Goal: Information Seeking & Learning: Learn about a topic

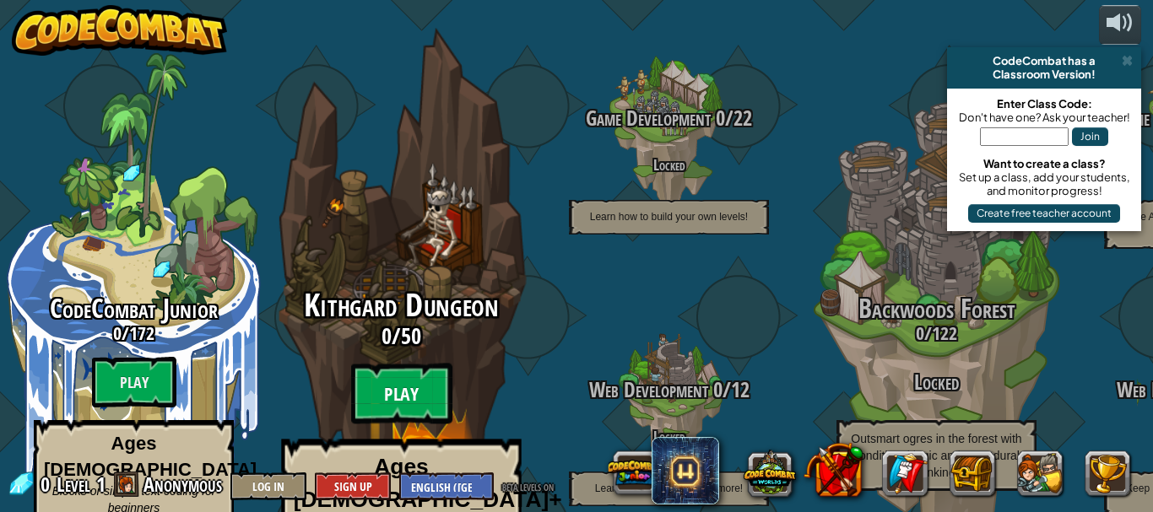
click at [419, 364] on btn "Play" at bounding box center [401, 394] width 101 height 61
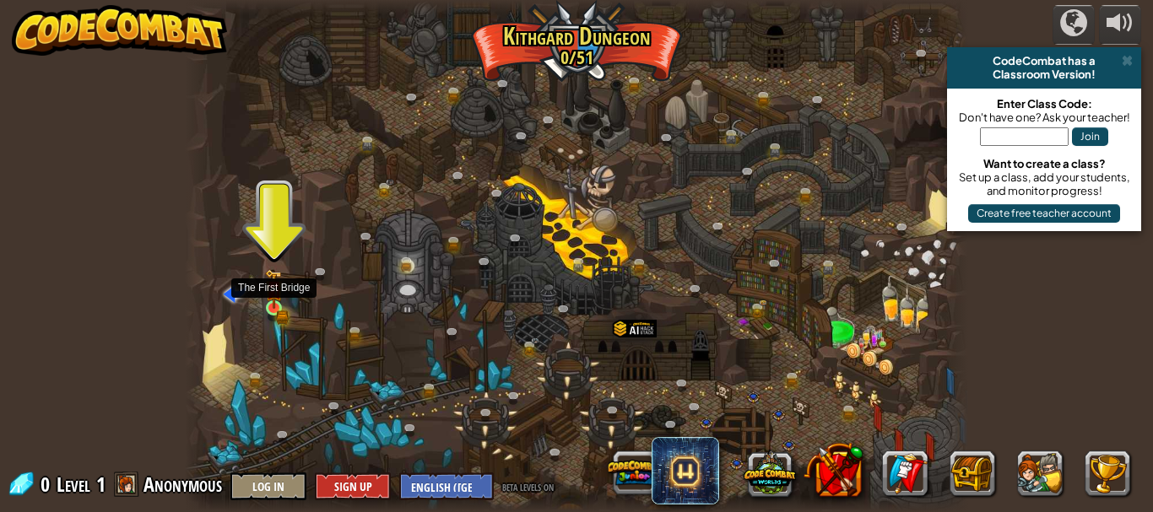
click at [271, 294] on img at bounding box center [273, 289] width 11 height 11
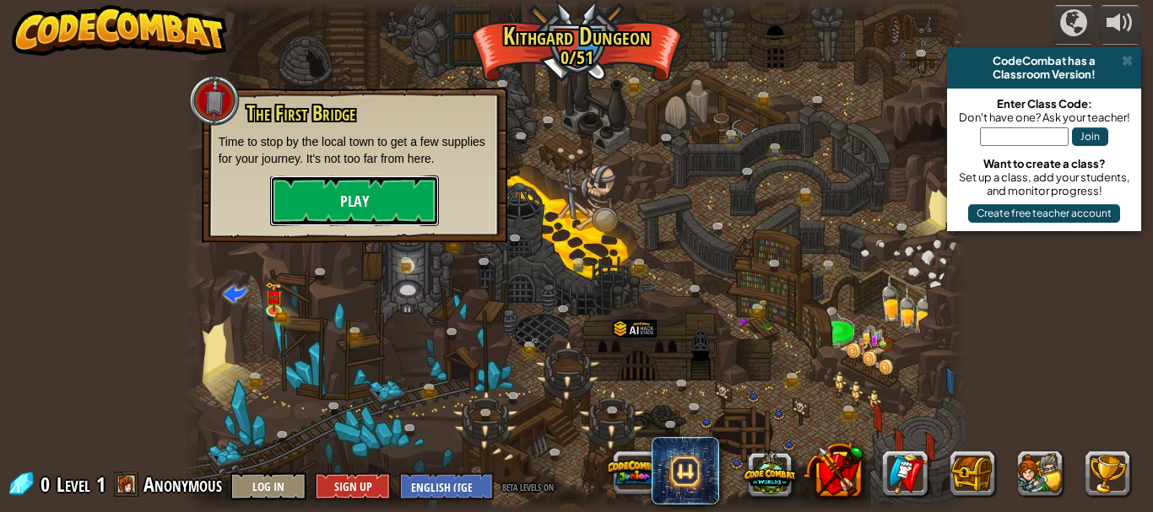
click at [378, 203] on button "Play" at bounding box center [354, 201] width 169 height 51
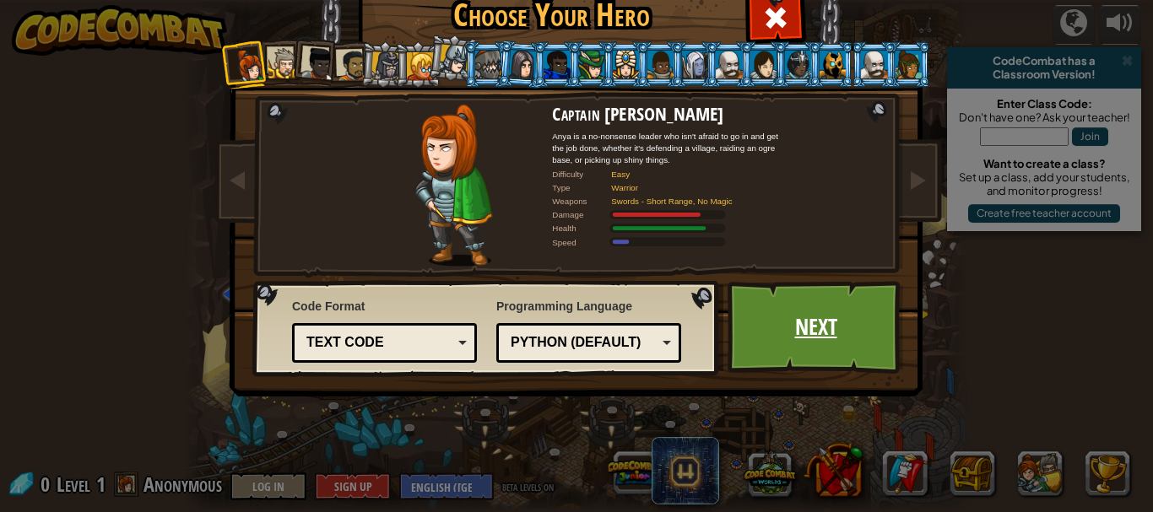
click at [805, 313] on link "Next" at bounding box center [815, 327] width 176 height 93
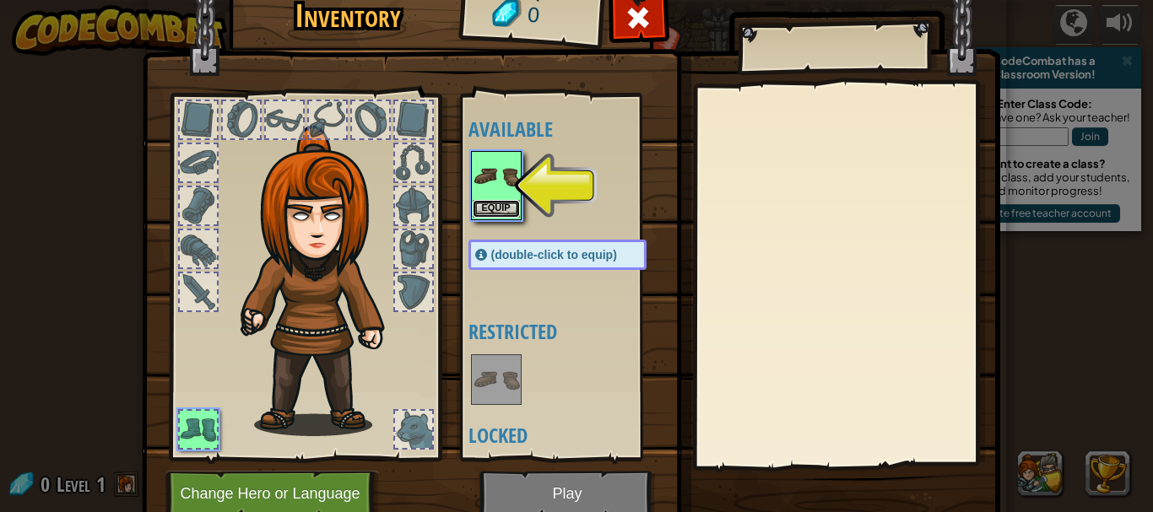
click at [480, 202] on button "Equip" at bounding box center [496, 209] width 47 height 18
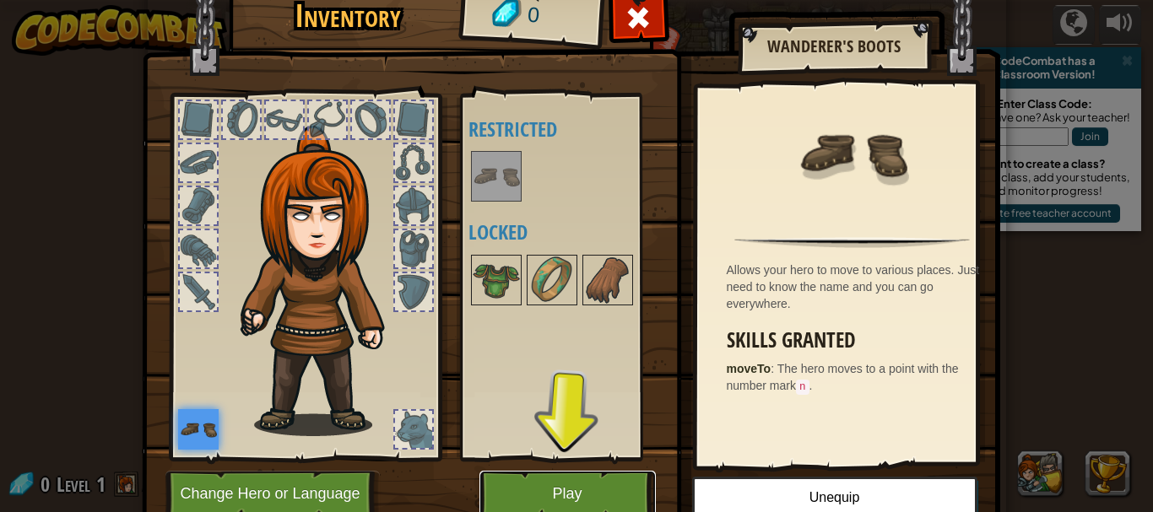
click at [522, 485] on button "Play" at bounding box center [567, 494] width 176 height 46
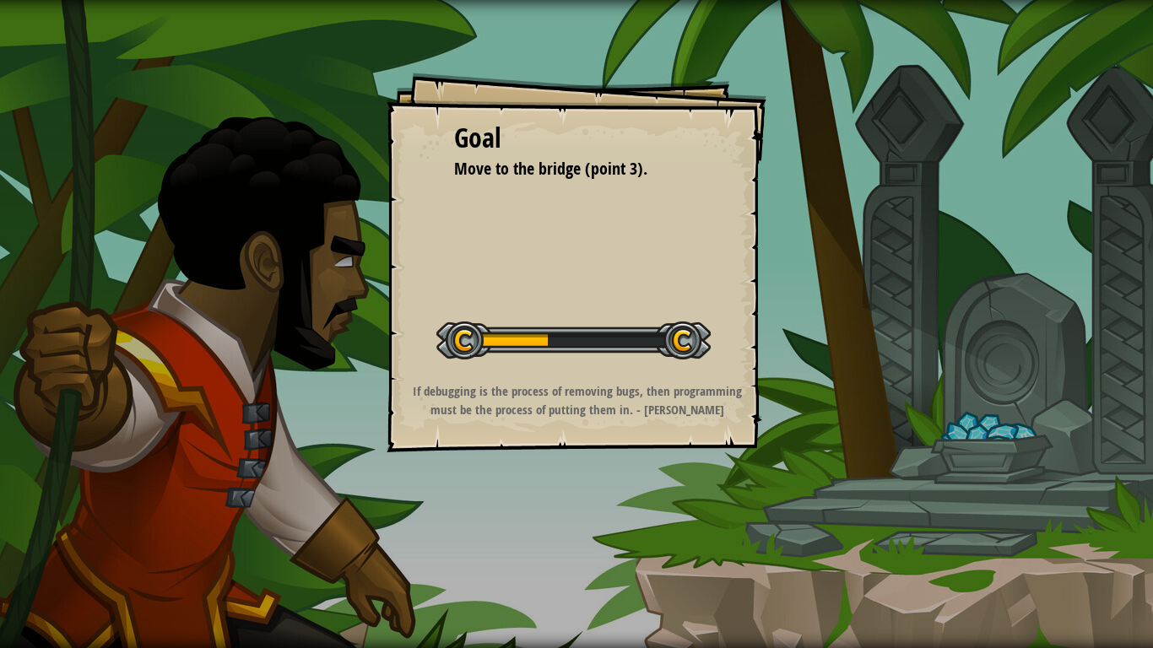
click at [549, 340] on div at bounding box center [573, 341] width 274 height 38
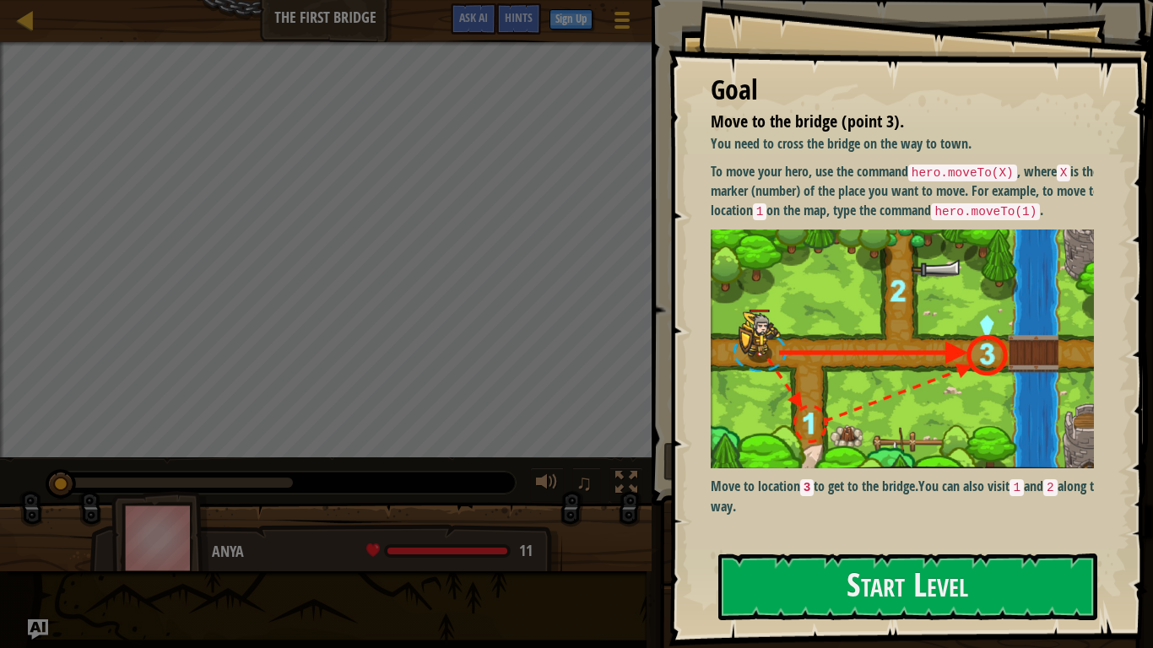
click at [955, 176] on code "hero.moveTo(X)" at bounding box center [962, 173] width 109 height 17
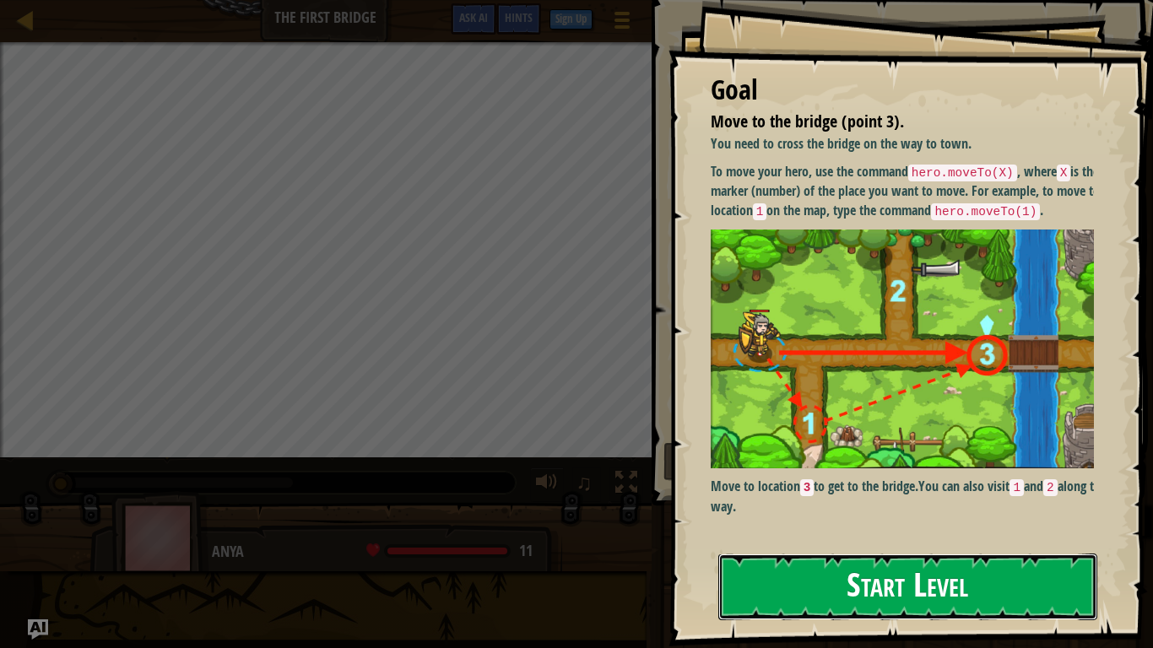
click at [910, 511] on button "Start Level" at bounding box center [907, 587] width 379 height 67
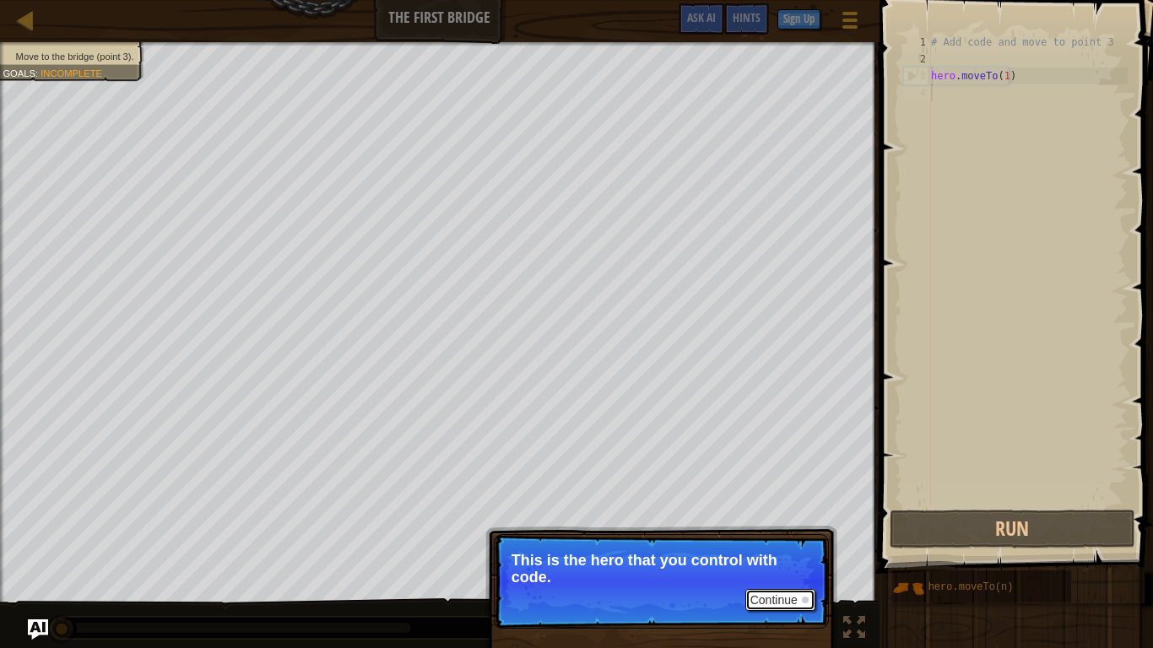
click at [789, 511] on button "Continue" at bounding box center [780, 600] width 70 height 22
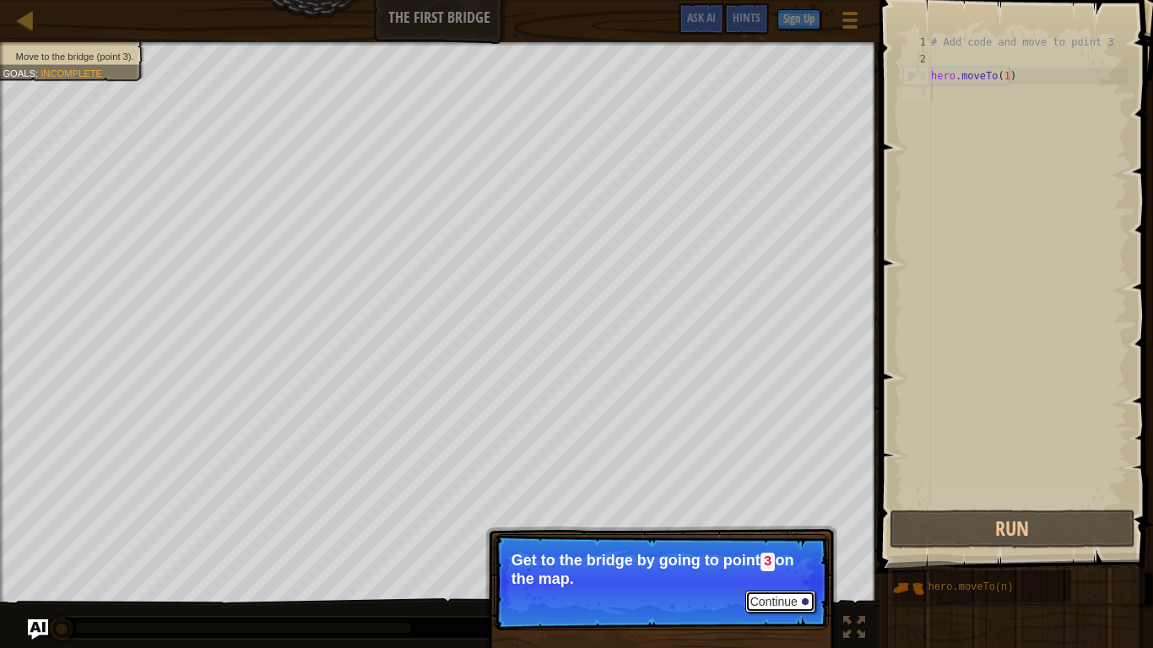
click at [789, 511] on button "Continue" at bounding box center [780, 602] width 70 height 22
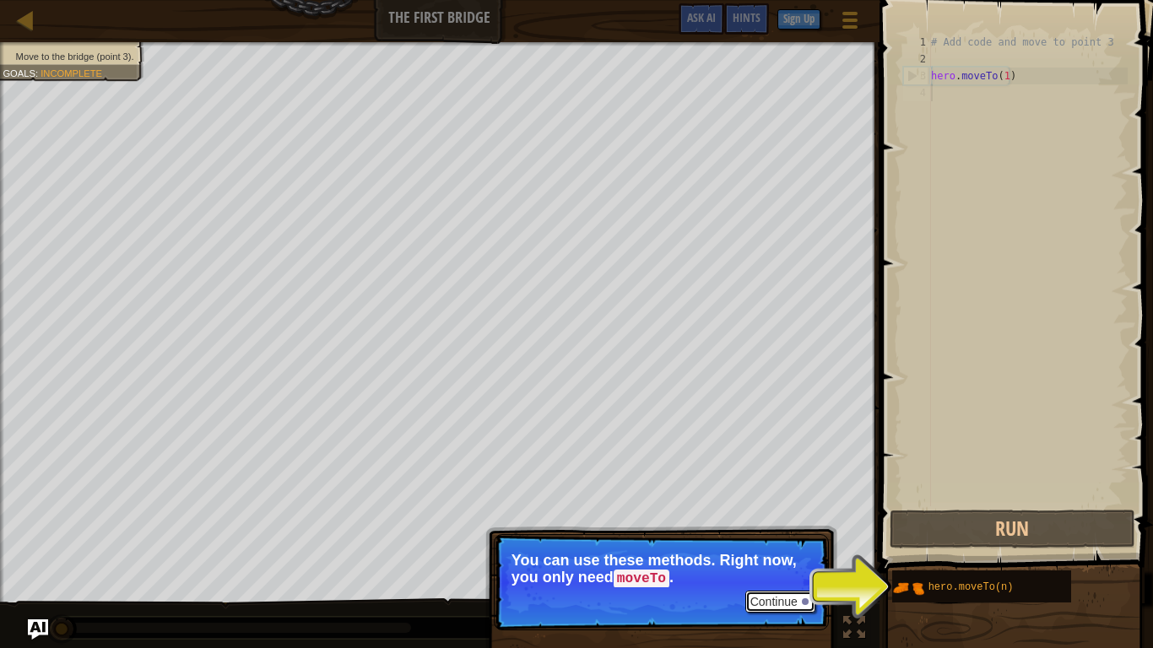
click at [793, 511] on button "Continue" at bounding box center [780, 602] width 70 height 22
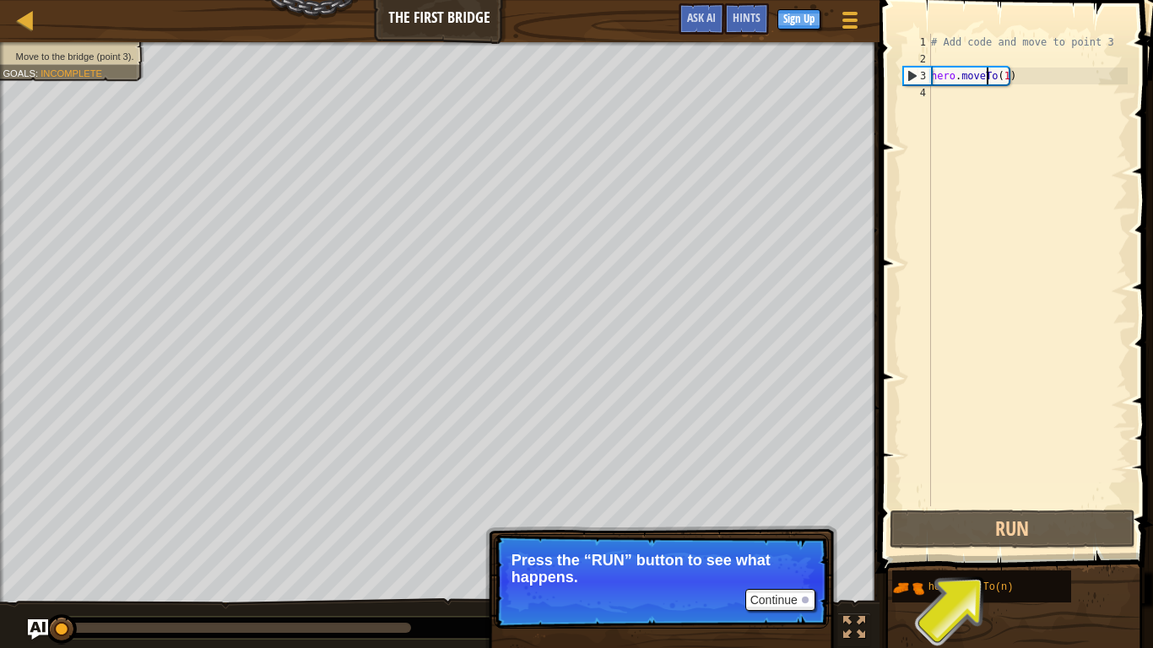
click at [988, 76] on div "# Add code and move to point 3 hero . moveTo ( 1 )" at bounding box center [1027, 287] width 200 height 506
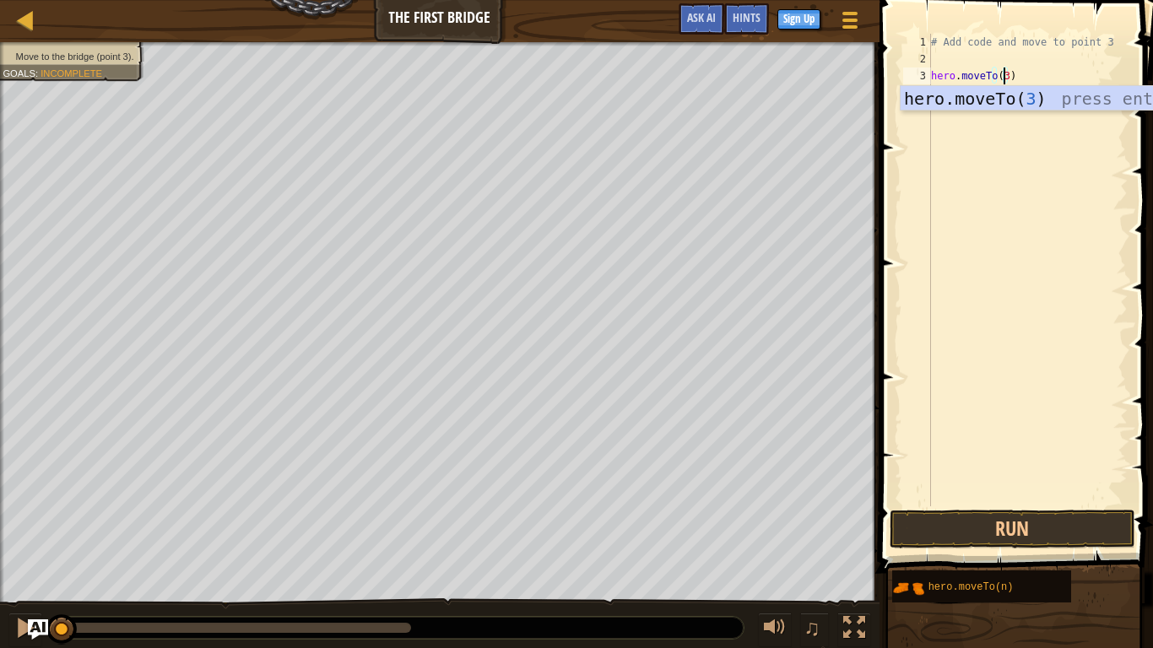
scroll to position [8, 5]
click at [999, 88] on div "hero.moveTo( 3 ) press enter" at bounding box center [1059, 124] width 319 height 76
type textarea "hero.moveTo(3)"
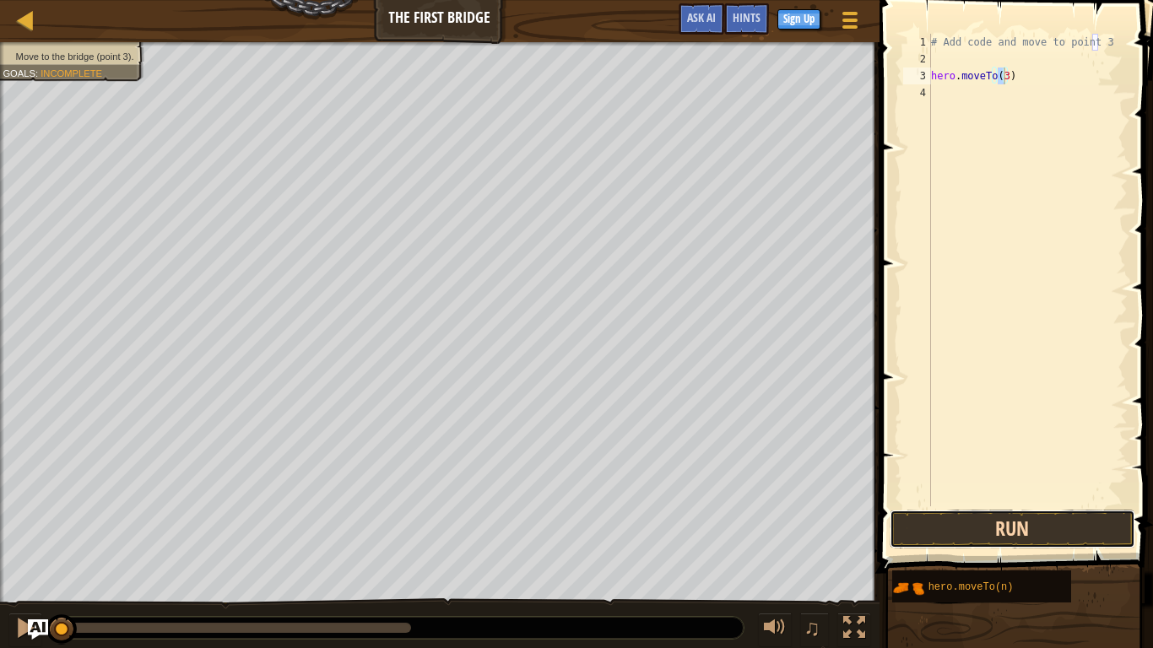
click at [1035, 511] on button "Run" at bounding box center [1012, 529] width 246 height 39
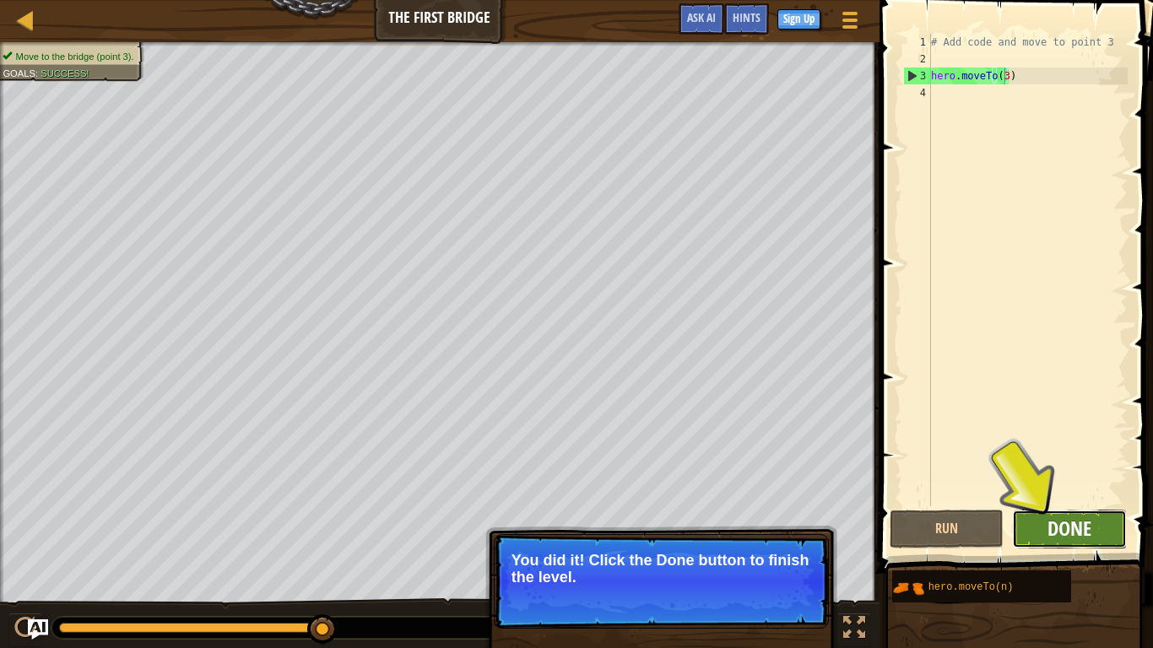
click at [1065, 511] on span "Done" at bounding box center [1069, 528] width 44 height 27
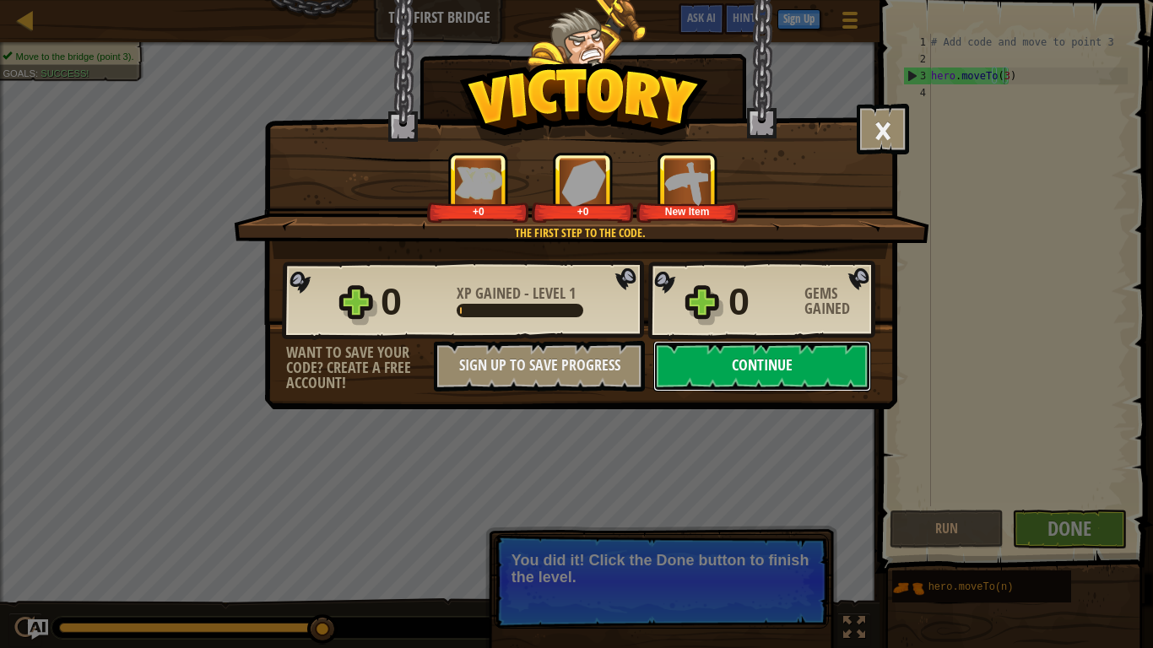
click at [745, 353] on button "Continue" at bounding box center [762, 366] width 218 height 51
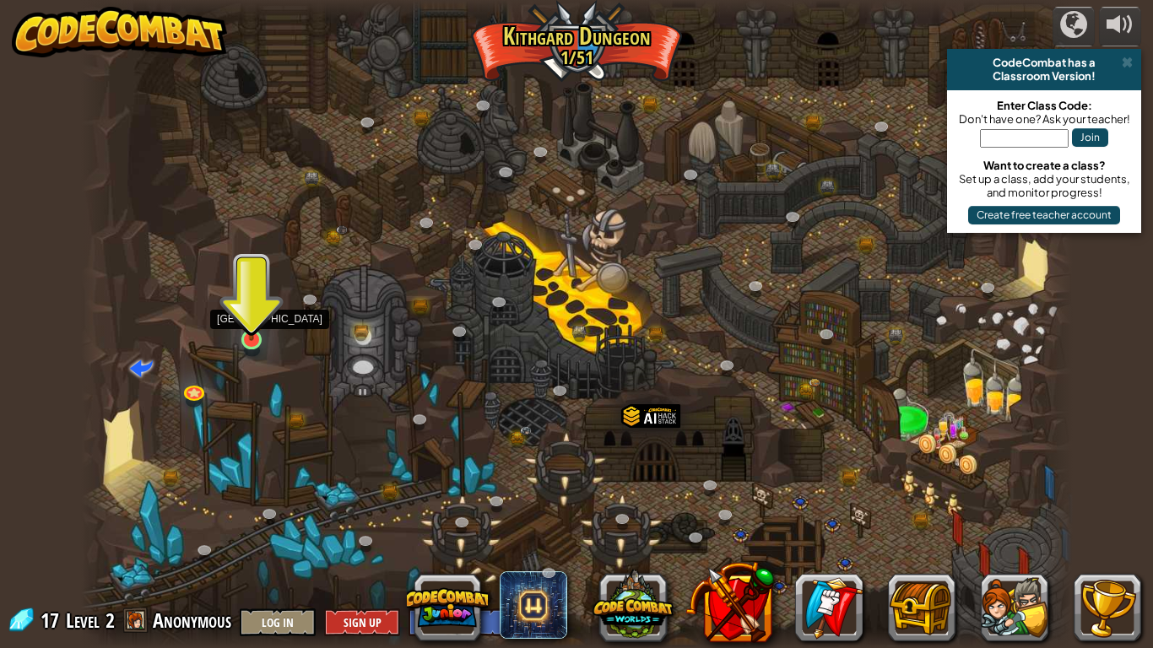
click at [255, 326] on img at bounding box center [251, 312] width 25 height 57
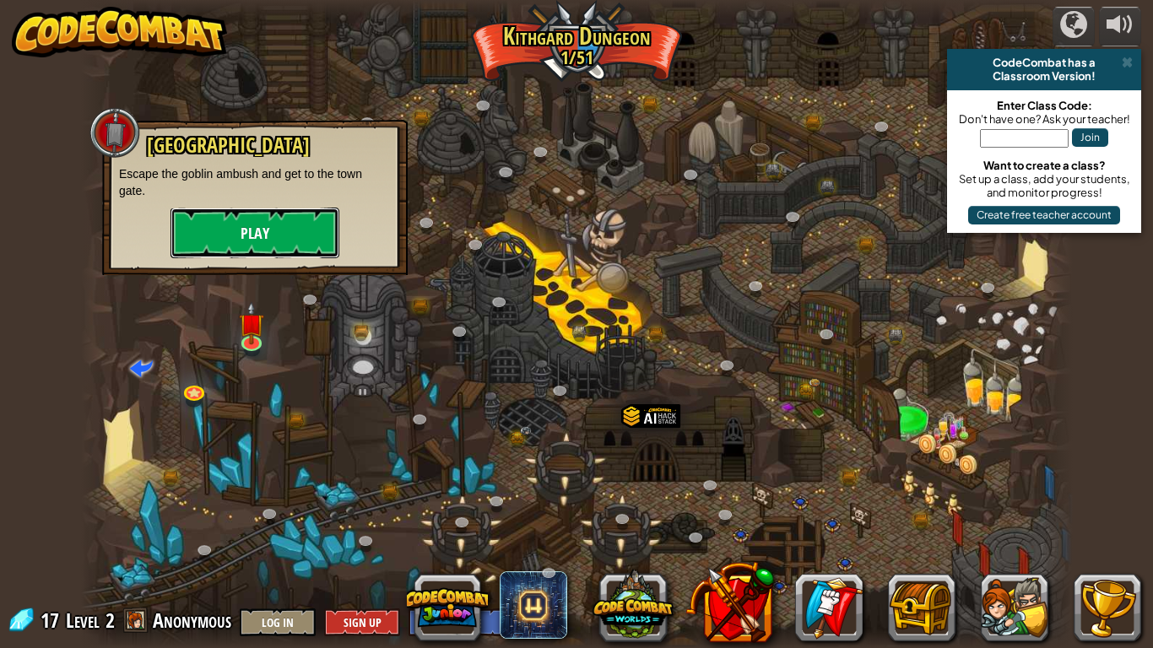
click at [227, 230] on button "Play" at bounding box center [254, 233] width 169 height 51
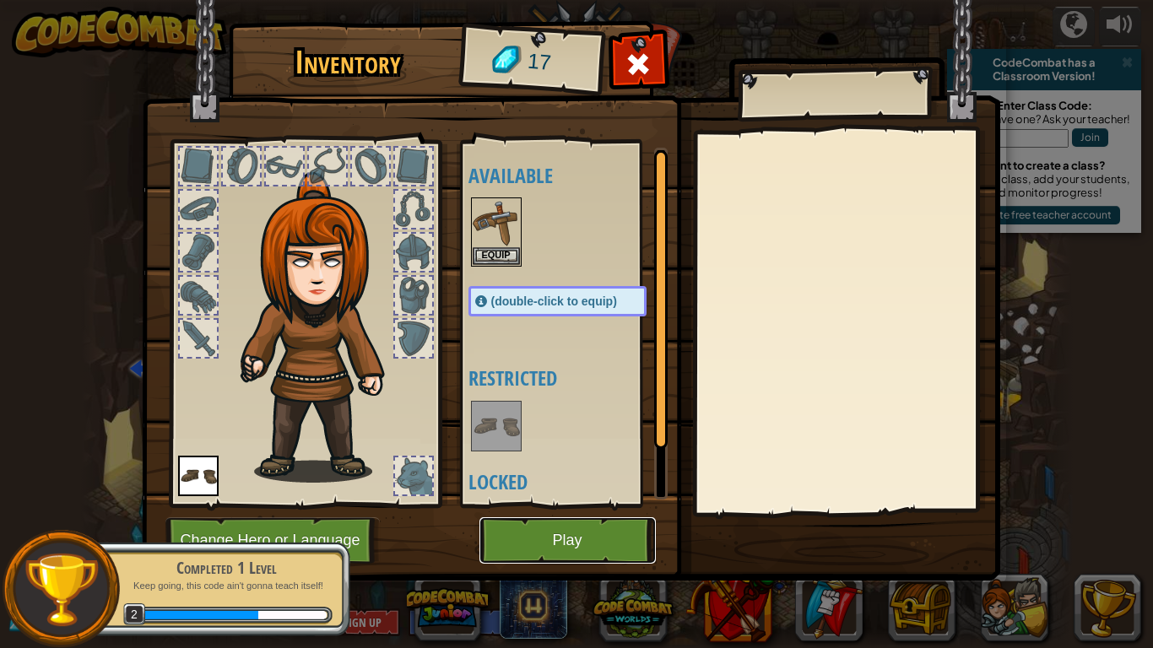
click at [538, 511] on button "Play" at bounding box center [567, 540] width 176 height 46
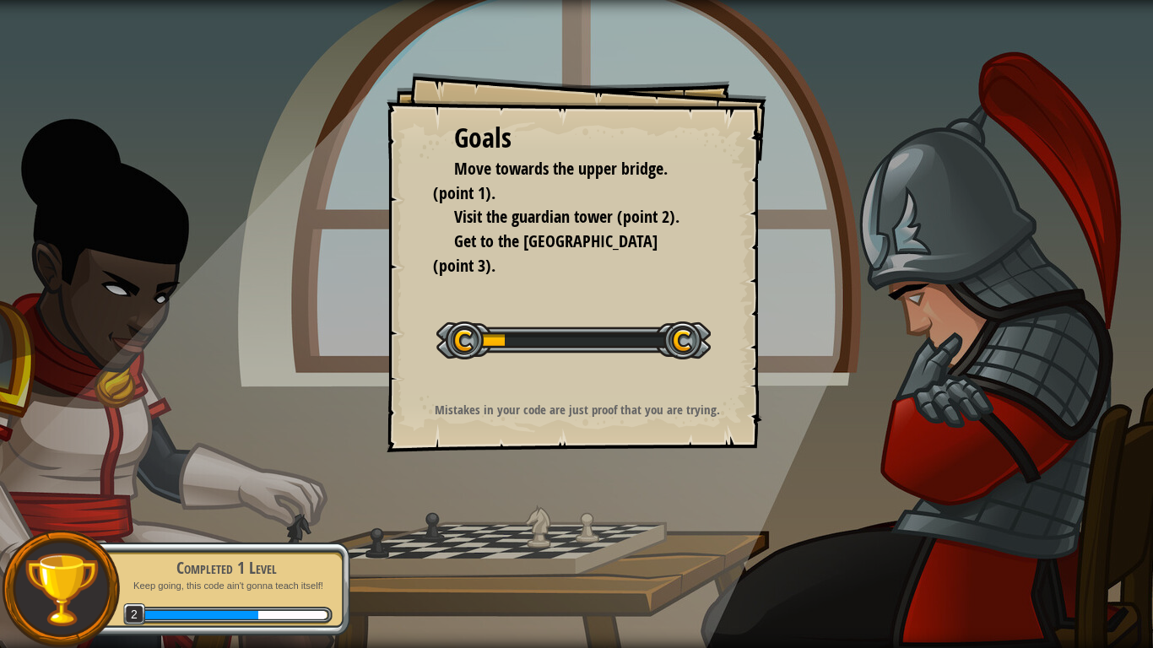
click at [521, 341] on div at bounding box center [573, 341] width 274 height 38
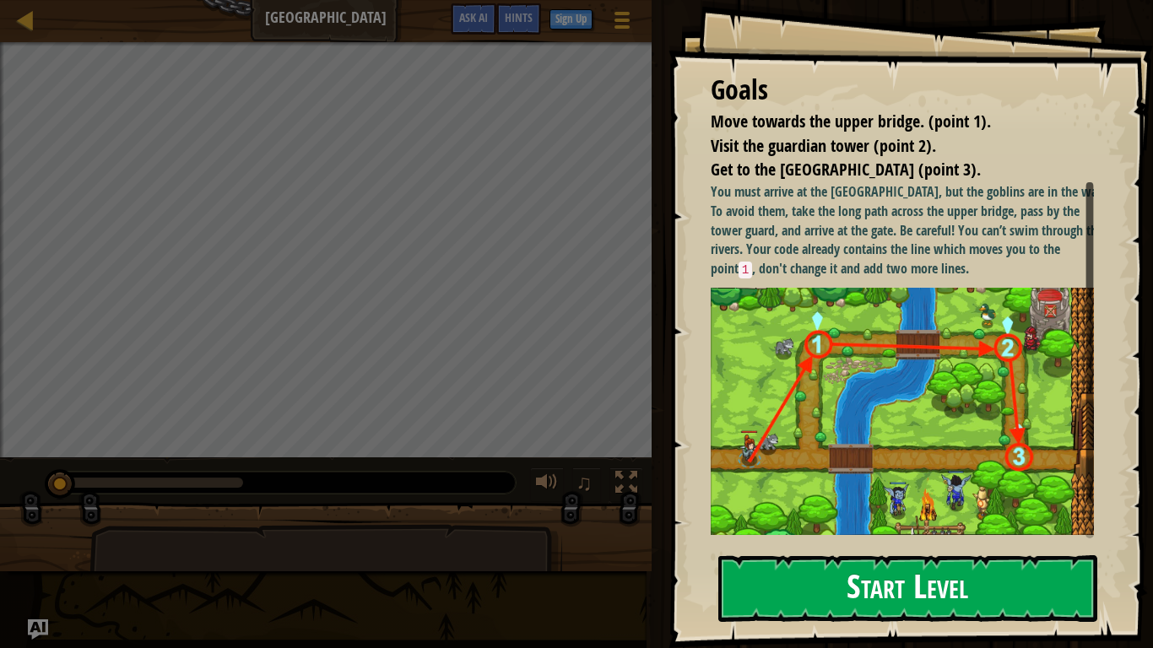
click at [872, 511] on button "Start Level" at bounding box center [907, 588] width 379 height 67
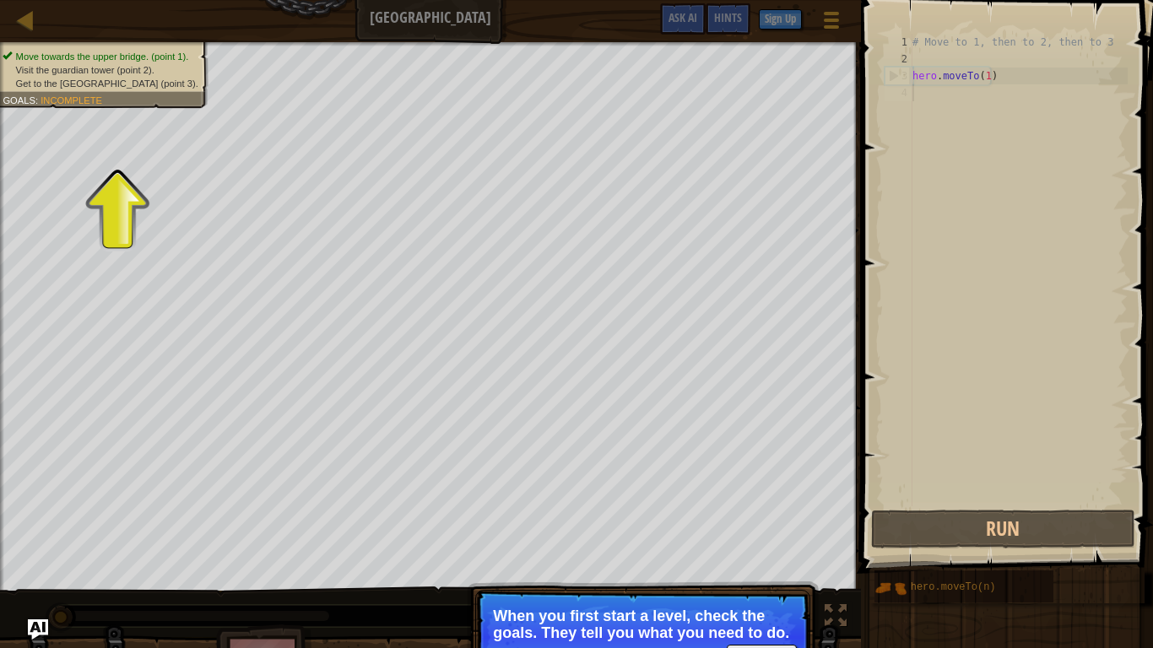
click at [657, 511] on p "When you first start a level, check the goals. They tell you what you need to d…" at bounding box center [643, 625] width 300 height 34
click at [748, 511] on p "When you first start a level, check the goals. They tell you what you need to d…" at bounding box center [643, 625] width 300 height 34
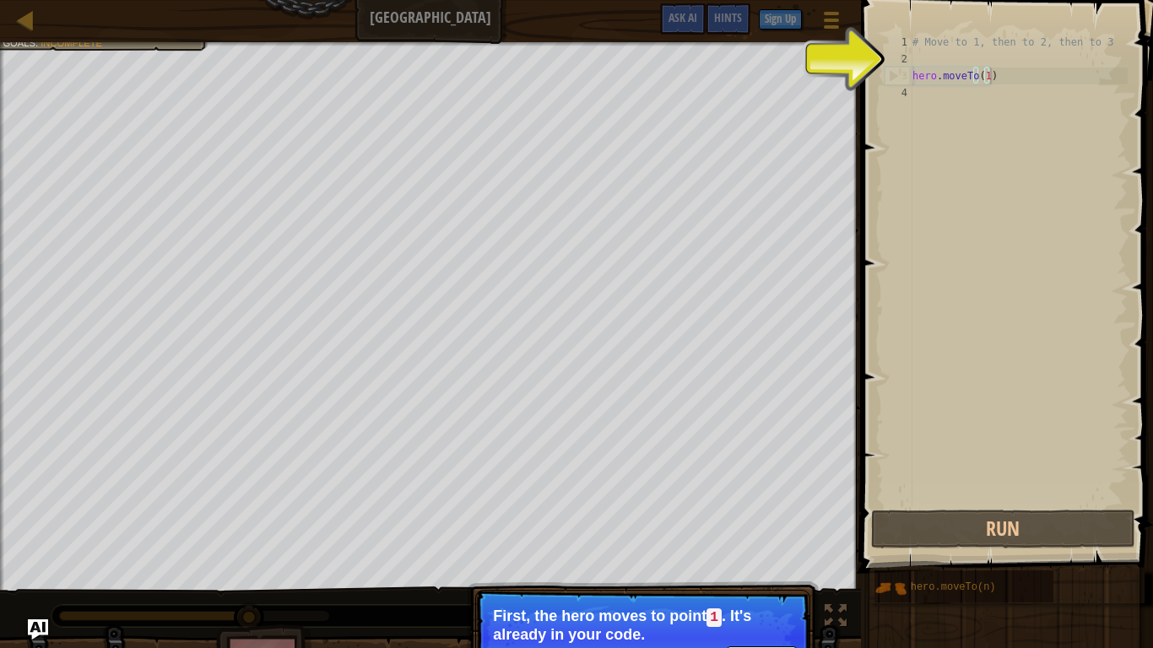
click at [1002, 82] on div "# Move to 1, then to 2, then to 3 hero . moveTo ( 1 )" at bounding box center [1018, 287] width 219 height 506
type textarea "hero.moveTo(1)"
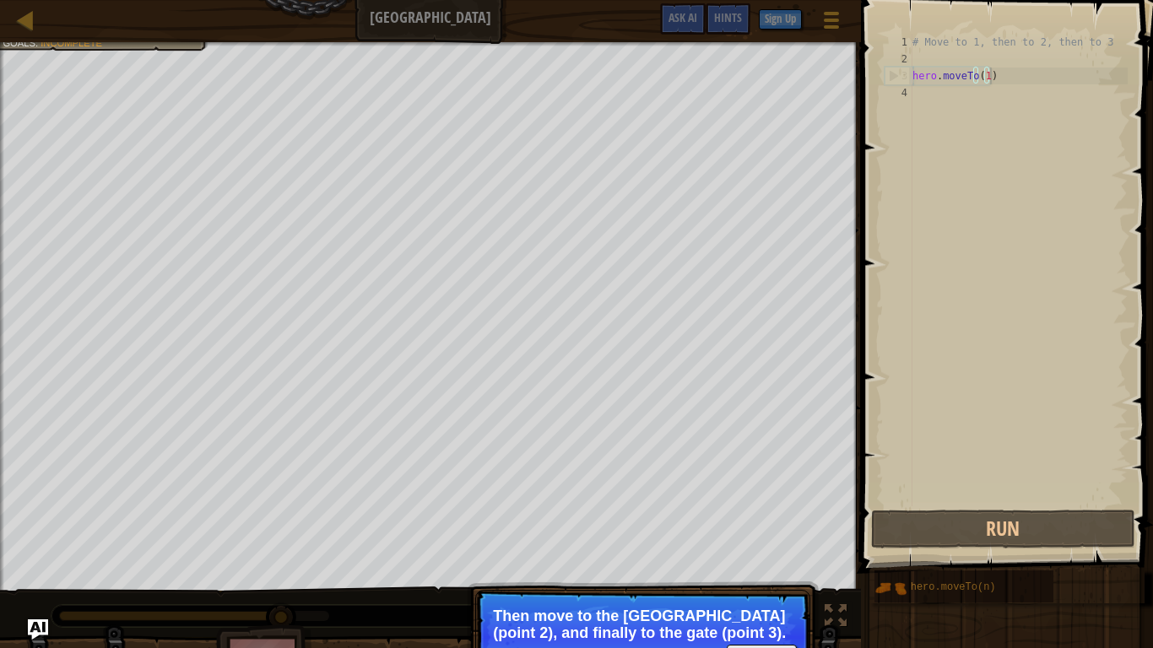
click at [999, 72] on div "# Move to 1, then to 2, then to 3 hero . moveTo ( 1 )" at bounding box center [1018, 287] width 219 height 506
click at [764, 511] on p "Then move to the [GEOGRAPHIC_DATA] (point 2), and finally to the gate (point 3)." at bounding box center [643, 625] width 300 height 34
click at [760, 511] on button "Continue" at bounding box center [762, 656] width 70 height 22
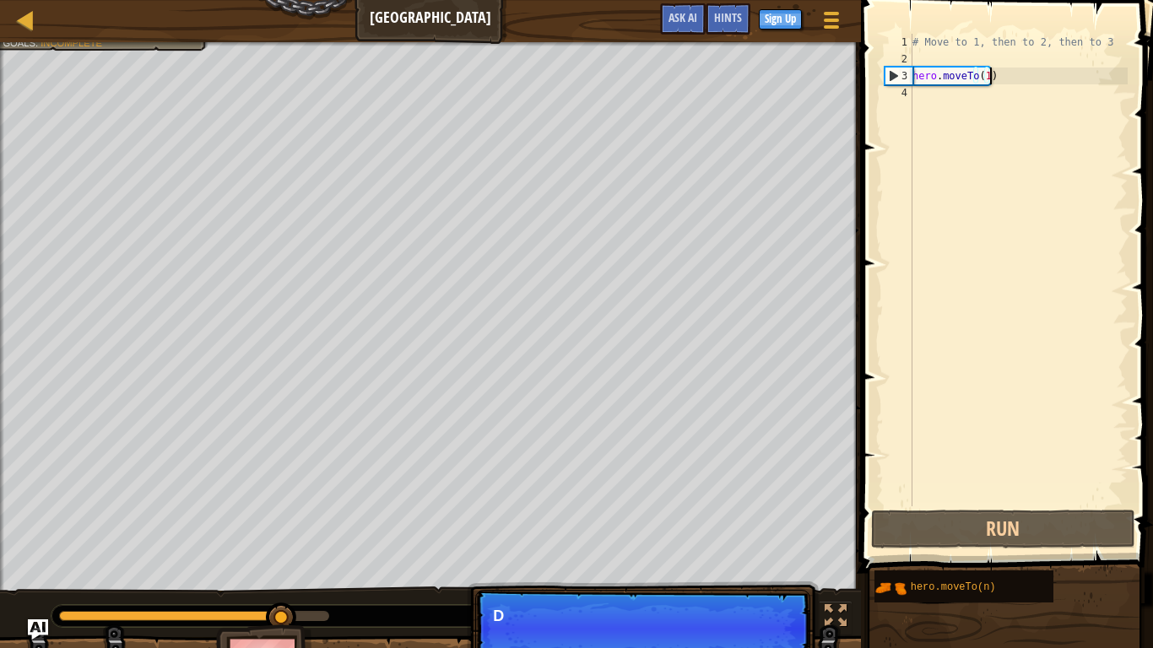
scroll to position [8, 6]
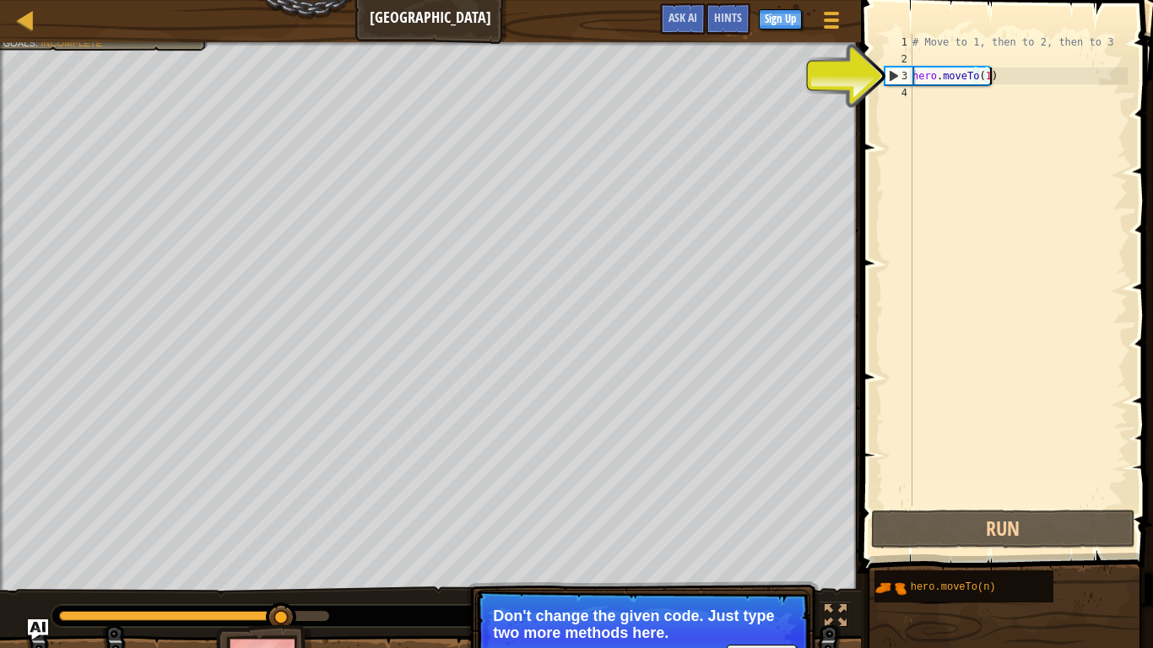
click at [988, 78] on div "# Move to 1, then to 2, then to 3 hero . moveTo ( 1 )" at bounding box center [1018, 287] width 219 height 506
click at [983, 78] on div "# Move to 1, then to 2, then to 3 hero . moveTo ( 1 )" at bounding box center [1018, 287] width 219 height 506
click at [1002, 75] on div "# Move to 1, then to 2, then to 3 hero . moveTo ( 1 )" at bounding box center [1018, 287] width 219 height 506
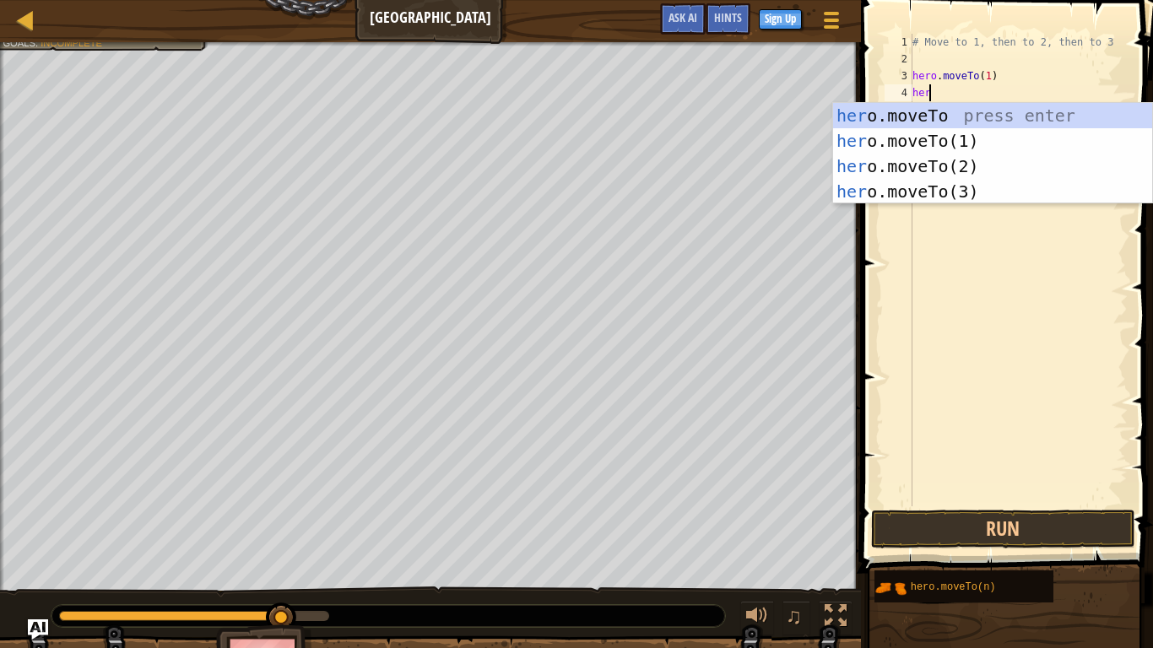
scroll to position [8, 1]
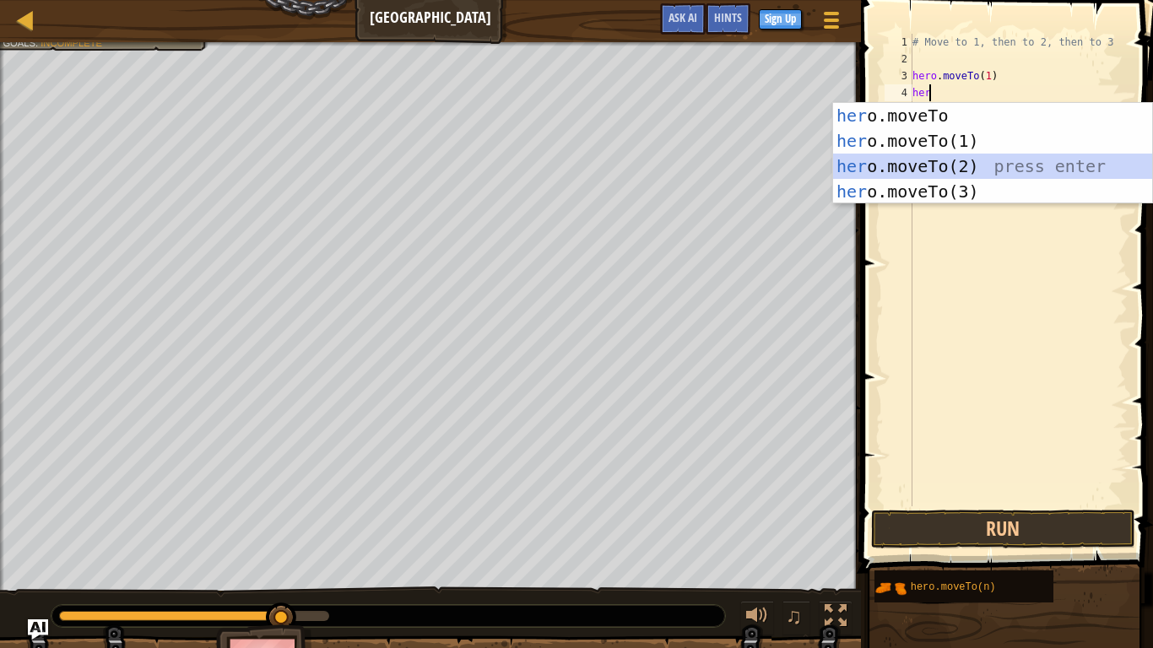
type textarea "hero.moveTo(2)"
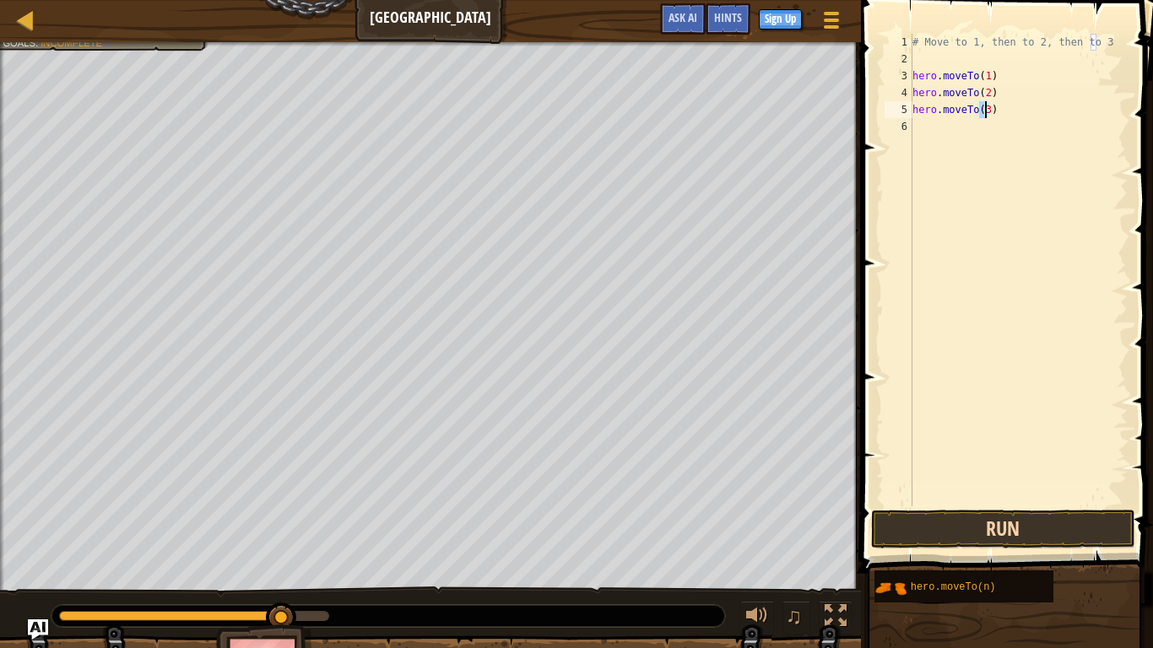
type textarea "hero.moveTo(3)"
click at [960, 511] on button "Run" at bounding box center [1002, 529] width 263 height 39
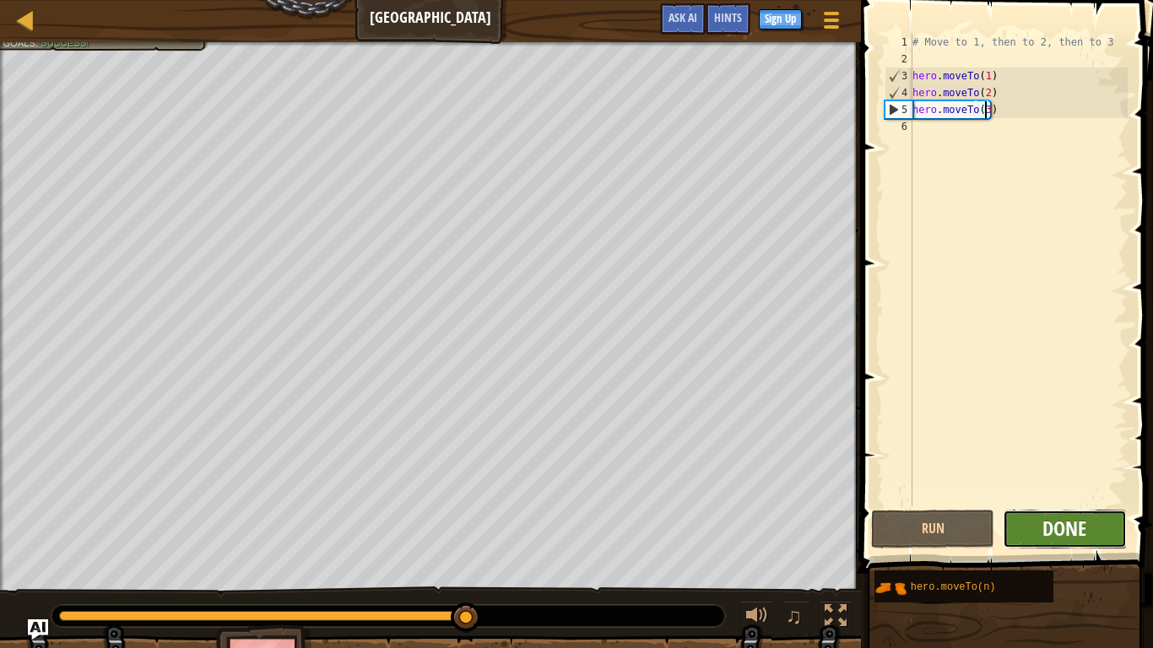
click at [1078, 511] on span "Done" at bounding box center [1064, 528] width 44 height 27
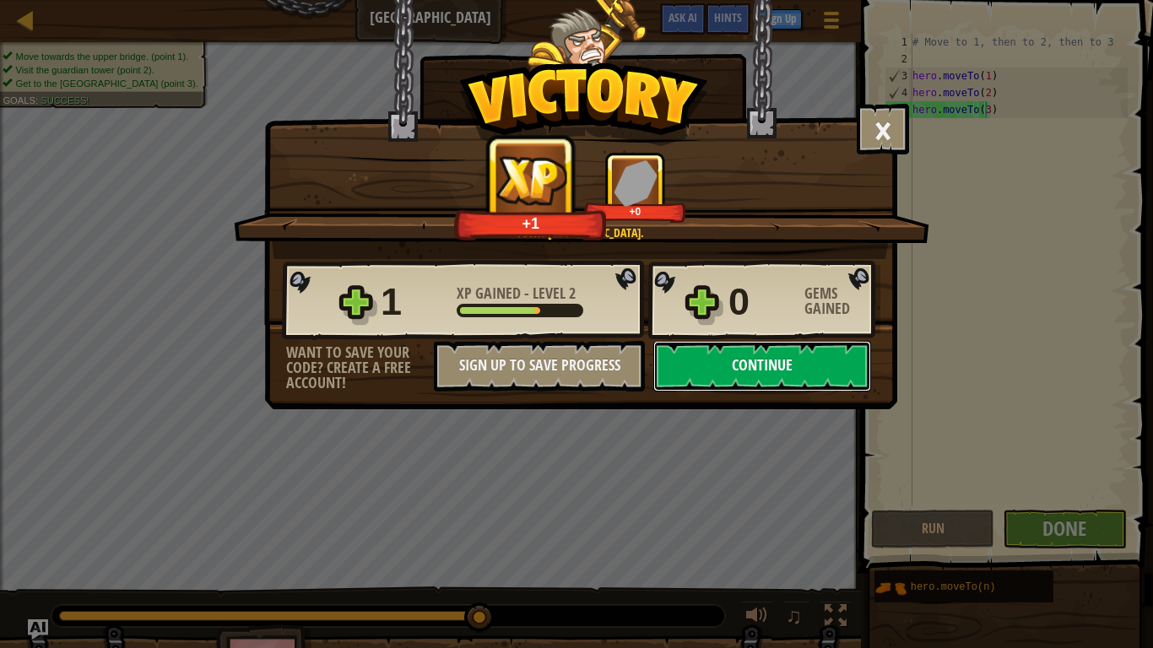
click at [706, 370] on button "Continue" at bounding box center [762, 366] width 218 height 51
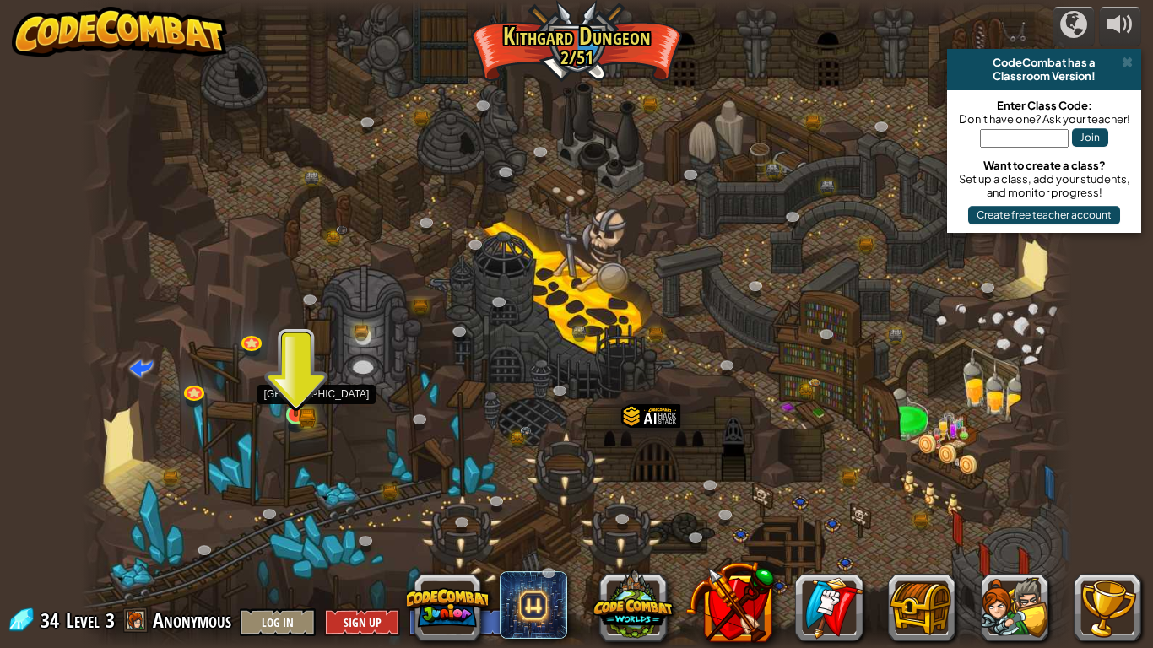
click at [292, 397] on img at bounding box center [296, 389] width 15 height 15
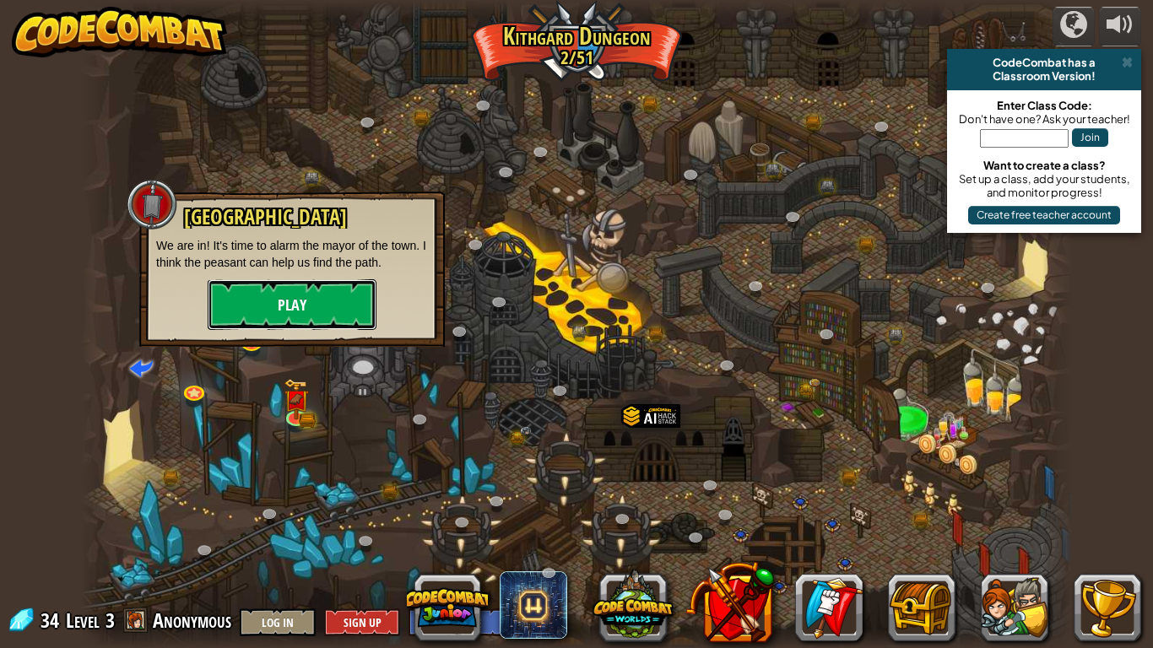
click at [295, 284] on button "Play" at bounding box center [292, 304] width 169 height 51
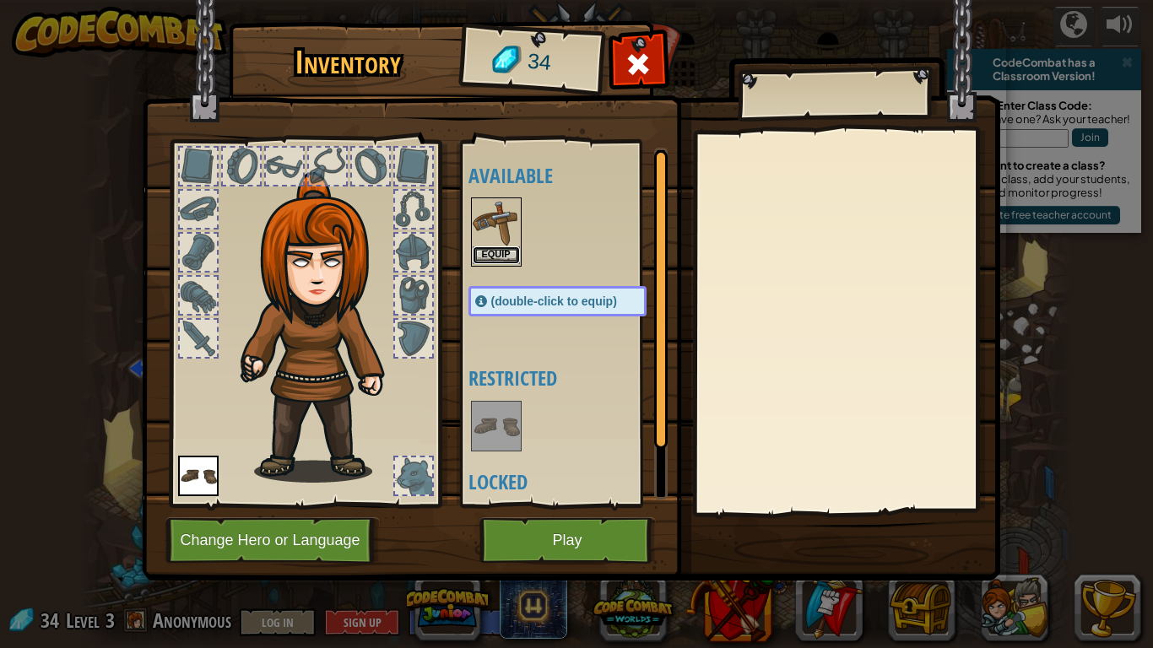
click at [477, 246] on button "Equip" at bounding box center [496, 255] width 47 height 18
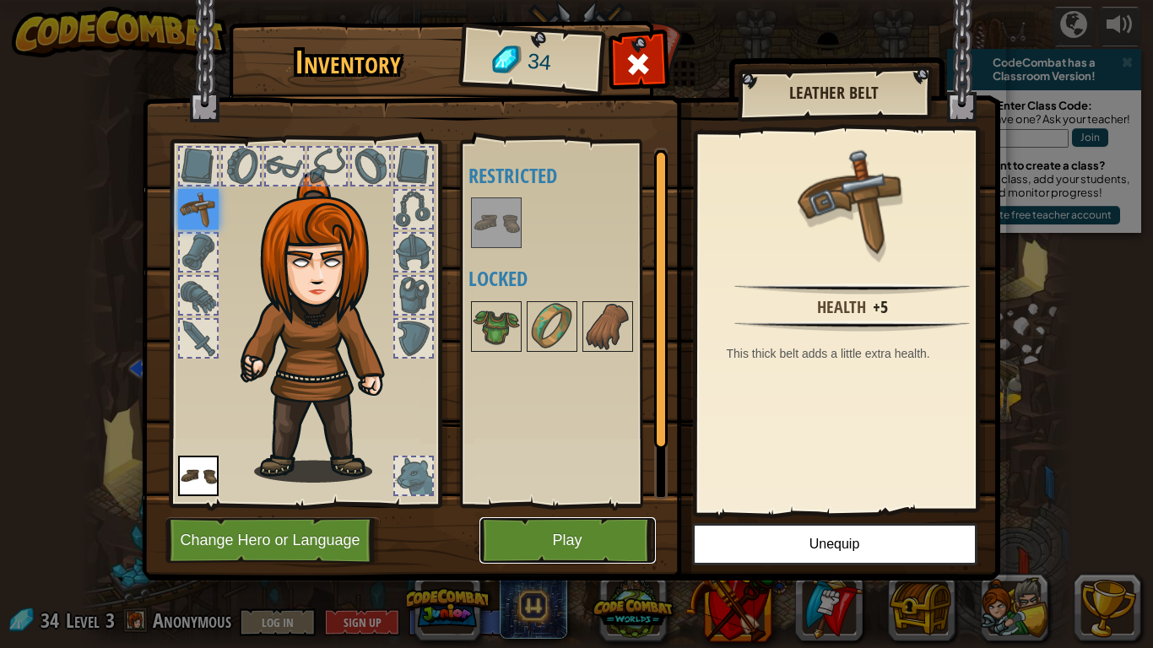
click at [565, 511] on button "Play" at bounding box center [567, 540] width 176 height 46
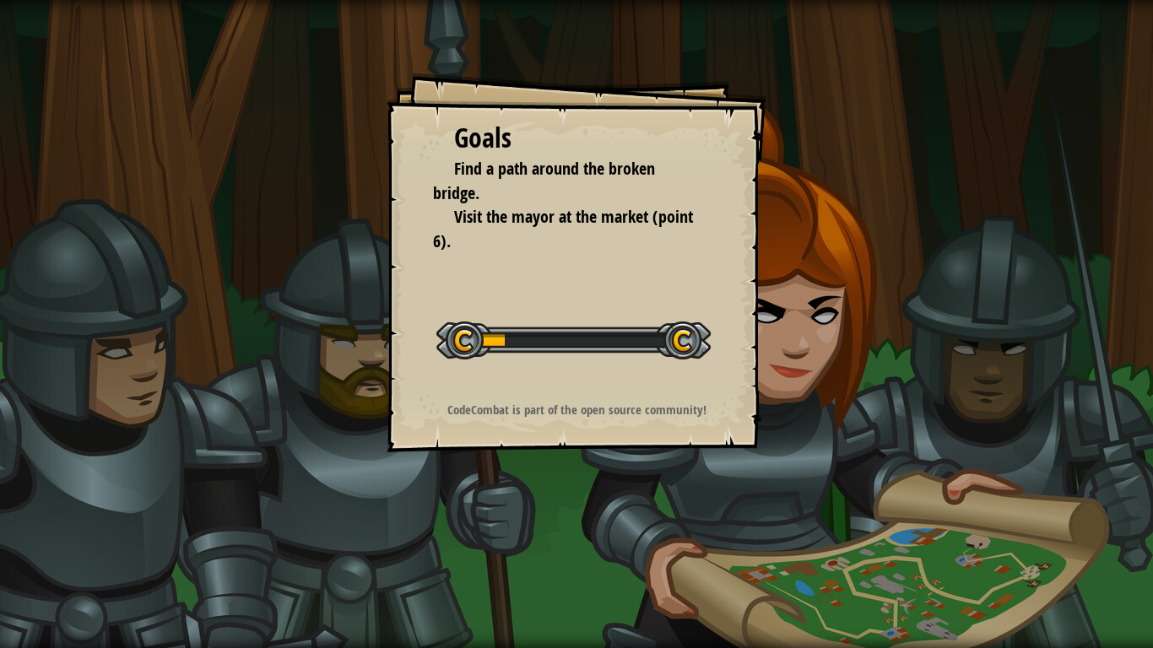
click at [656, 365] on div "Start Level" at bounding box center [573, 339] width 274 height 68
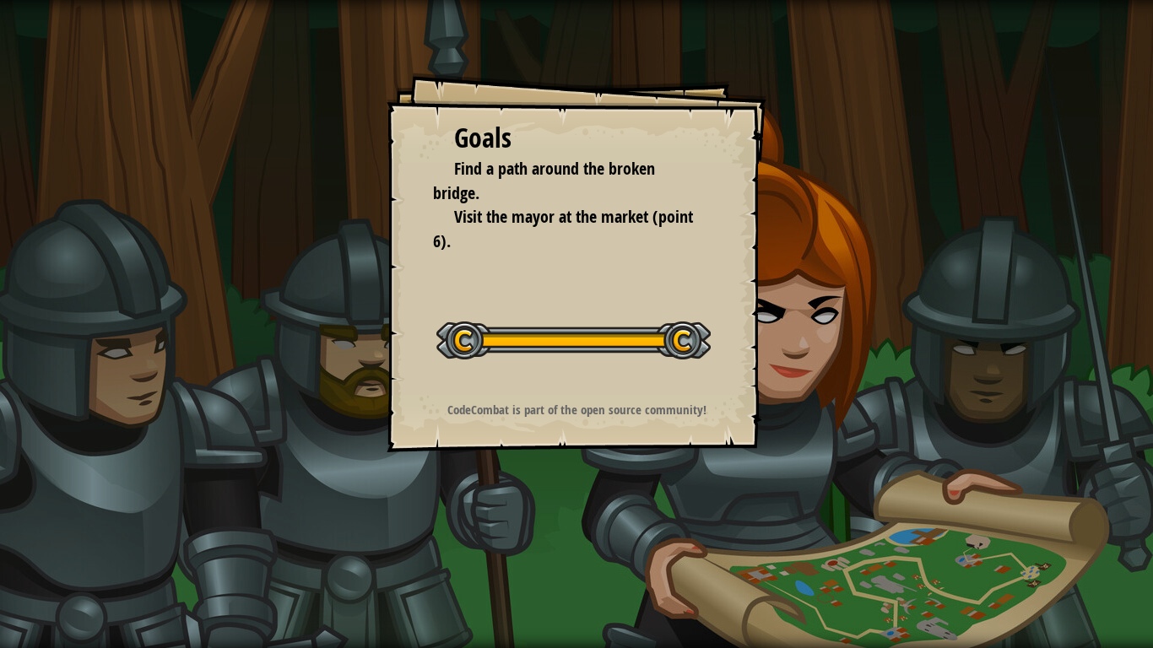
click at [656, 365] on div "Start Level" at bounding box center [573, 339] width 274 height 68
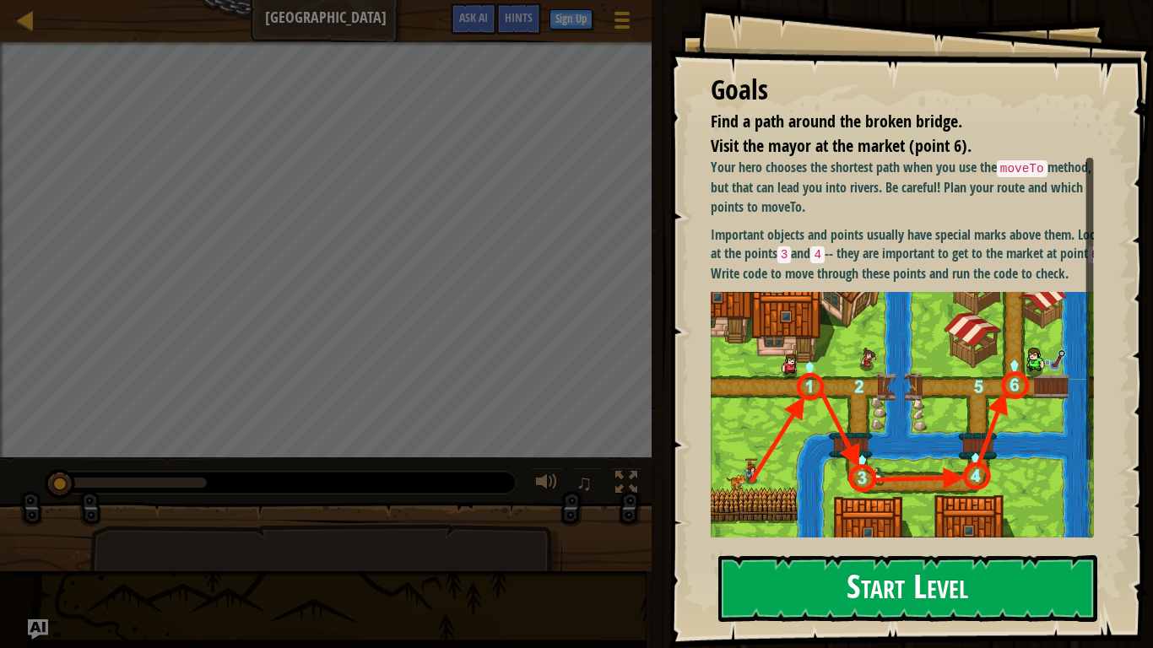
click at [869, 511] on button "Start Level" at bounding box center [907, 588] width 379 height 67
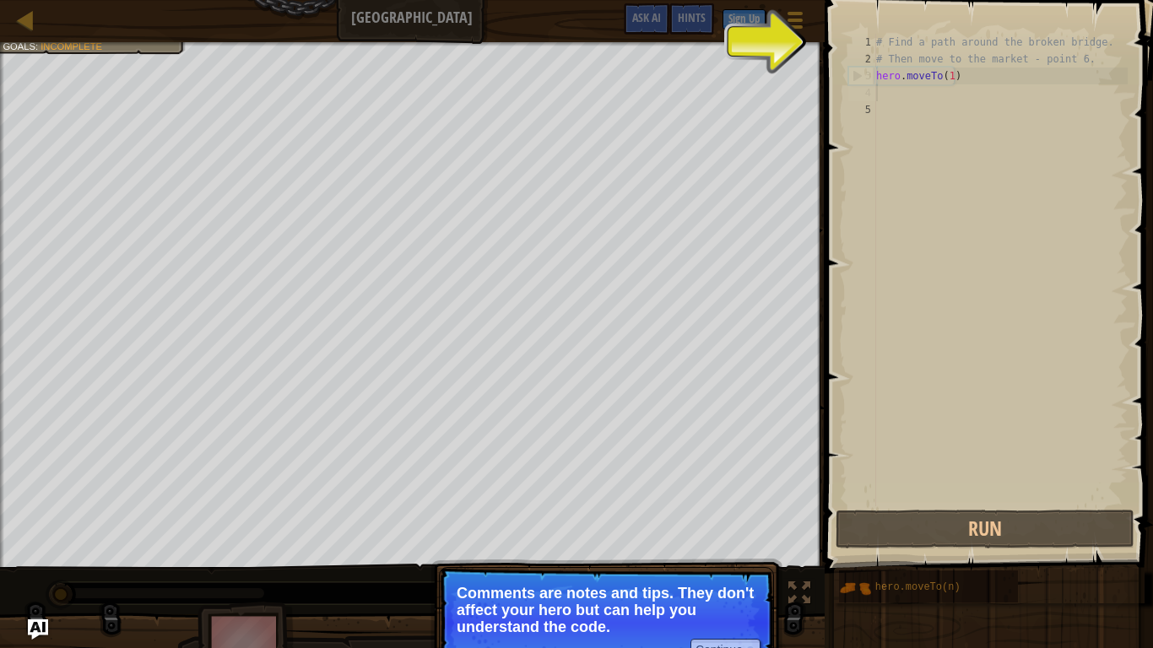
click at [903, 89] on div "# Find a path around the broken bridge. # Then move to the market - point 6. he…" at bounding box center [1000, 287] width 255 height 506
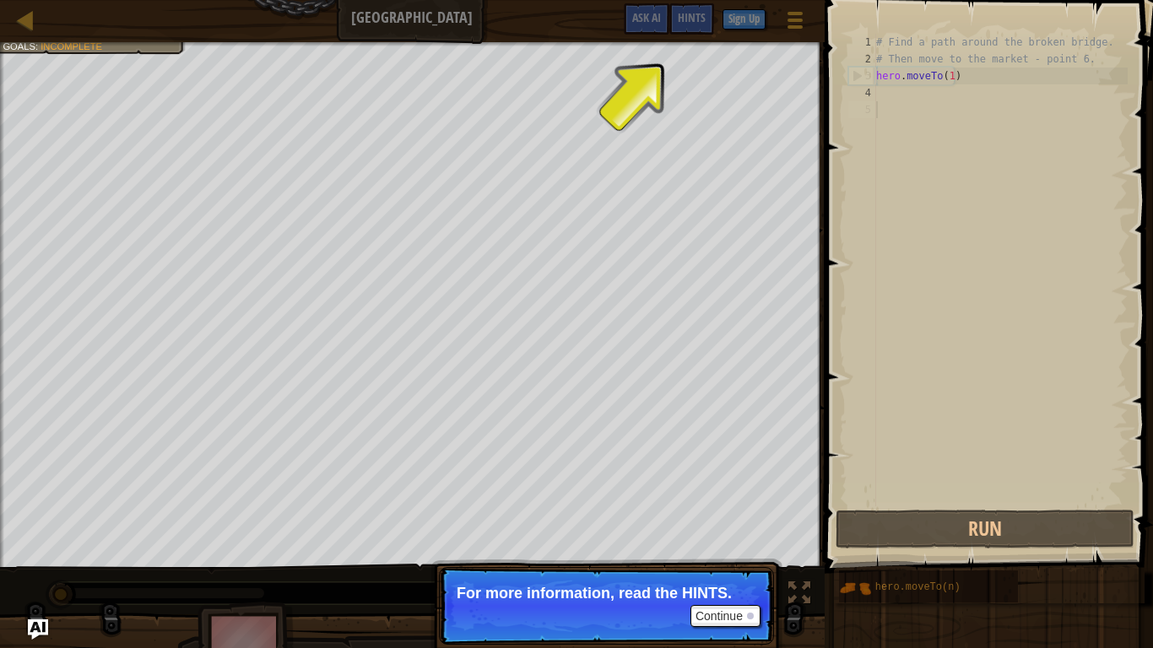
click at [959, 131] on div "# Find a path around the broken bridge. # Then move to the market - point 6. he…" at bounding box center [1000, 287] width 255 height 506
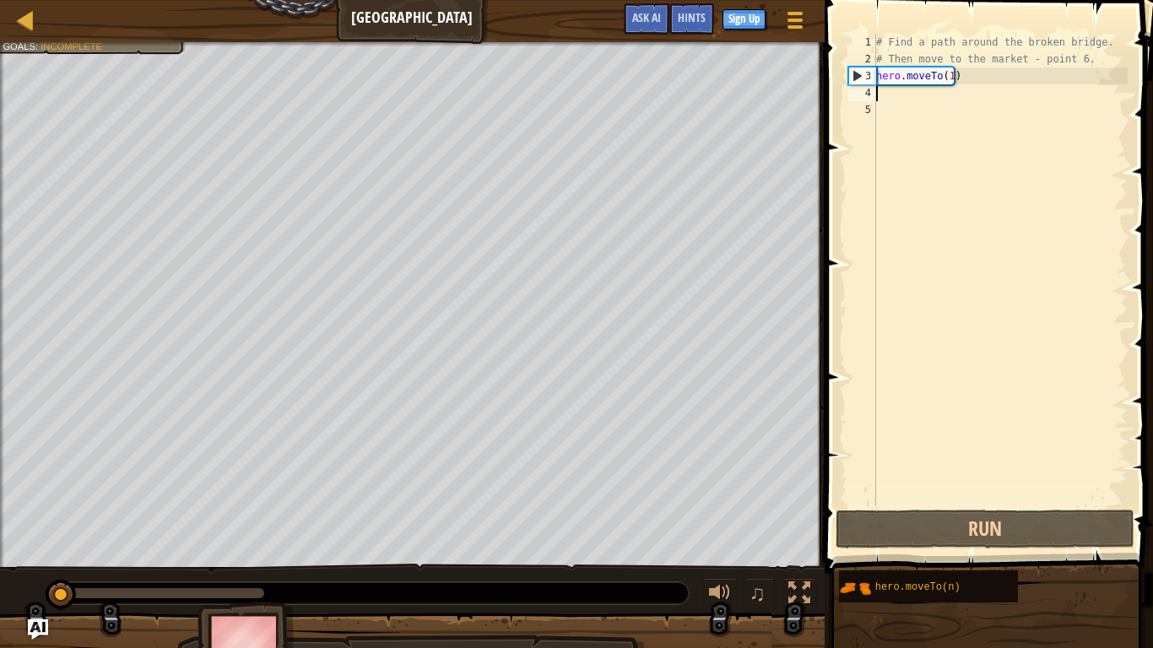
click at [890, 93] on div "# Find a path around the broken bridge. # Then move to the market - point 6. he…" at bounding box center [1000, 287] width 255 height 506
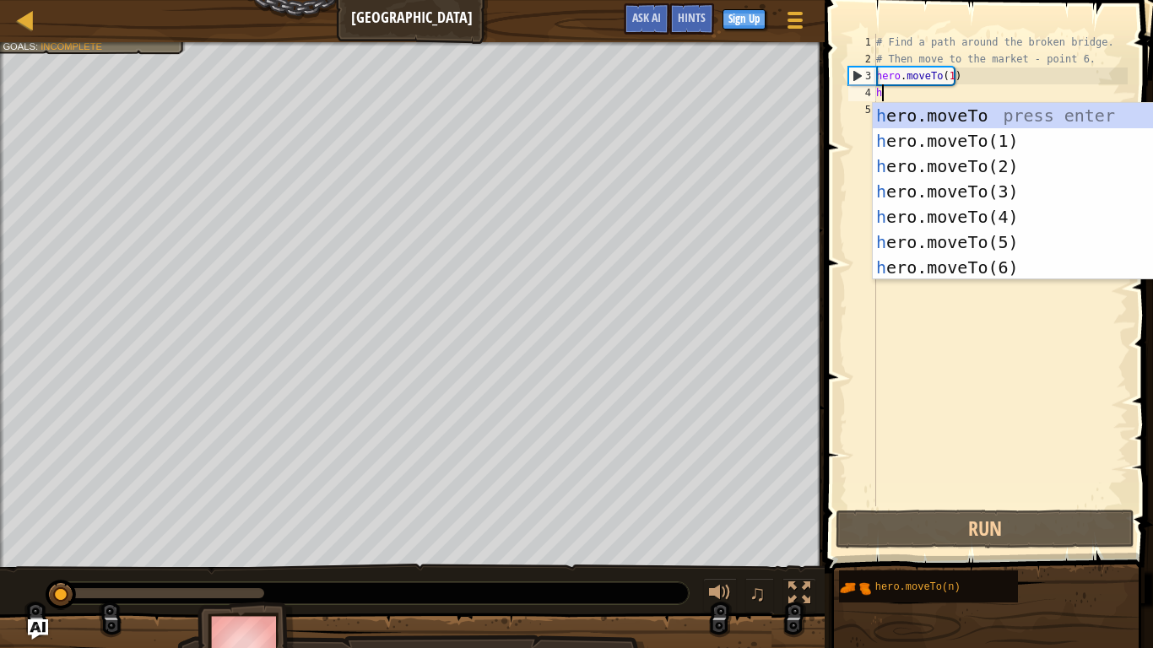
scroll to position [8, 0]
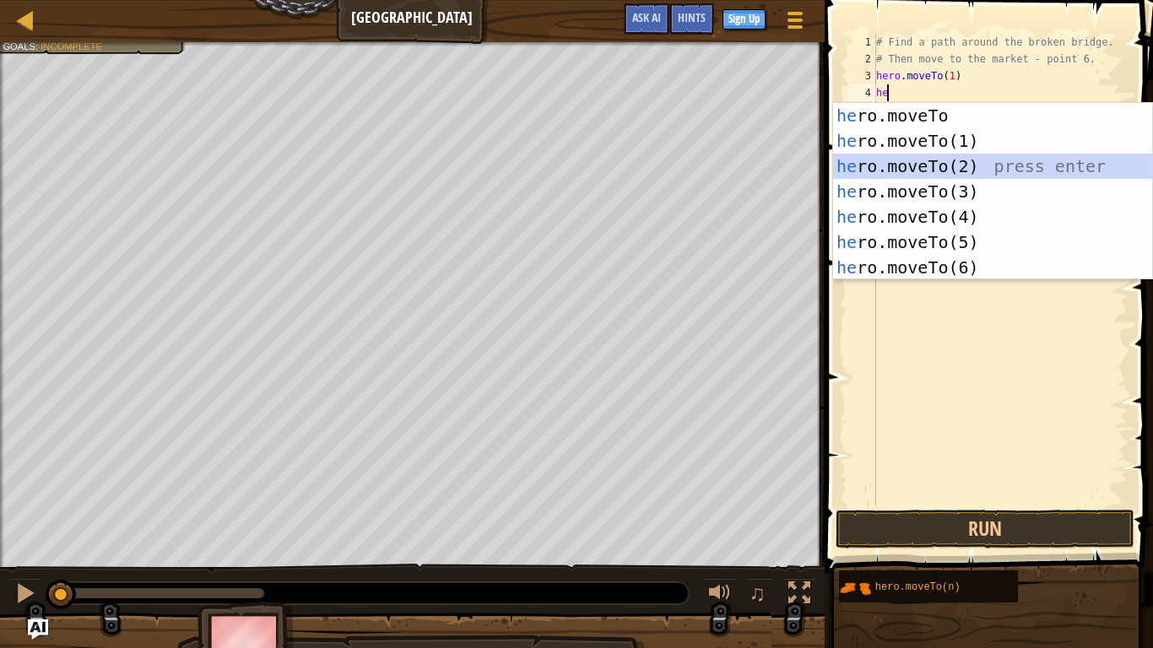
type textarea "hero.moveTo(2)"
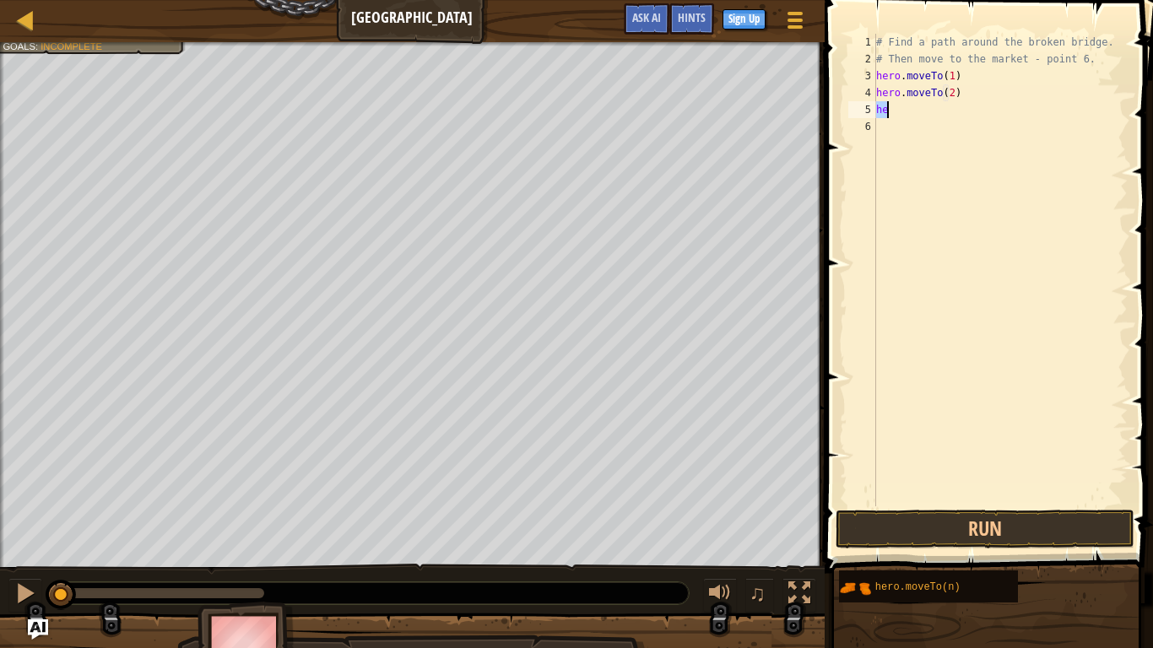
type textarea "r"
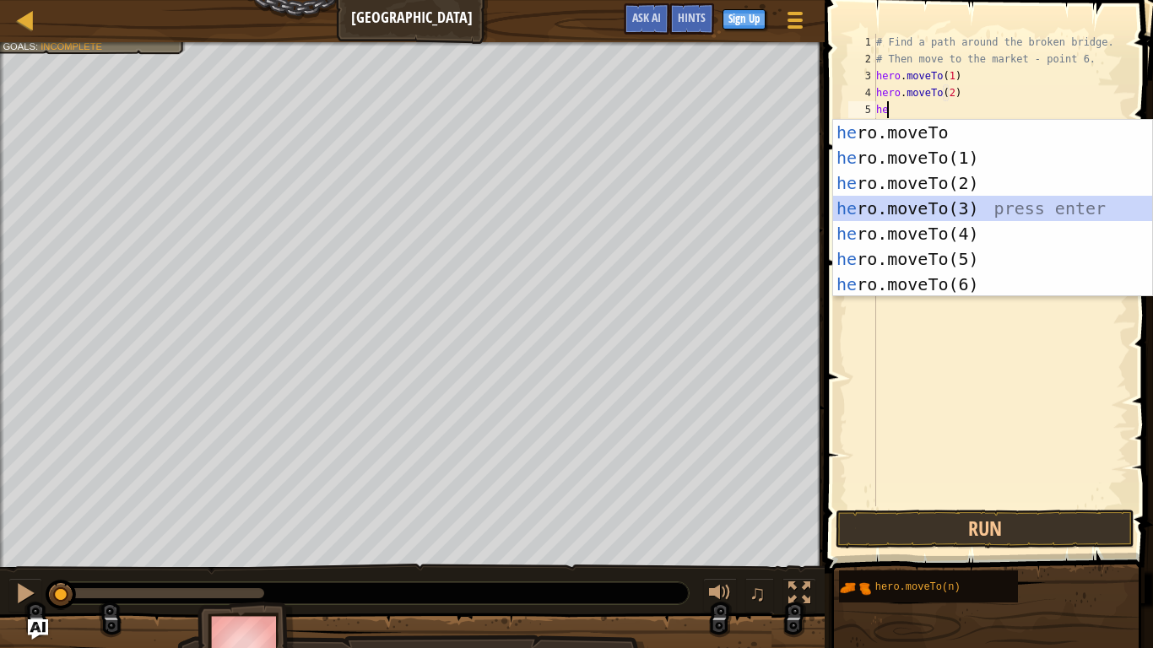
type textarea "hero.moveTo(3)"
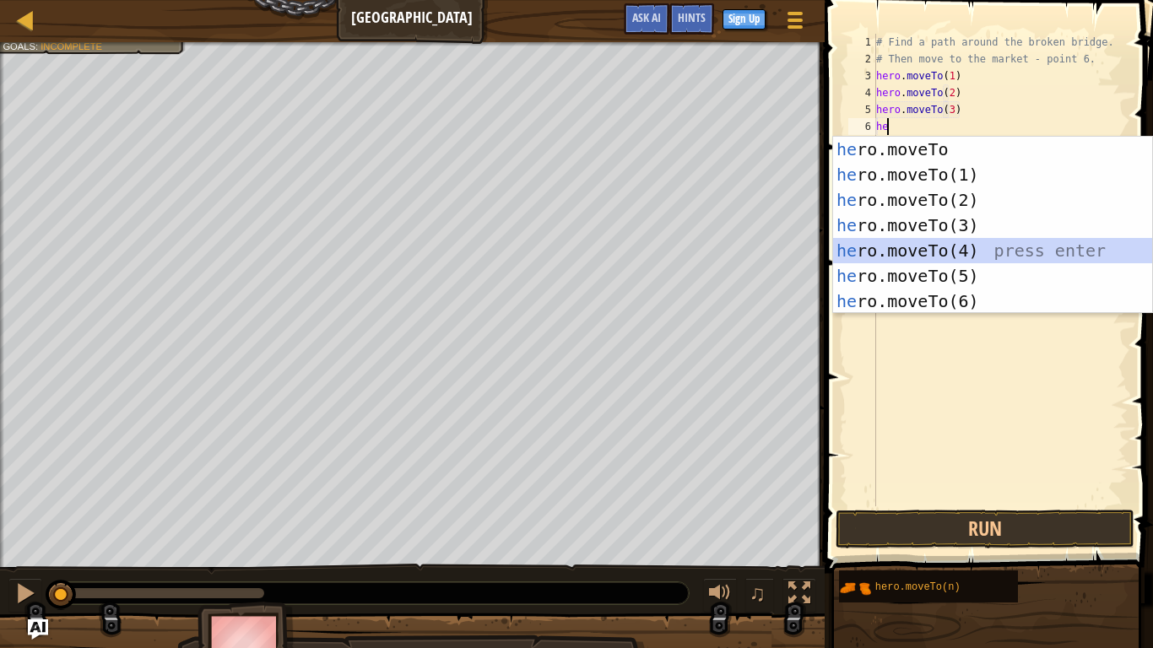
type textarea "hero.moveTo(4)"
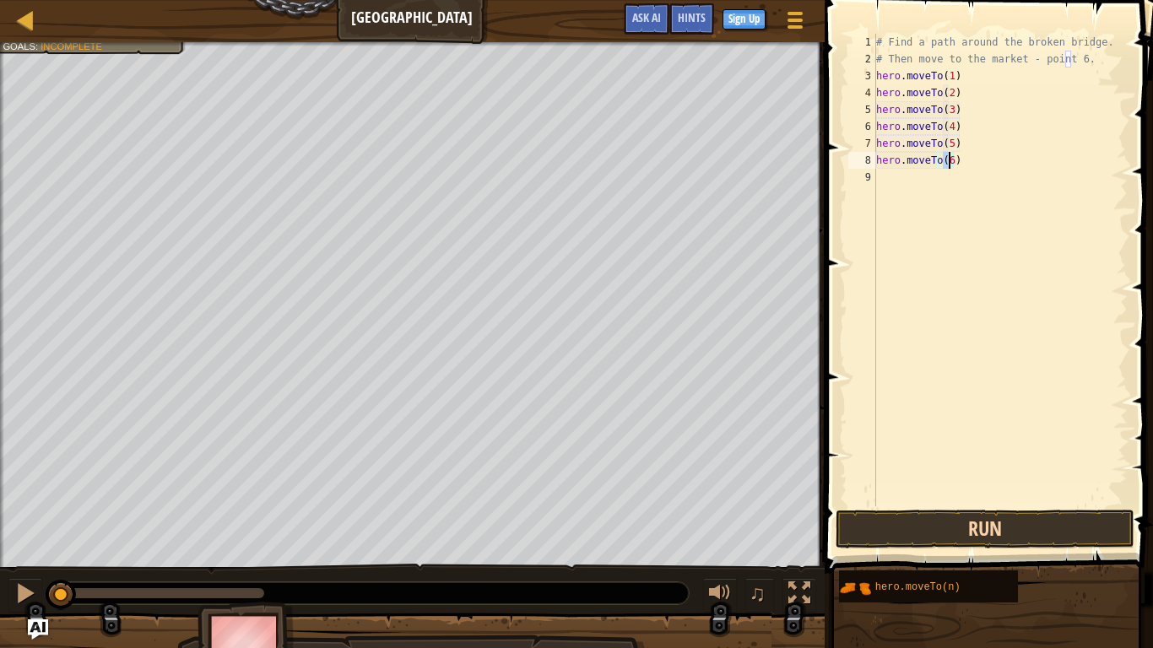
type textarea "hero.moveTo(6)"
click at [1018, 511] on button "Run" at bounding box center [984, 529] width 299 height 39
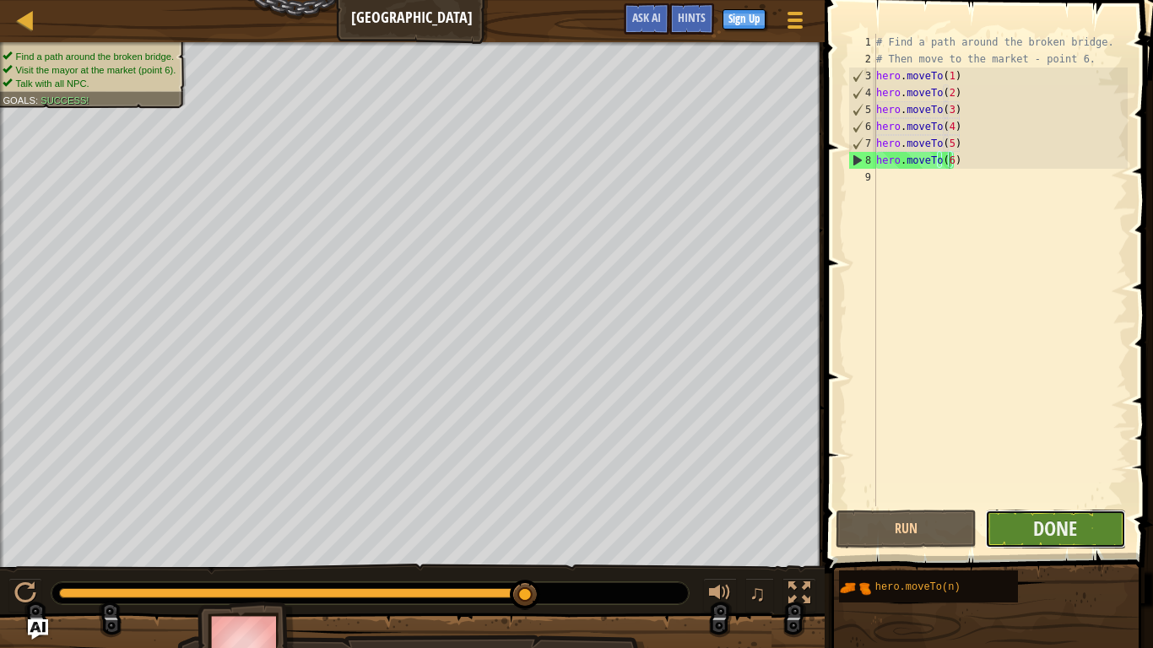
click at [1030, 511] on button "Done" at bounding box center [1055, 529] width 141 height 39
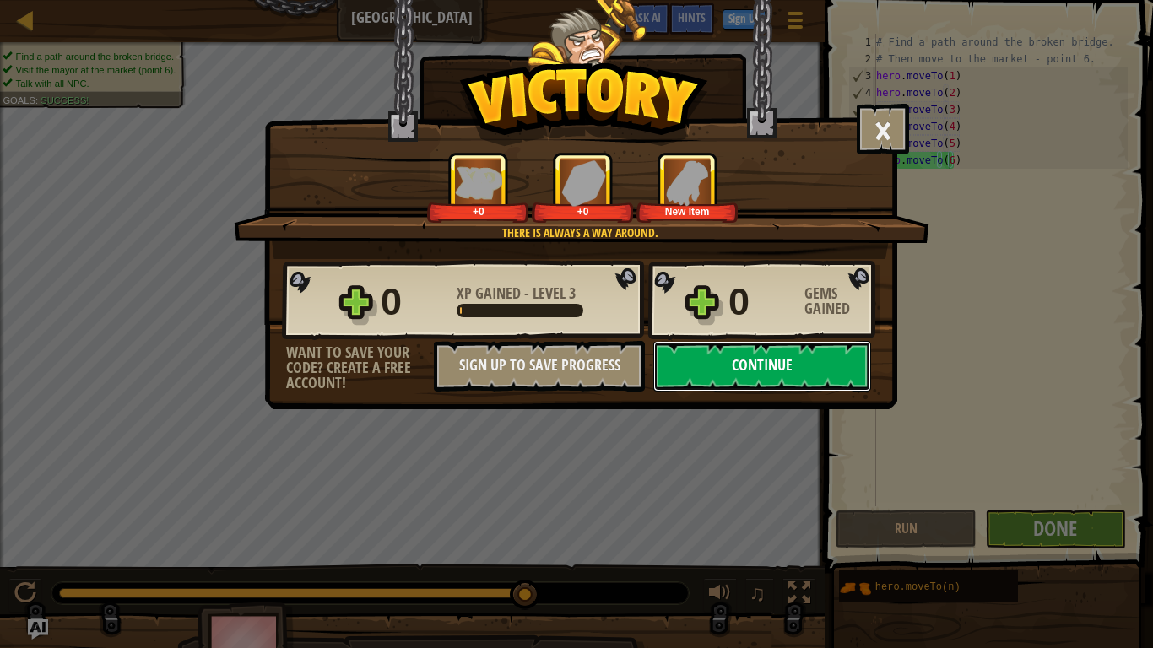
click at [738, 353] on button "Continue" at bounding box center [762, 366] width 218 height 51
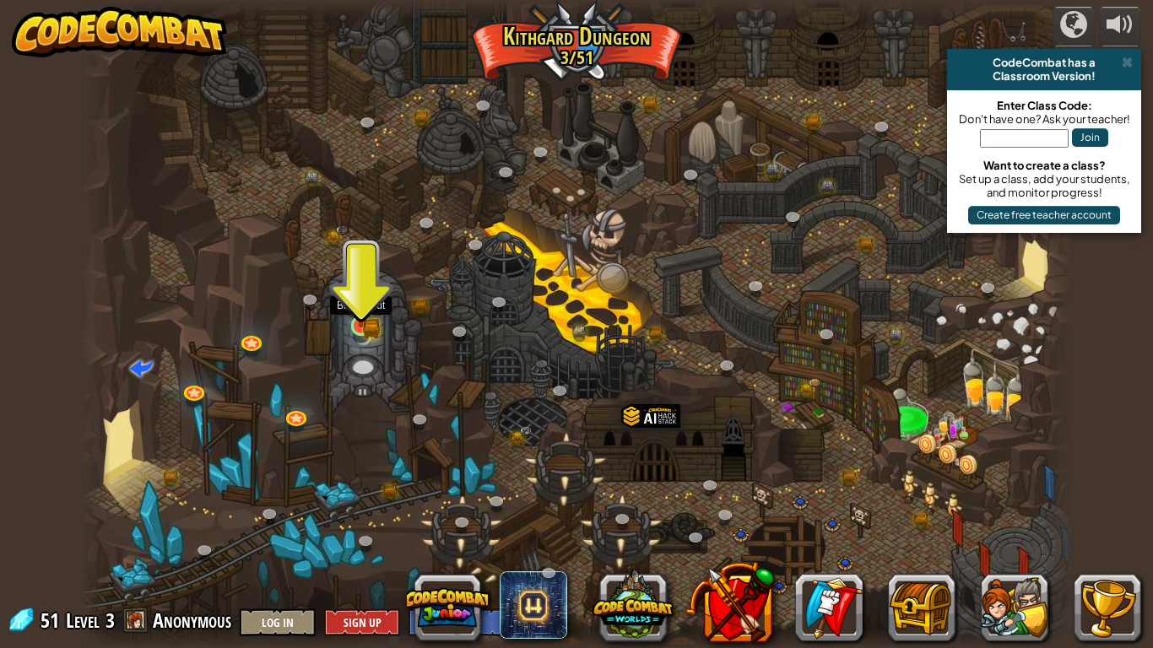
click at [356, 293] on img at bounding box center [361, 300] width 25 height 55
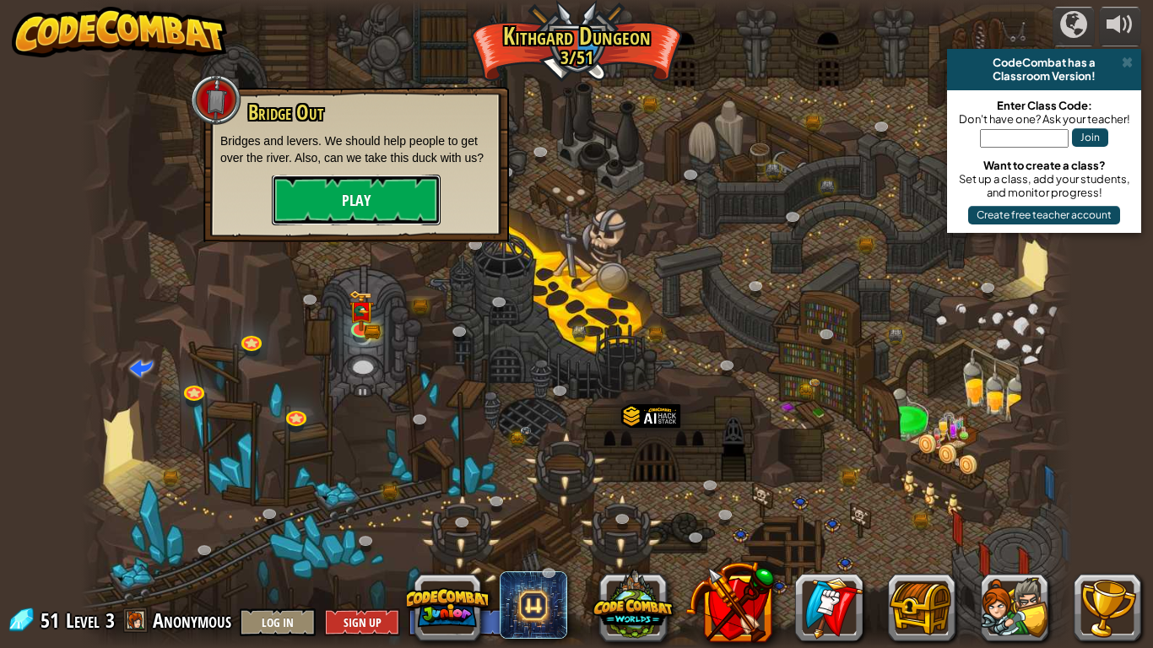
click at [340, 197] on button "Play" at bounding box center [356, 200] width 169 height 51
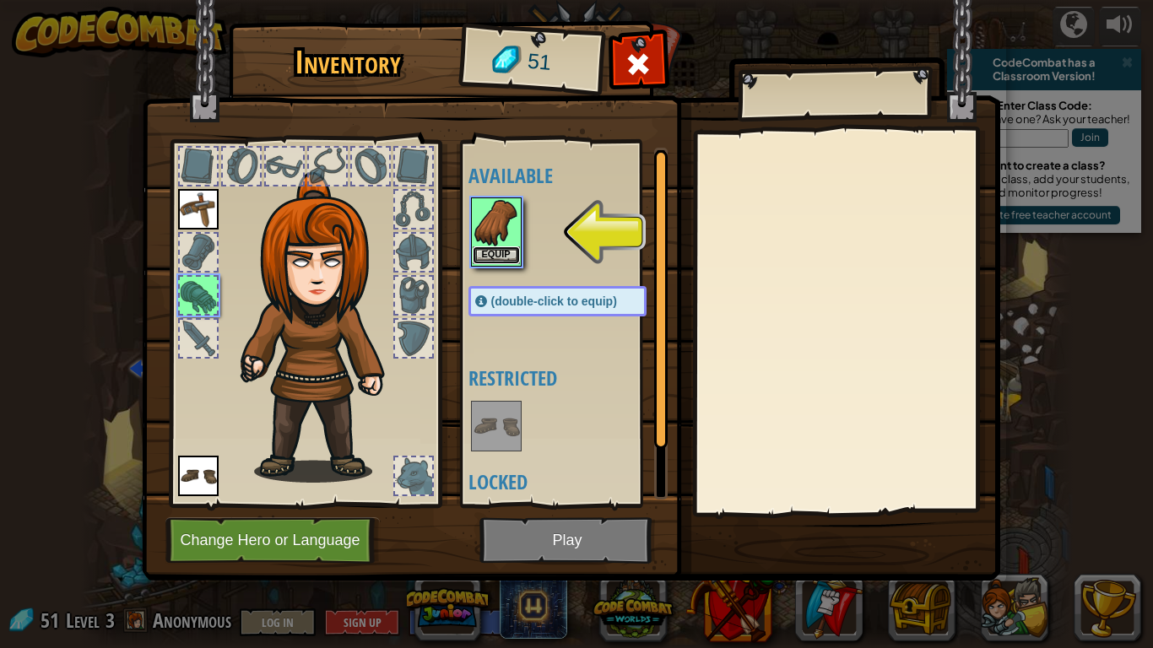
click at [485, 250] on button "Equip" at bounding box center [496, 255] width 47 height 18
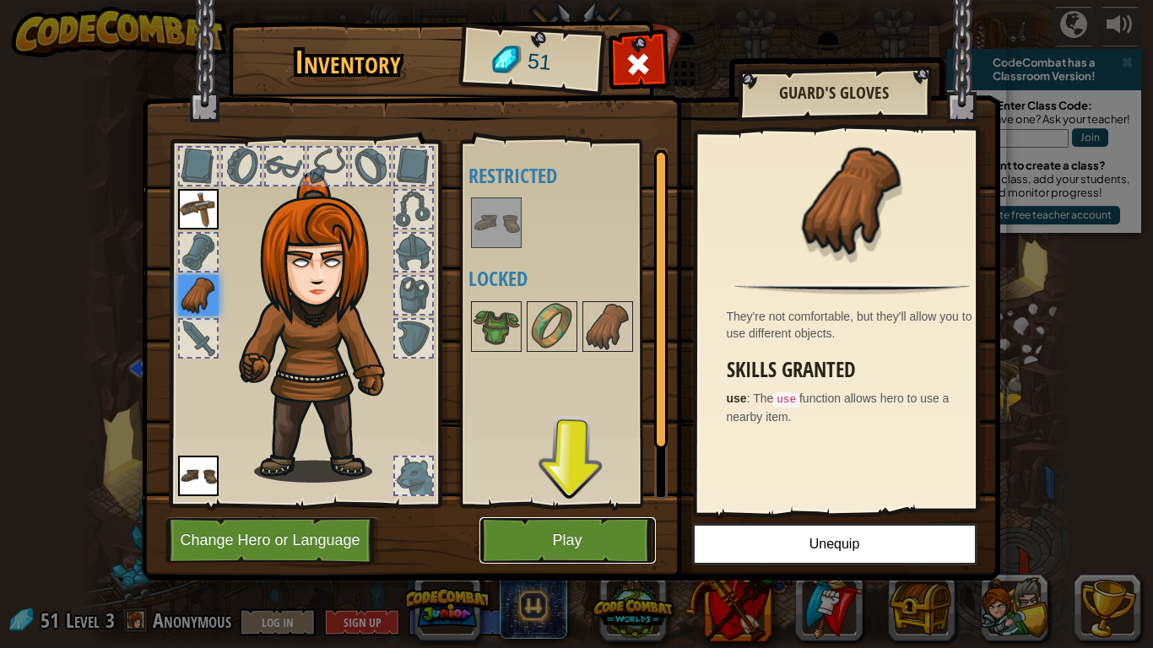
click at [559, 511] on button "Play" at bounding box center [567, 540] width 176 height 46
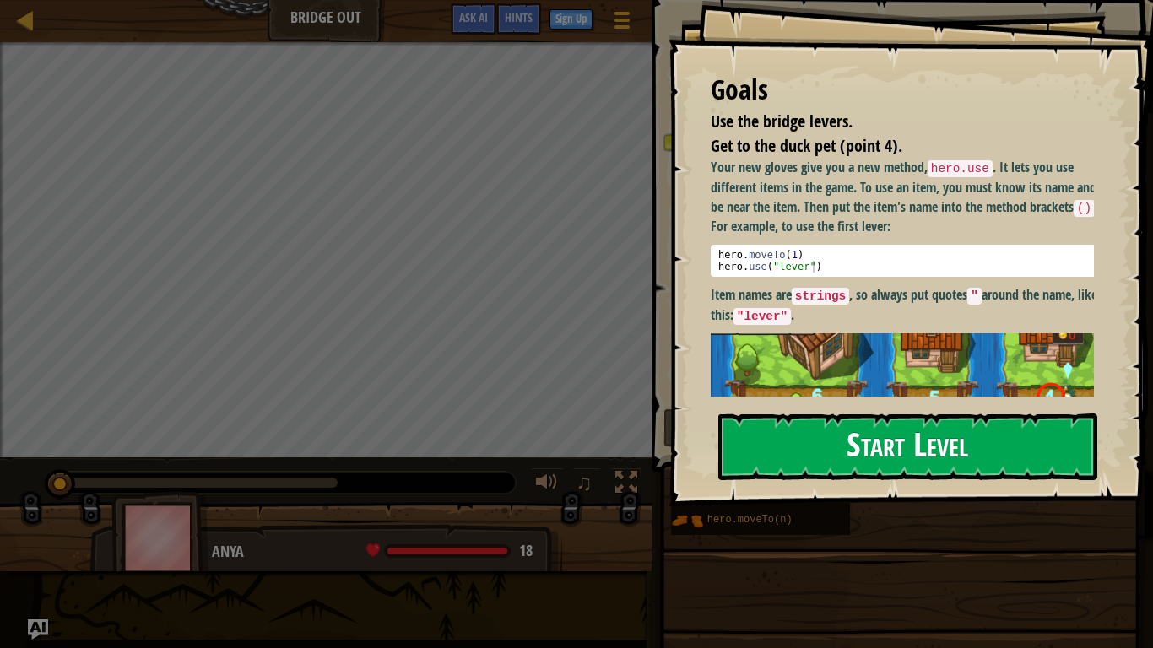
click at [770, 452] on button "Start Level" at bounding box center [907, 446] width 379 height 67
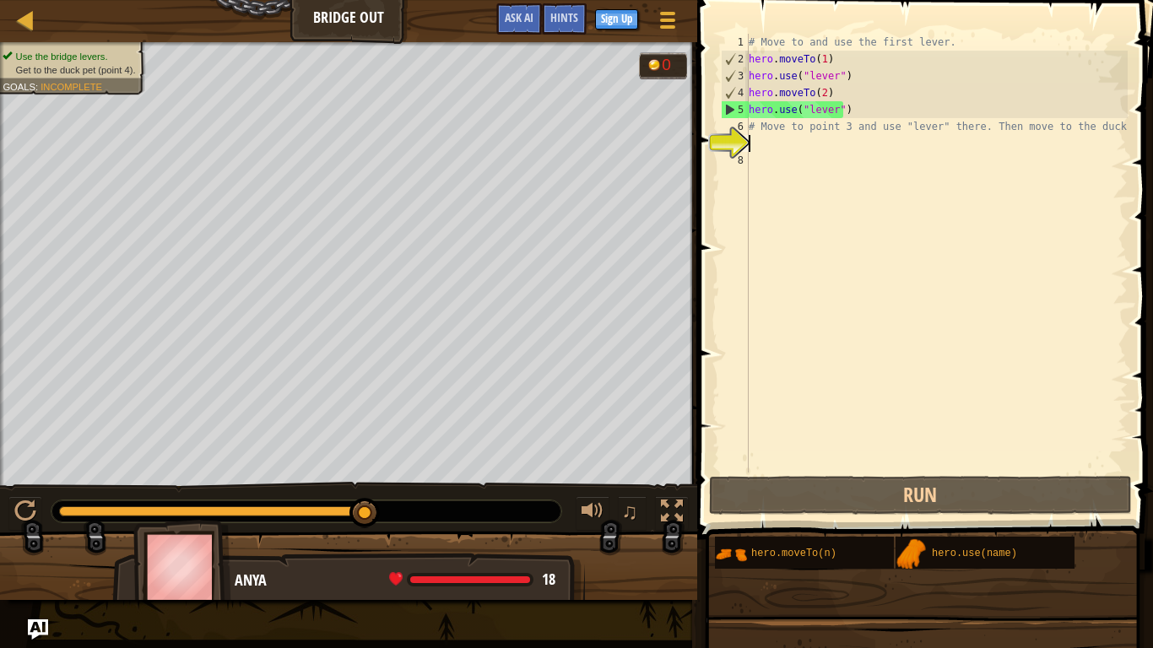
click at [783, 137] on div "# Move to and use the first lever. hero . moveTo ( 1 ) hero . use ( "lever" ) h…" at bounding box center [936, 270] width 382 height 473
click at [819, 158] on div "# Move to and use the first lever. hero . moveTo ( 1 ) hero . use ( "lever" ) h…" at bounding box center [936, 270] width 382 height 473
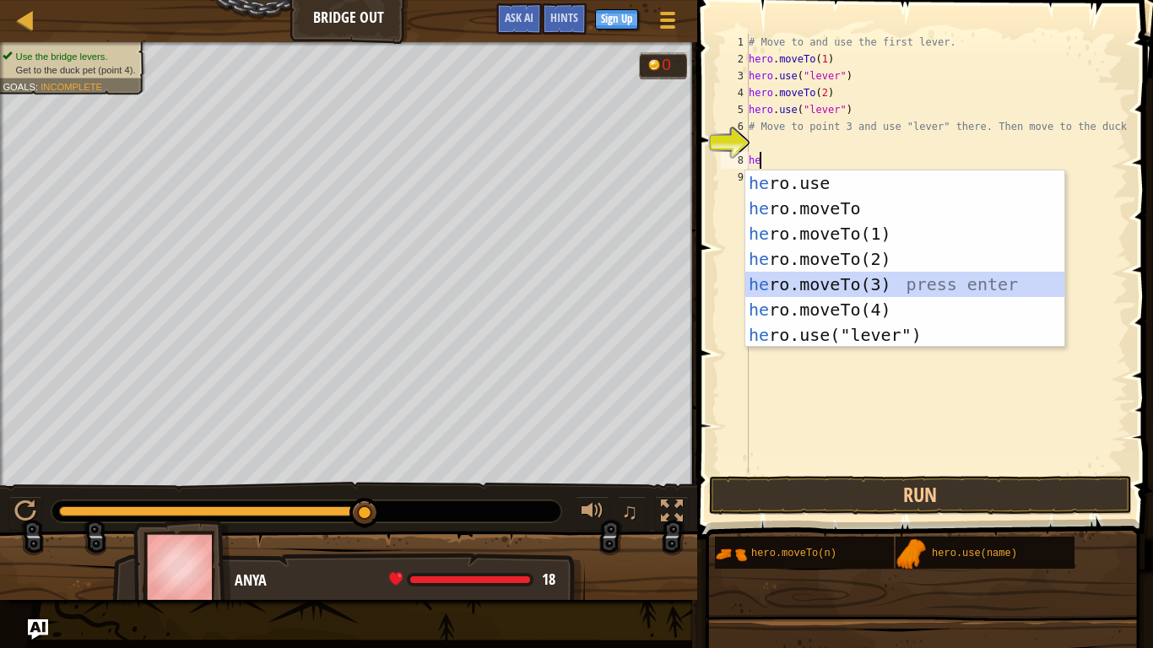
type textarea "hero.moveTo(3)"
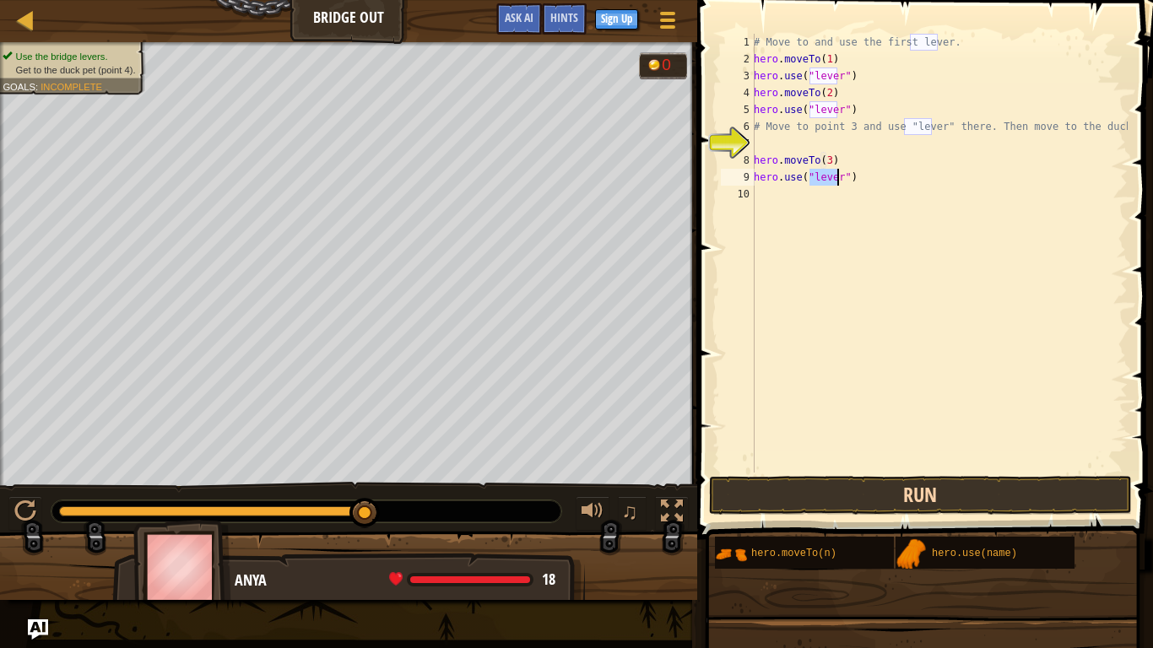
type textarea "hero.use("lever")"
click at [795, 484] on button "Run" at bounding box center [920, 495] width 423 height 39
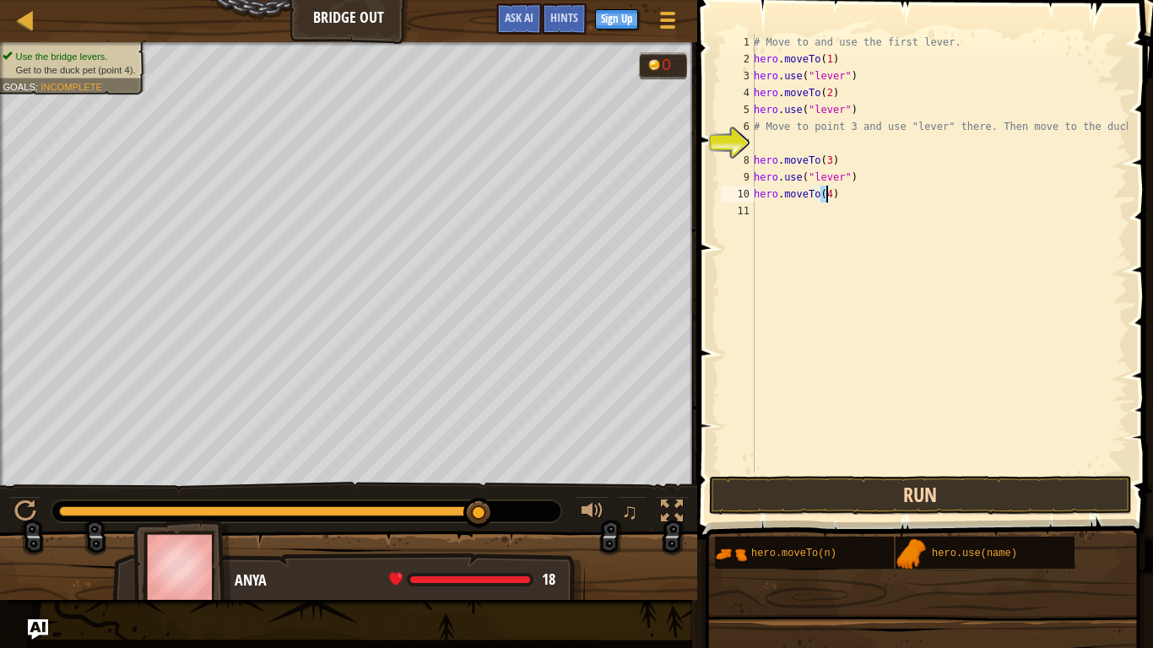
type textarea "hero.moveTo(4)"
click at [891, 489] on button "Run" at bounding box center [920, 495] width 423 height 39
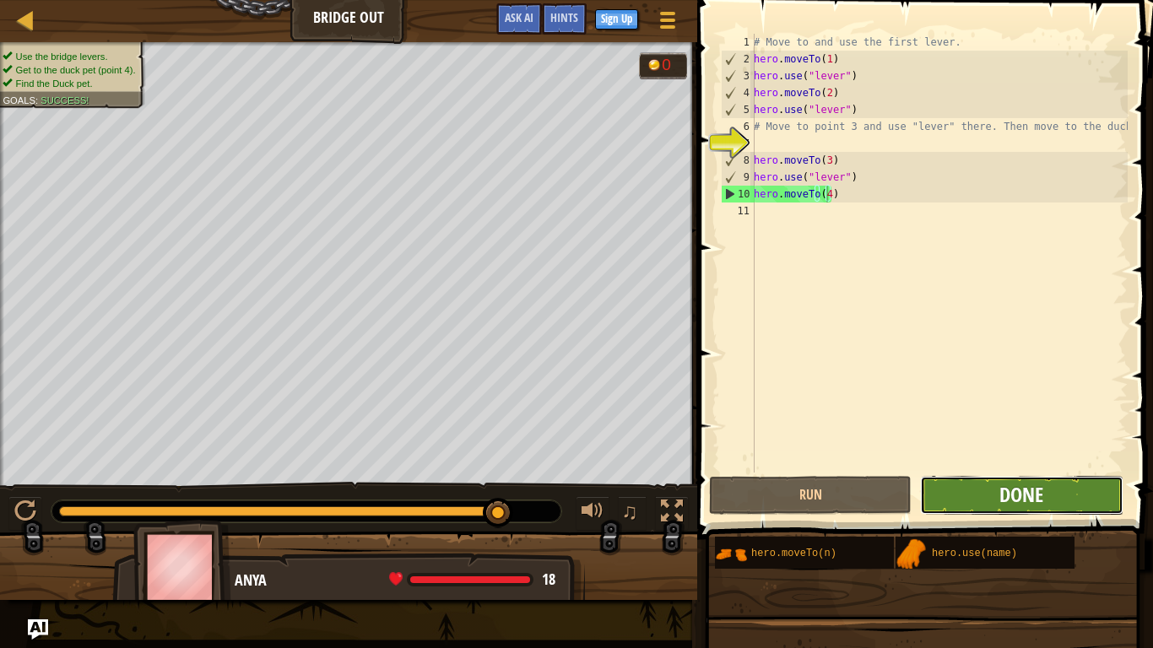
click at [1040, 494] on span "Done" at bounding box center [1021, 494] width 44 height 27
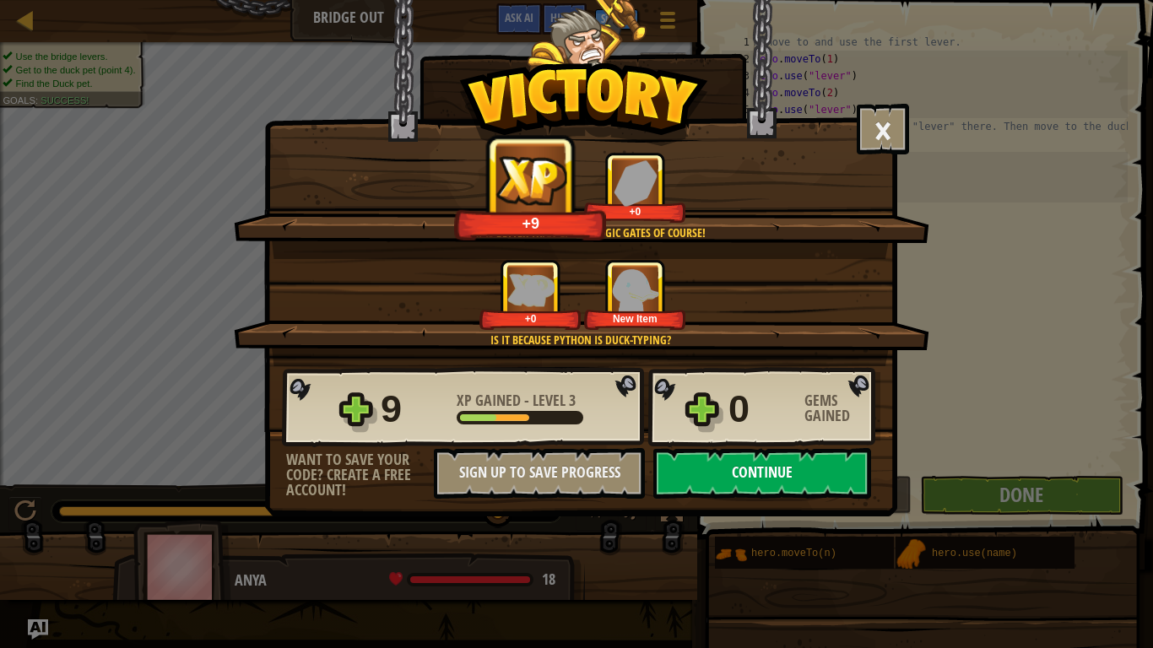
click at [712, 475] on button "Continue" at bounding box center [762, 473] width 218 height 51
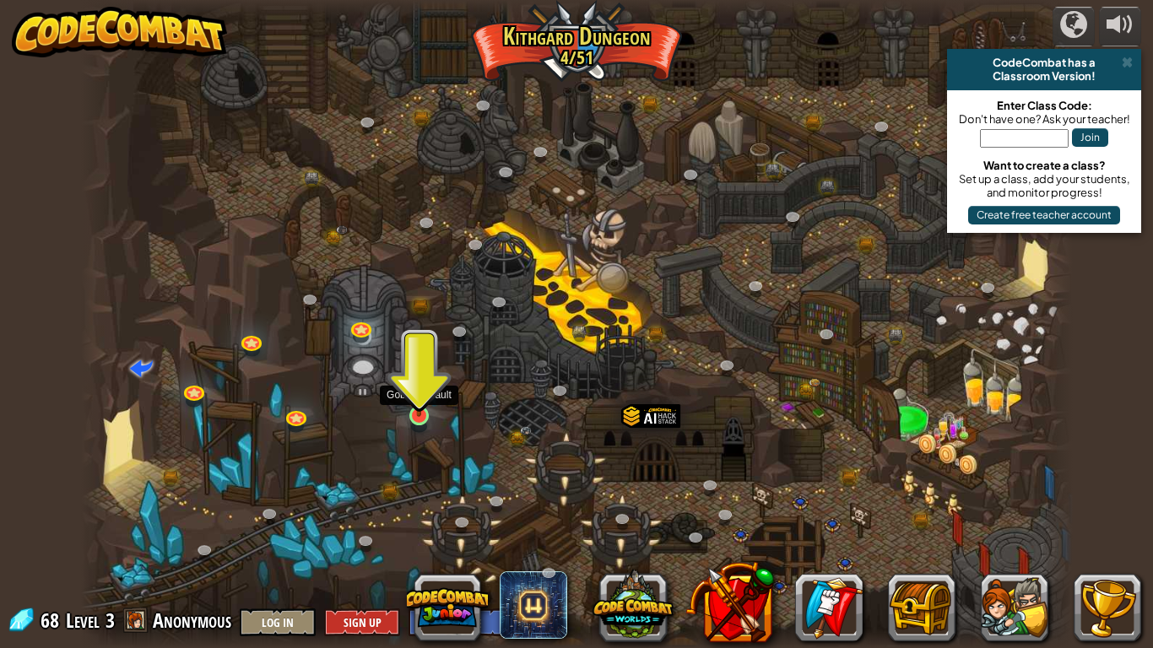
click at [418, 404] on img at bounding box center [419, 387] width 25 height 57
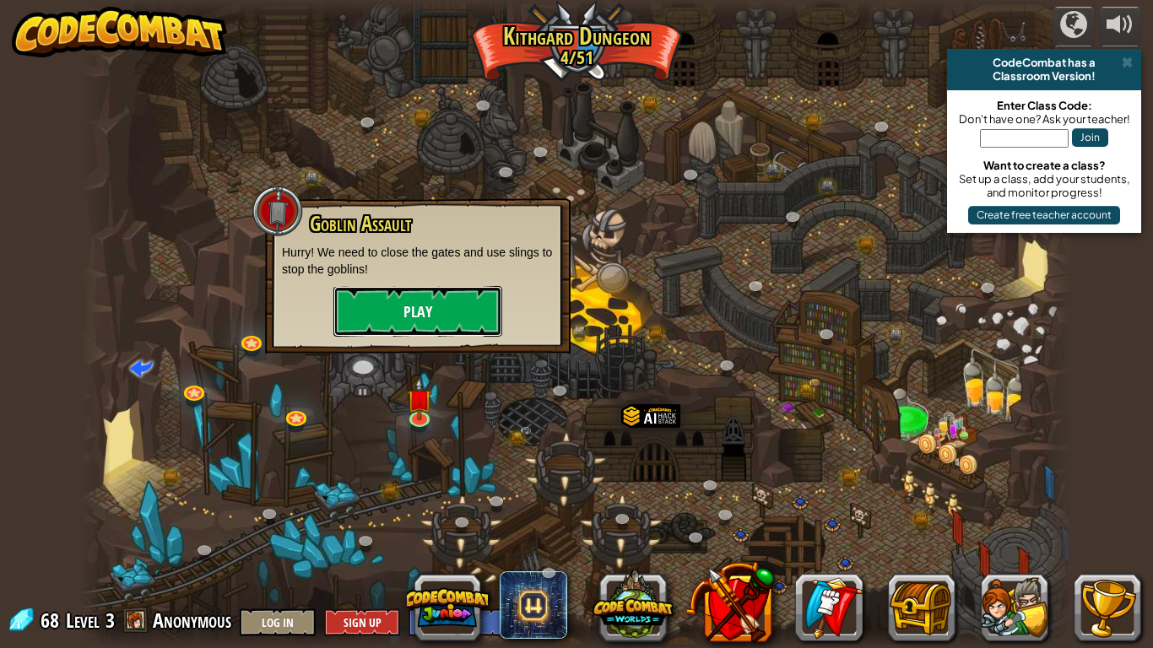
click at [409, 300] on button "Play" at bounding box center [417, 311] width 169 height 51
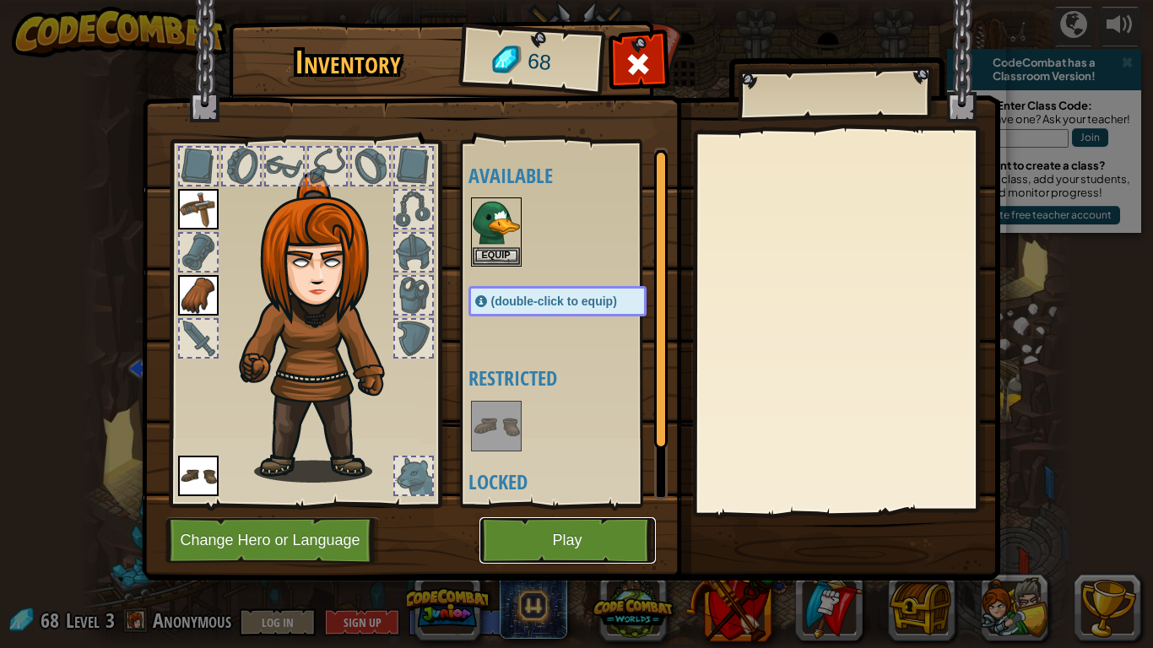
click at [551, 511] on button "Play" at bounding box center [567, 540] width 176 height 46
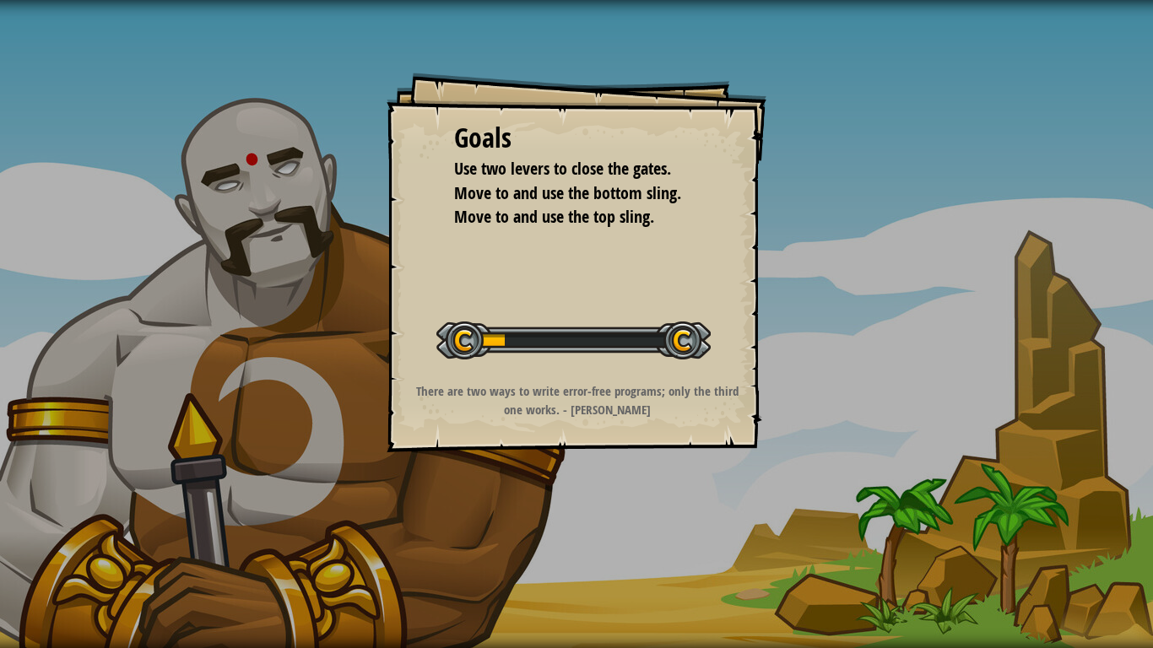
click at [570, 345] on div at bounding box center [573, 341] width 274 height 38
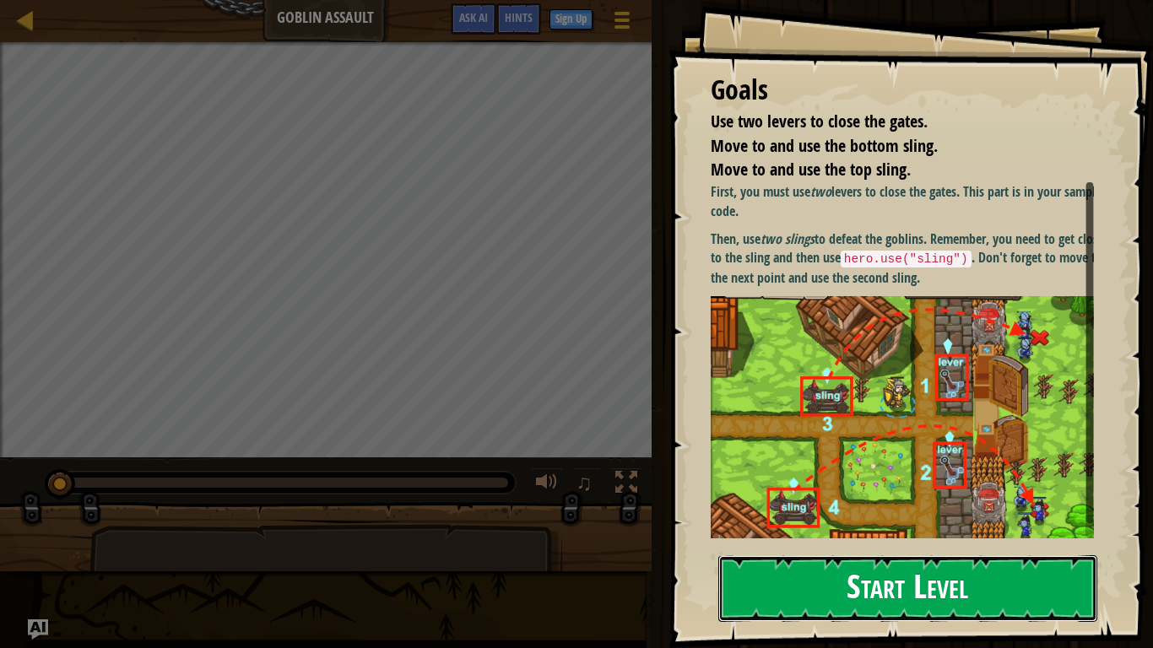
click at [860, 511] on button "Start Level" at bounding box center [907, 588] width 379 height 67
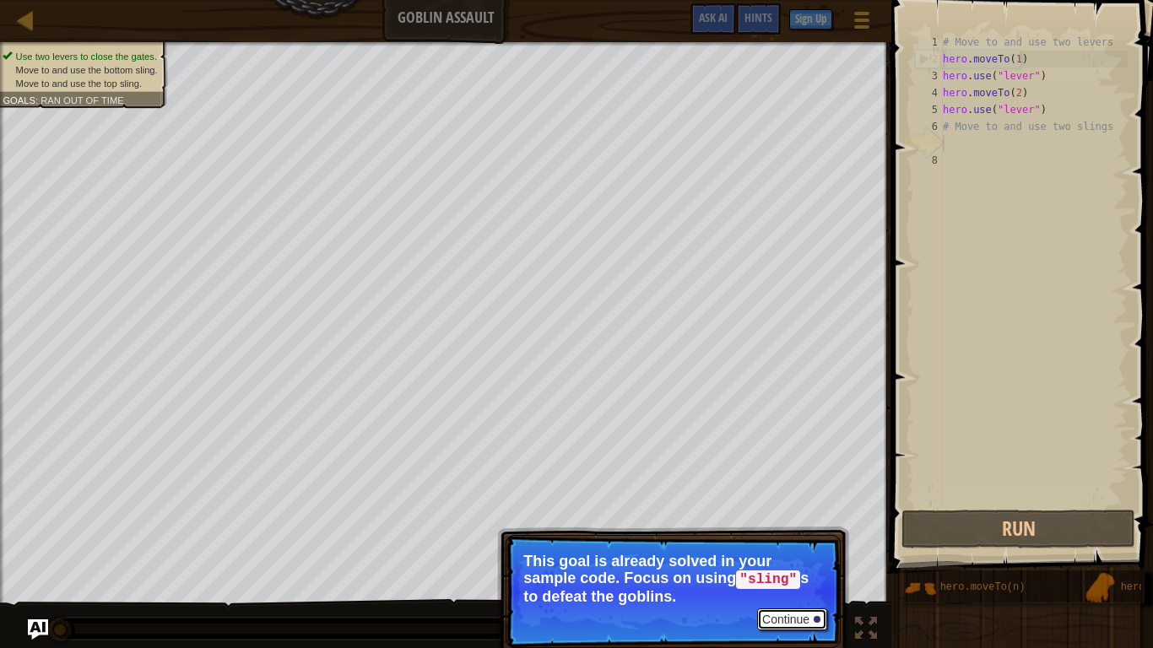
click at [782, 511] on button "Continue" at bounding box center [792, 619] width 70 height 22
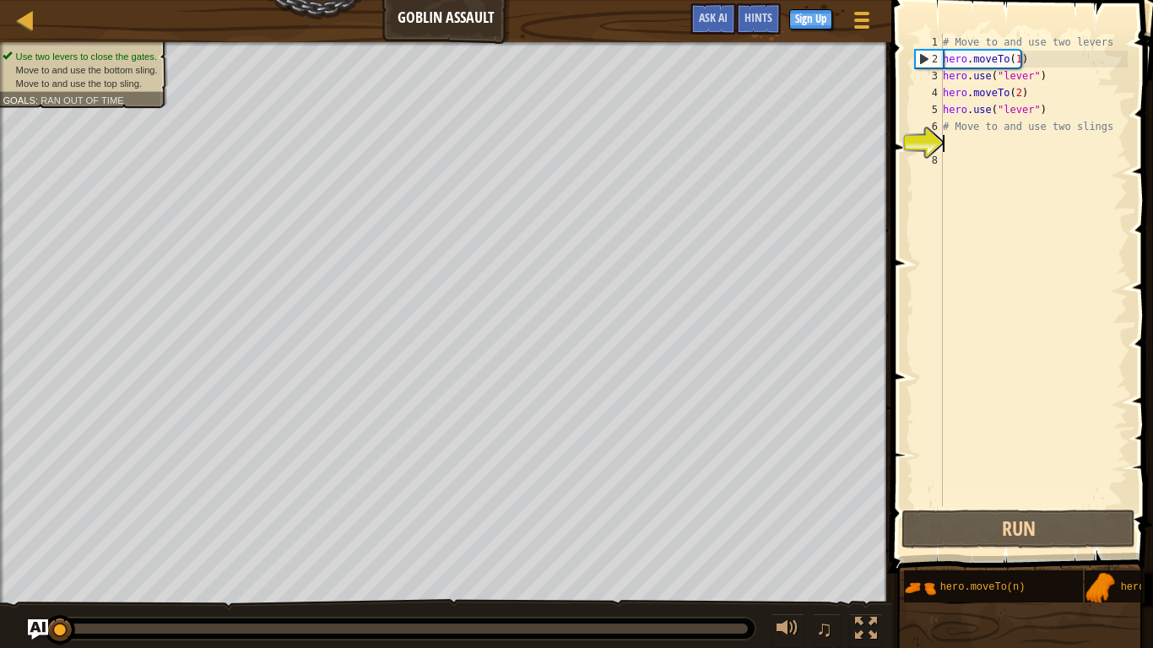
scroll to position [8, 0]
click at [997, 147] on div "# Move to and use two levers hero . moveTo ( 1 ) hero . use ( "lever" ) hero . …" at bounding box center [1033, 287] width 188 height 506
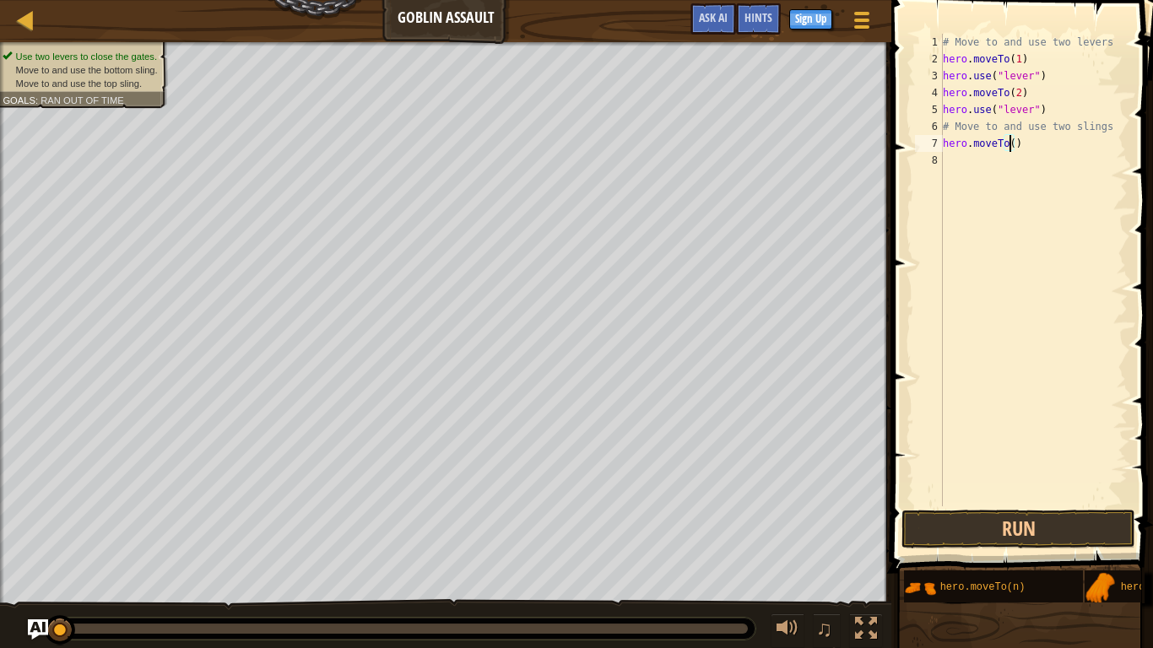
type textarea "hero.moveTo(3)"
type textarea "hero.use("sling")"
click at [1062, 511] on button "Run" at bounding box center [1018, 529] width 234 height 39
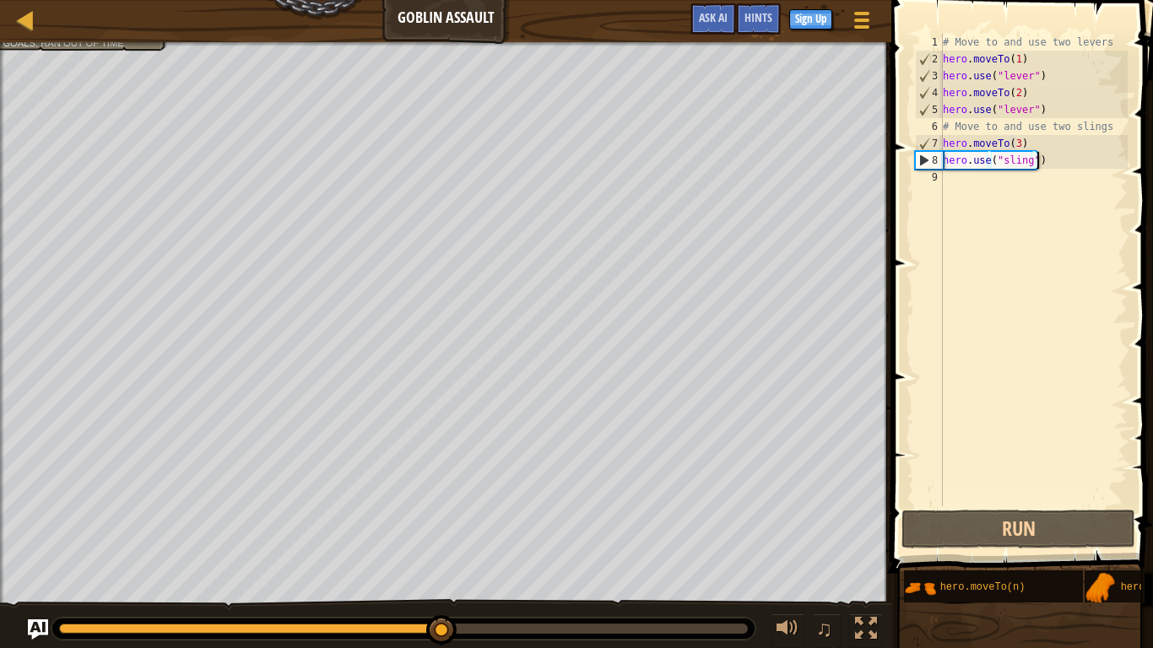
click at [1067, 165] on div "# Move to and use two levers hero . moveTo ( 1 ) hero . use ( "lever" ) hero . …" at bounding box center [1033, 287] width 188 height 506
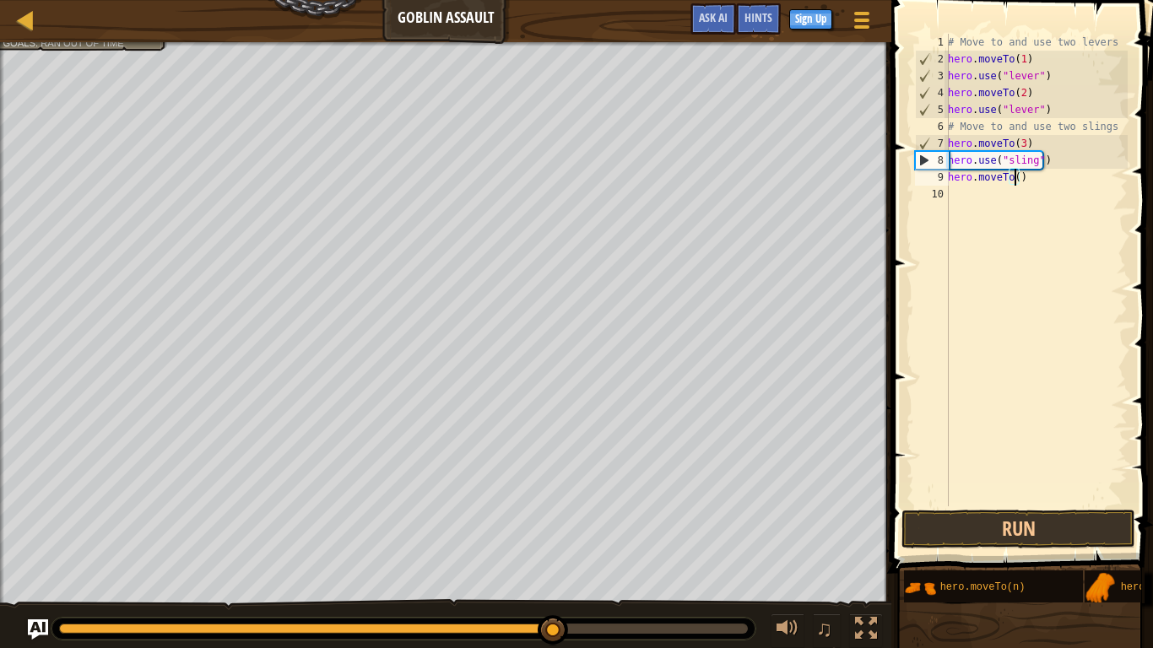
type textarea "hero.moveTo(4)"
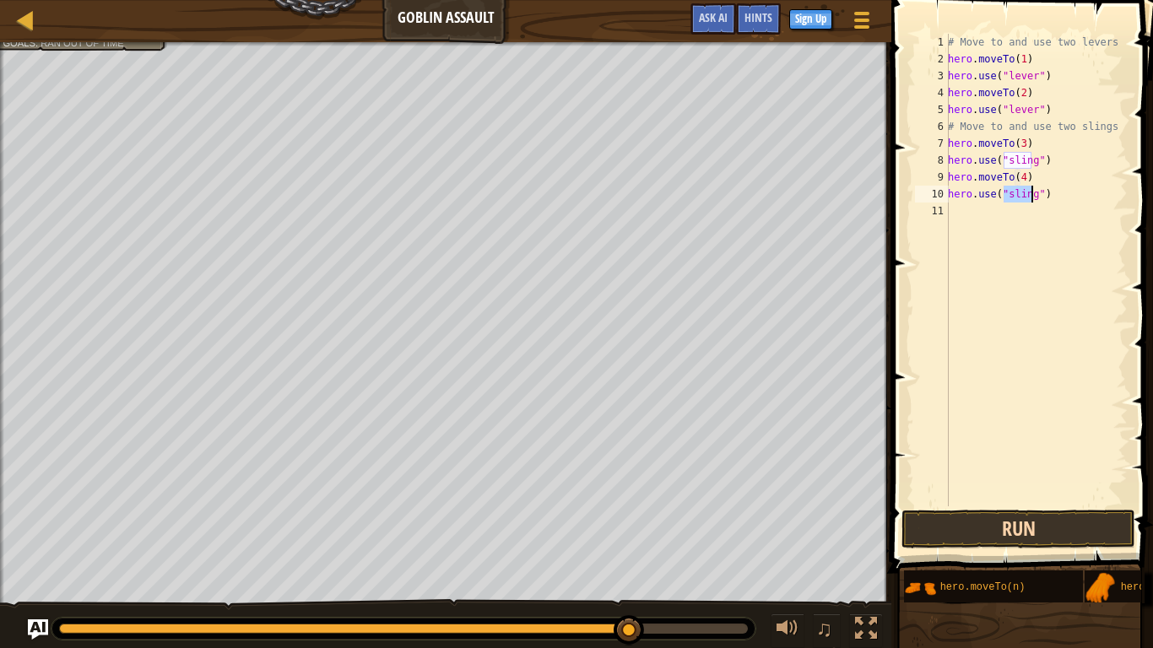
type textarea "hero.use("sling")"
click at [1038, 511] on button "Run" at bounding box center [1018, 529] width 234 height 39
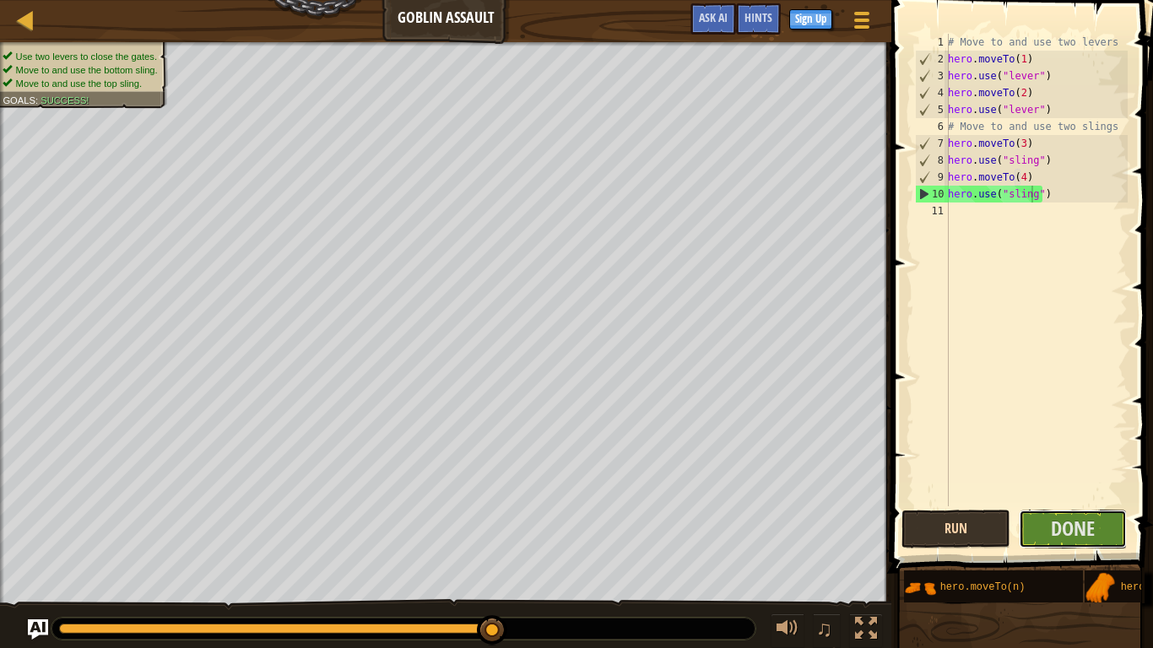
click at [1038, 511] on button "Done" at bounding box center [1073, 529] width 109 height 39
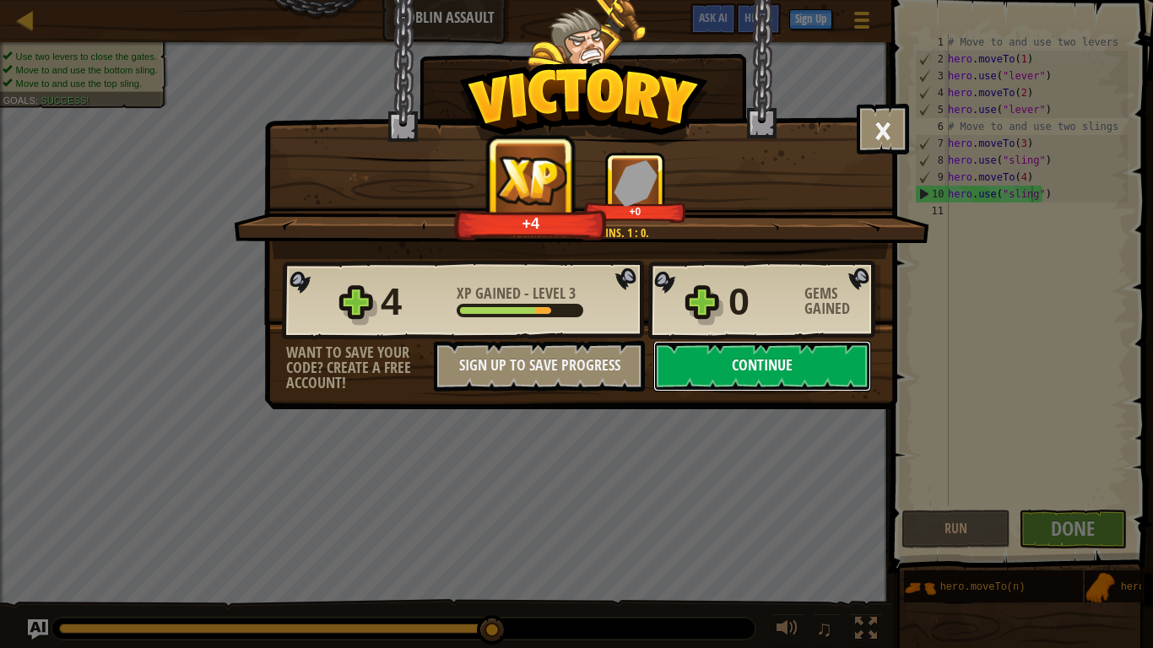
click at [760, 347] on button "Continue" at bounding box center [762, 366] width 218 height 51
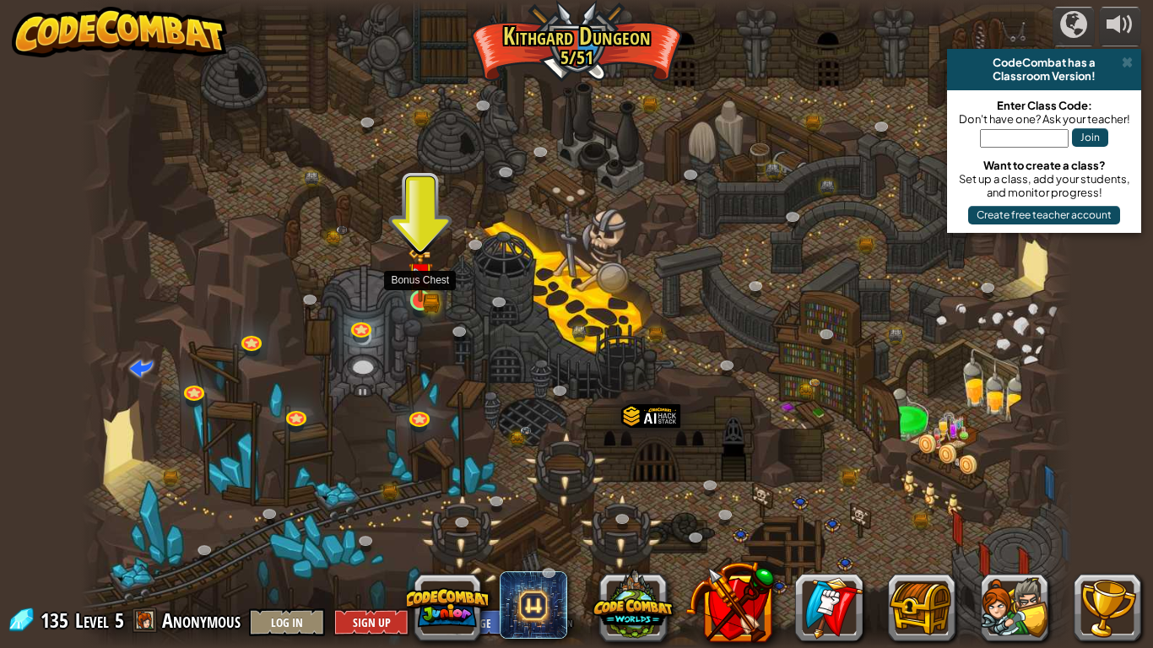
click at [428, 282] on img at bounding box center [420, 274] width 25 height 55
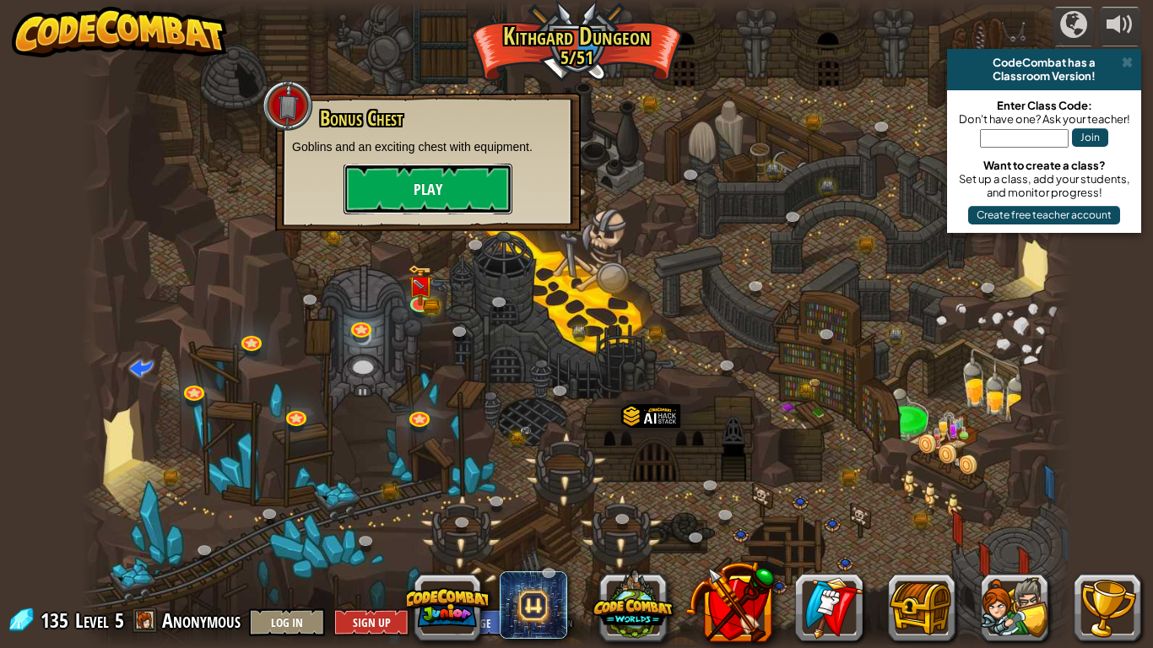
click at [433, 191] on button "Play" at bounding box center [427, 189] width 169 height 51
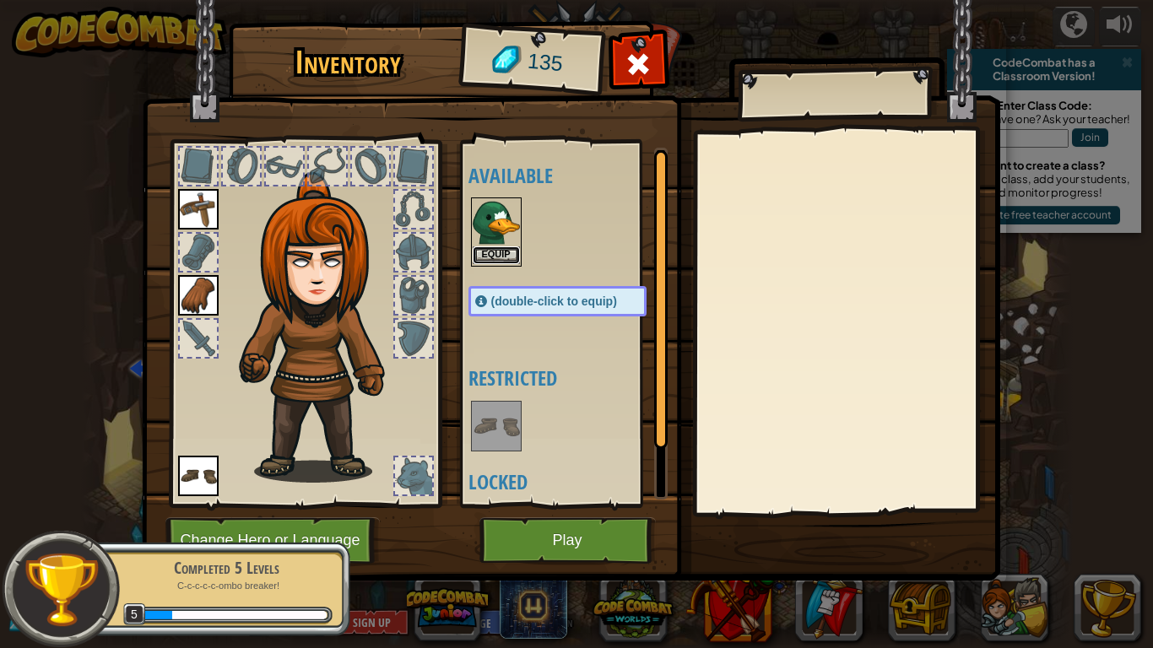
click at [505, 250] on button "Equip" at bounding box center [496, 255] width 47 height 18
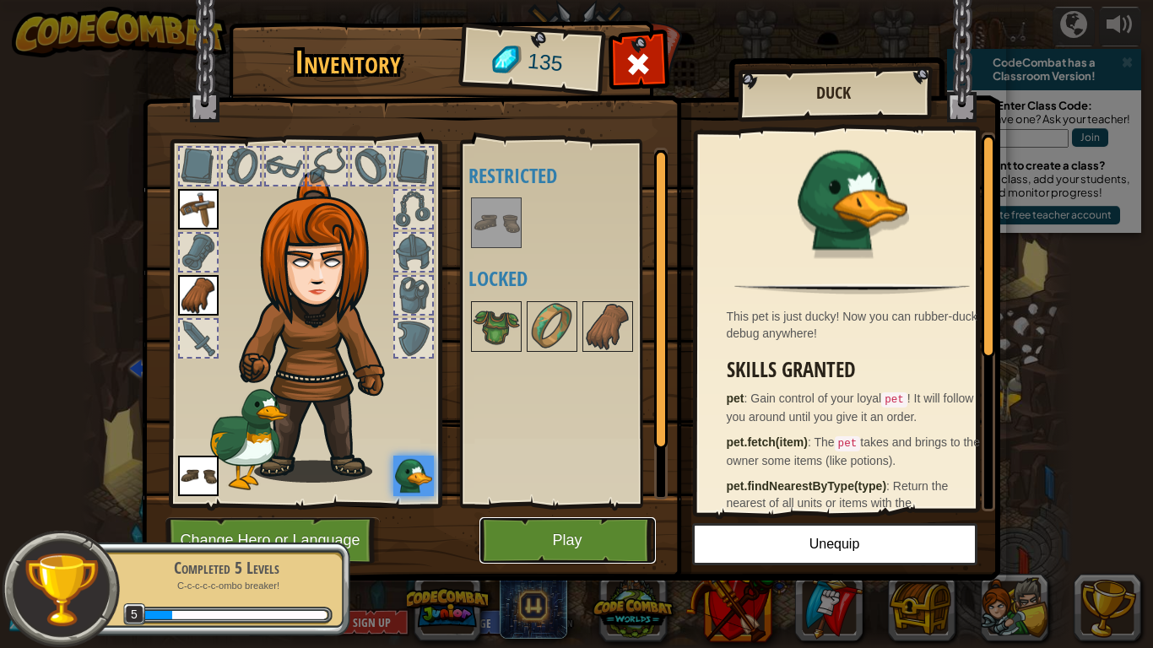
click at [589, 511] on button "Play" at bounding box center [567, 540] width 176 height 46
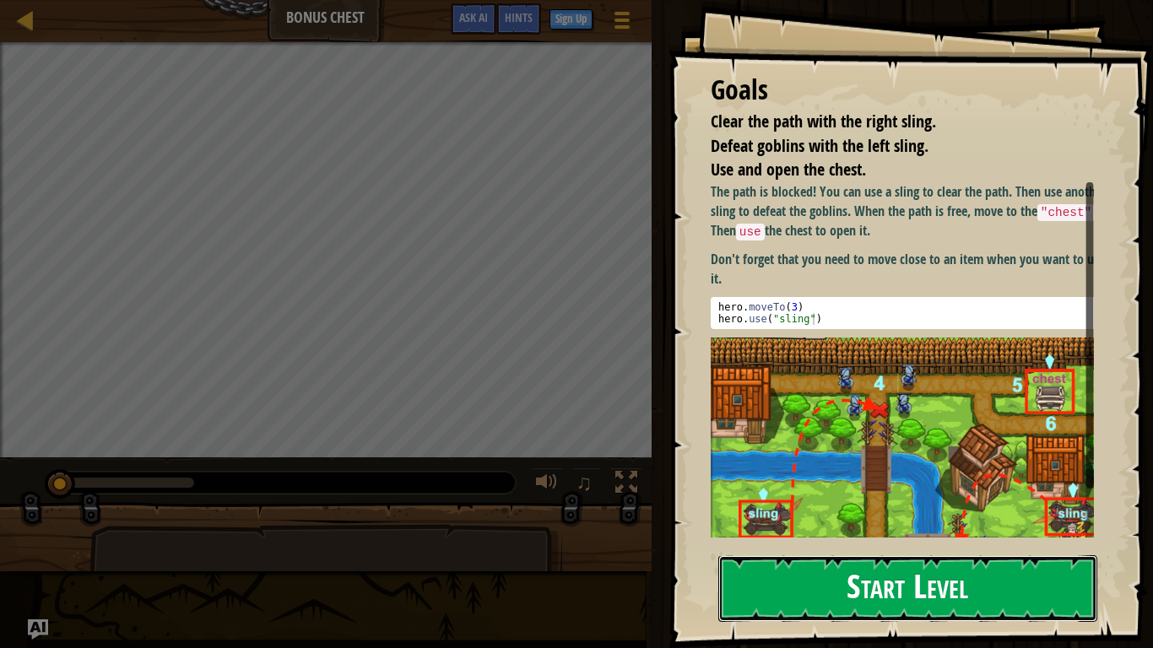
click at [837, 511] on button "Start Level" at bounding box center [907, 588] width 379 height 67
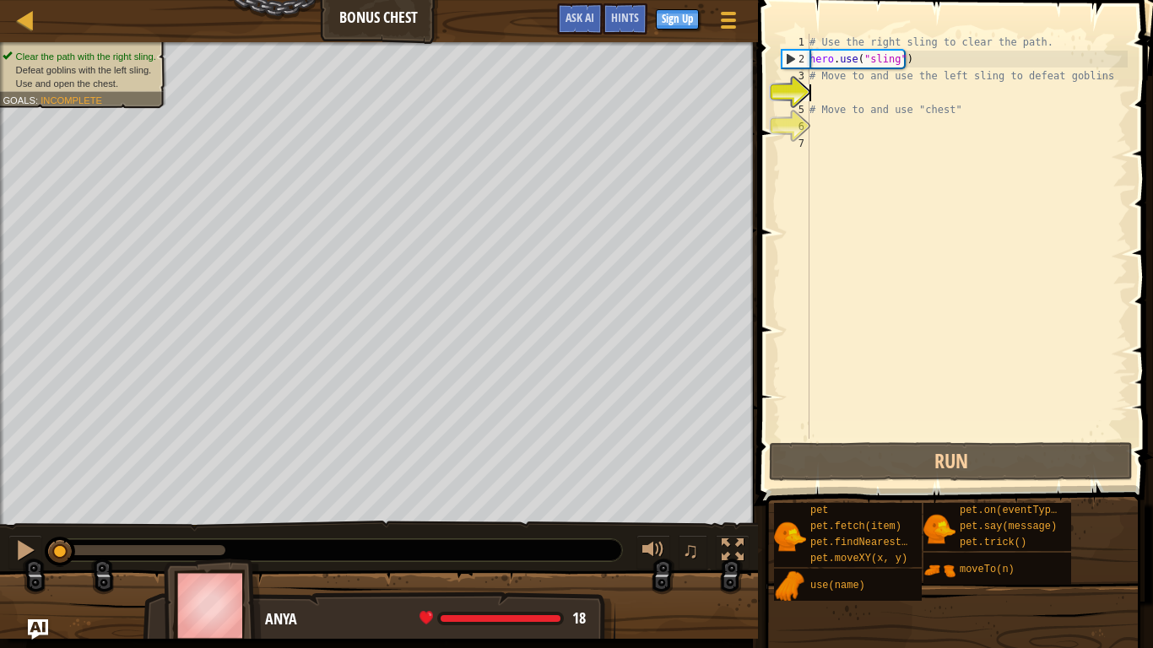
click at [840, 95] on div "# Use the right sling to clear the path. hero . use ( "sling" ) # Move to and u…" at bounding box center [967, 253] width 322 height 439
click at [849, 112] on div "# Use the right sling to clear the path. hero . use ( "sling" ) # Move to and u…" at bounding box center [967, 253] width 322 height 439
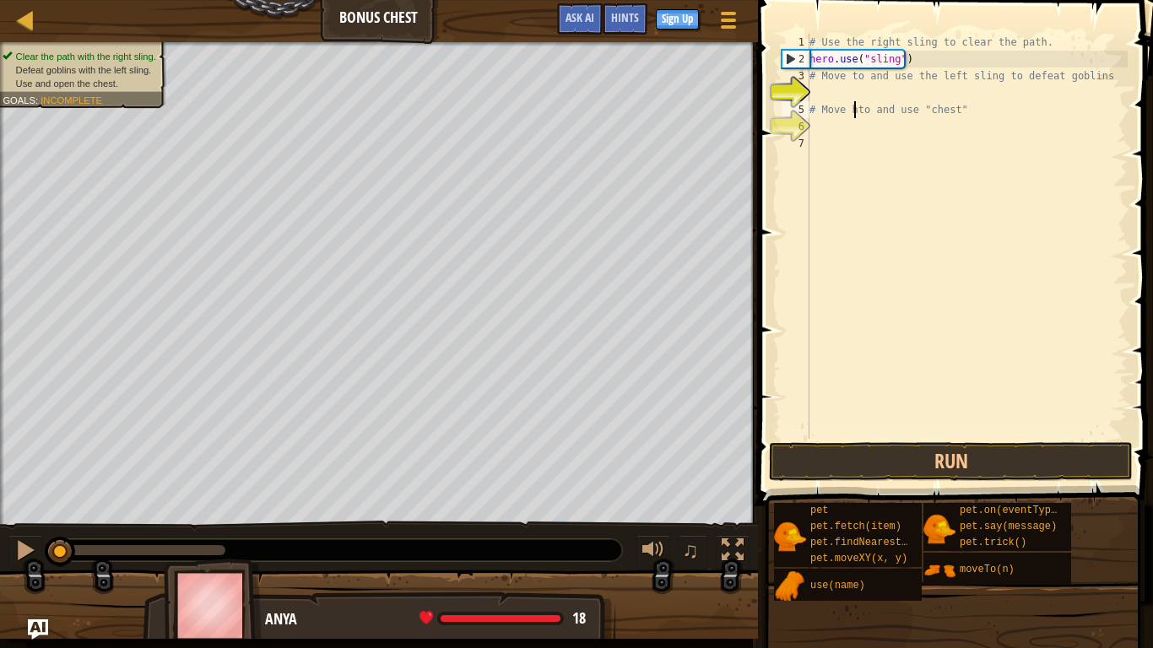
scroll to position [8, 0]
type textarea "# Move to and use "chest""
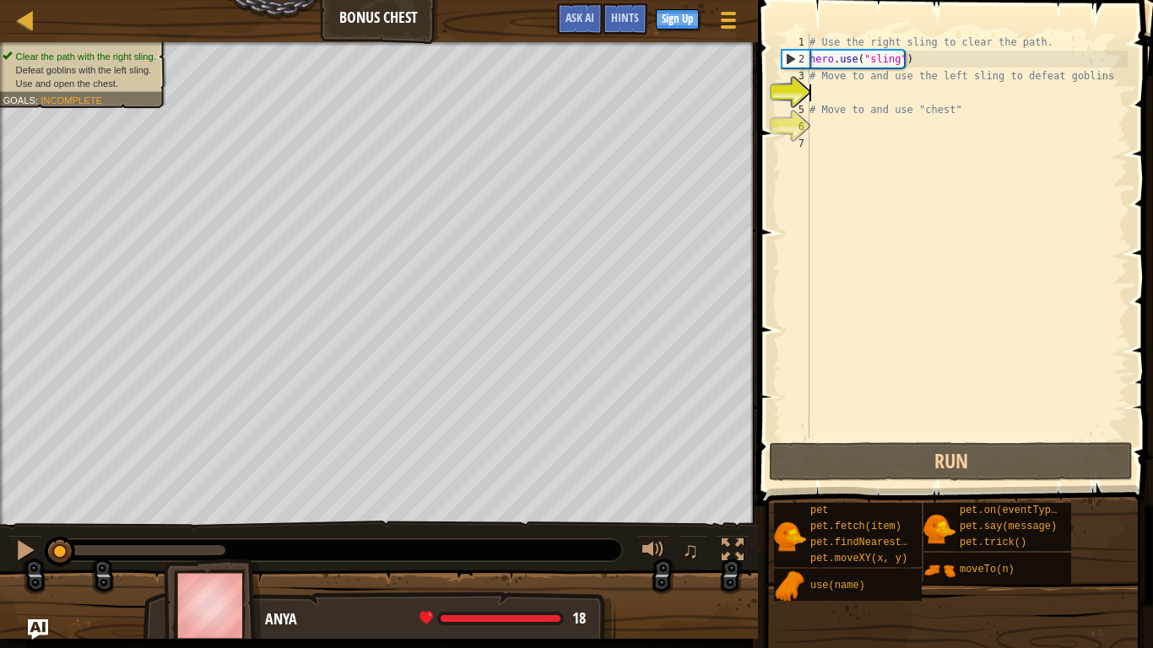
click at [830, 95] on div "# Use the right sling to clear the path. hero . use ( "sling" ) # Move to and u…" at bounding box center [967, 253] width 322 height 439
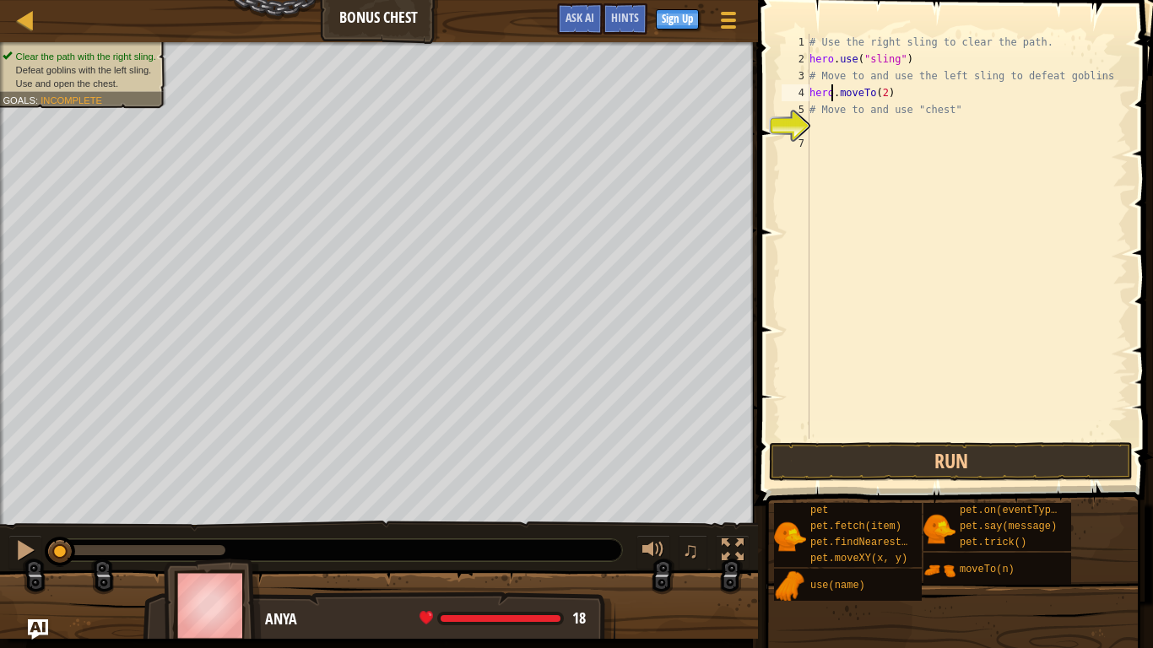
click at [830, 95] on div "# Use the right sling to clear the path. hero . use ( "sling" ) # Move to and u…" at bounding box center [967, 253] width 322 height 439
click at [879, 89] on div "# Use the right sling to clear the path. hero . use ( "sling" ) # Move to and u…" at bounding box center [967, 253] width 322 height 439
type textarea "hero.moveTo(3)"
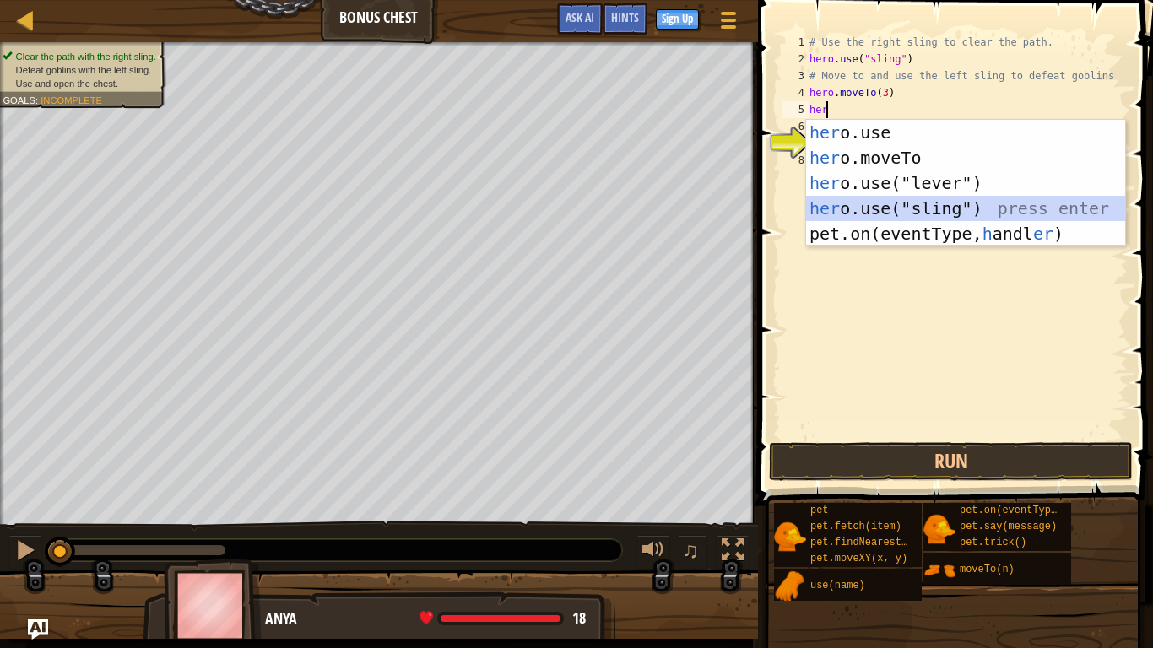
click at [893, 205] on div "her o.use press enter her o.moveTo press enter her o.use("lever") press enter h…" at bounding box center [965, 208] width 319 height 177
type textarea "hero.use("sling")"
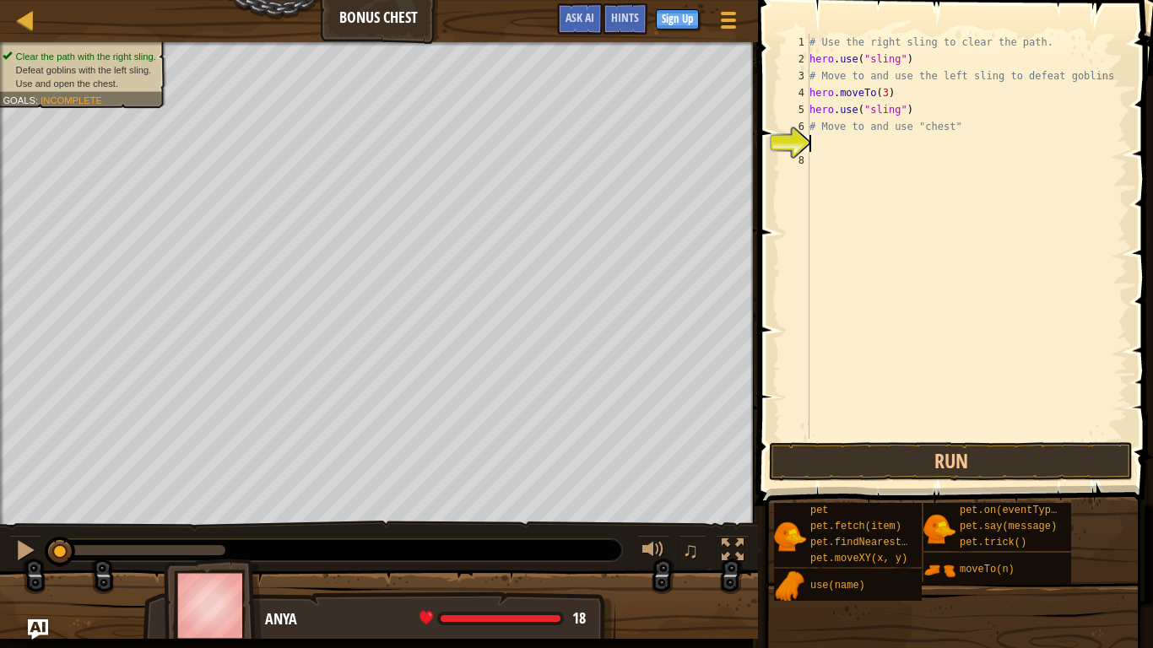
click at [930, 140] on div "# Use the right sling to clear the path. hero . use ( "sling" ) # Move to and u…" at bounding box center [967, 253] width 322 height 439
type textarea "hero.moveTo(4)"
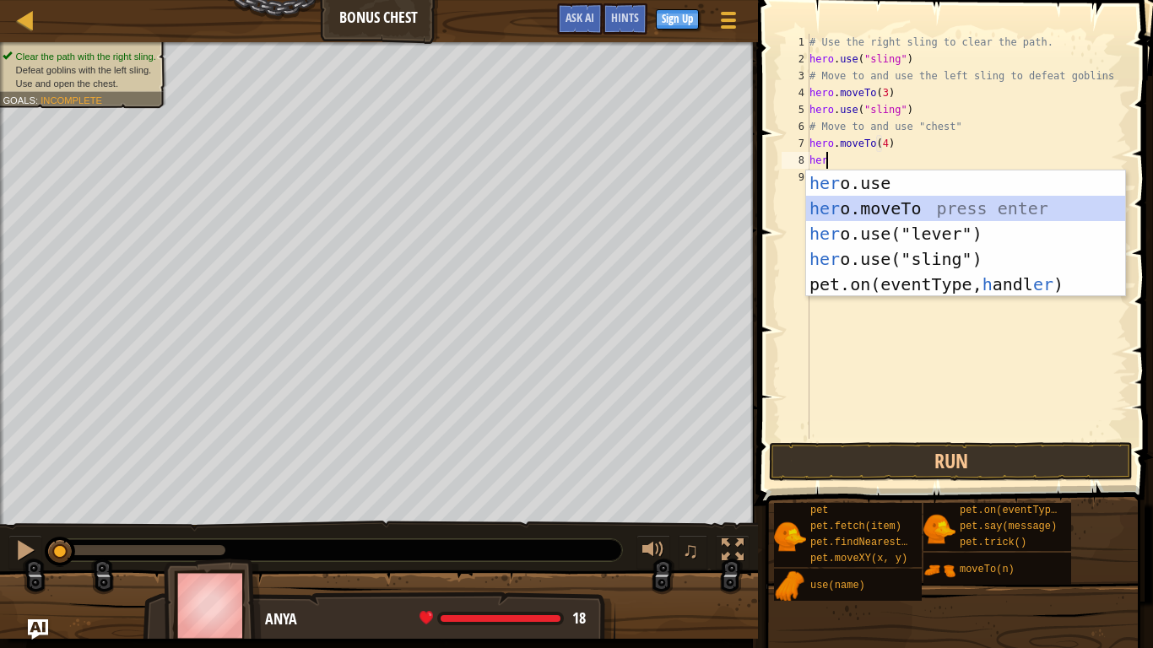
click at [847, 213] on div "her o.use press enter her o.moveTo press enter her o.use("lever") press enter h…" at bounding box center [965, 258] width 319 height 177
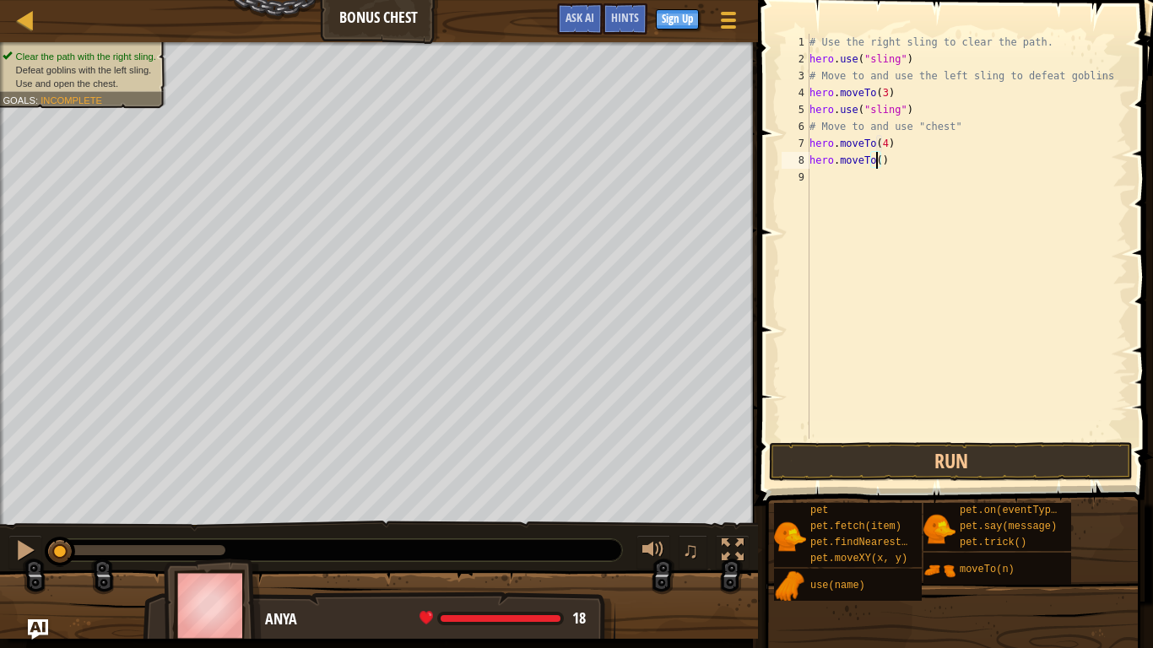
type textarea "hero.moveTo(5)"
type textarea "hero.moveTo(6)"
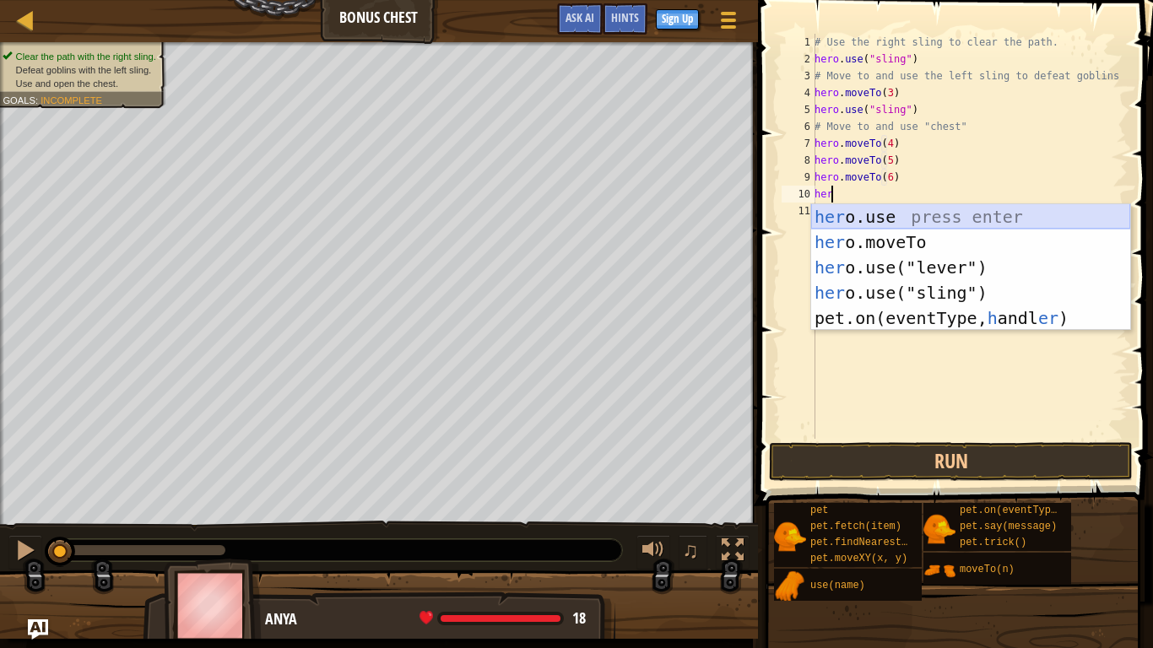
click at [967, 221] on div "her o.use press enter her o.moveTo press enter her o.use("lever") press enter h…" at bounding box center [970, 292] width 319 height 177
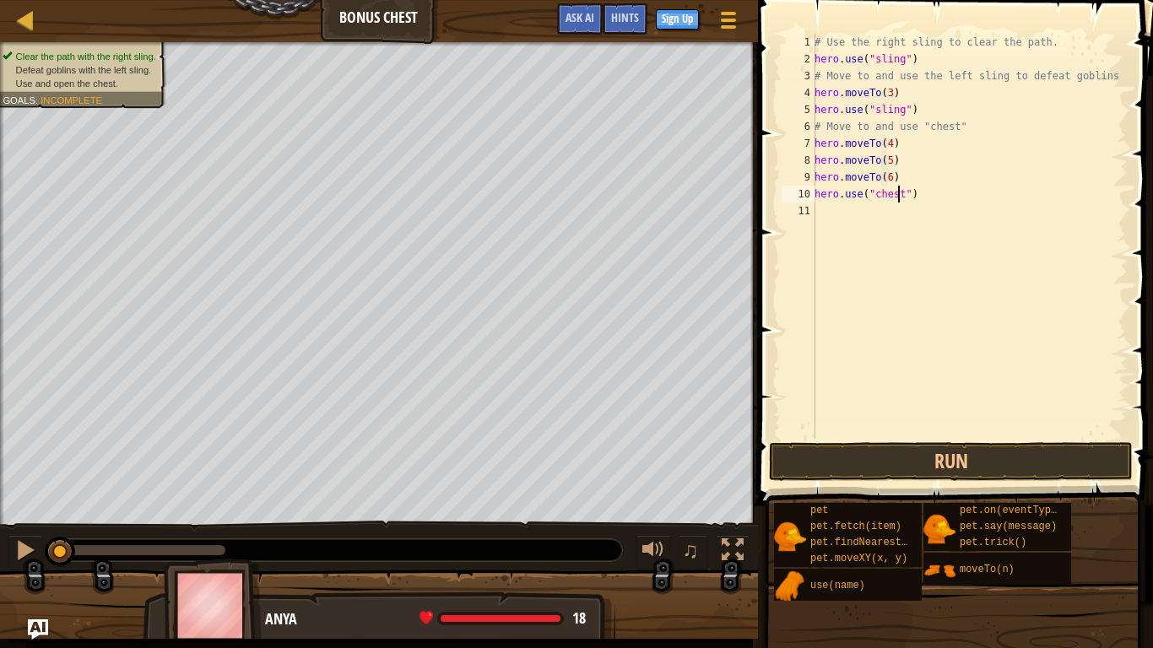
scroll to position [8, 7]
click at [931, 458] on button "Run" at bounding box center [951, 461] width 364 height 39
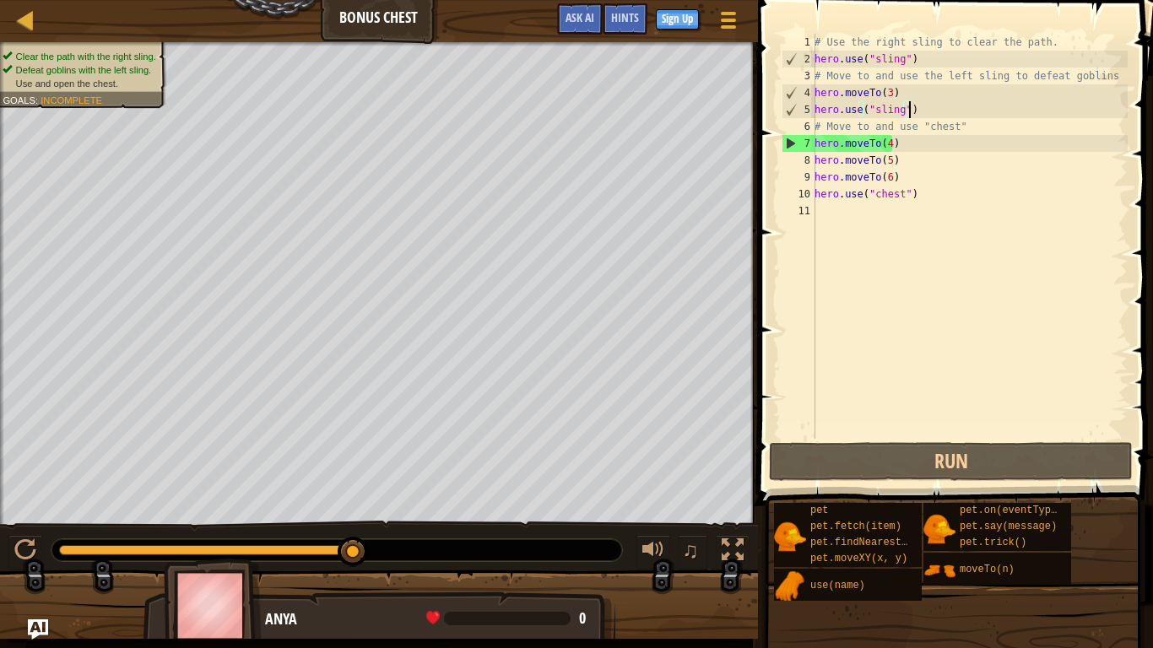
click at [911, 107] on div "# Use the right sling to clear the path. hero . use ( "sling" ) # Move to and u…" at bounding box center [969, 253] width 316 height 439
type textarea "hero.use("sling")"
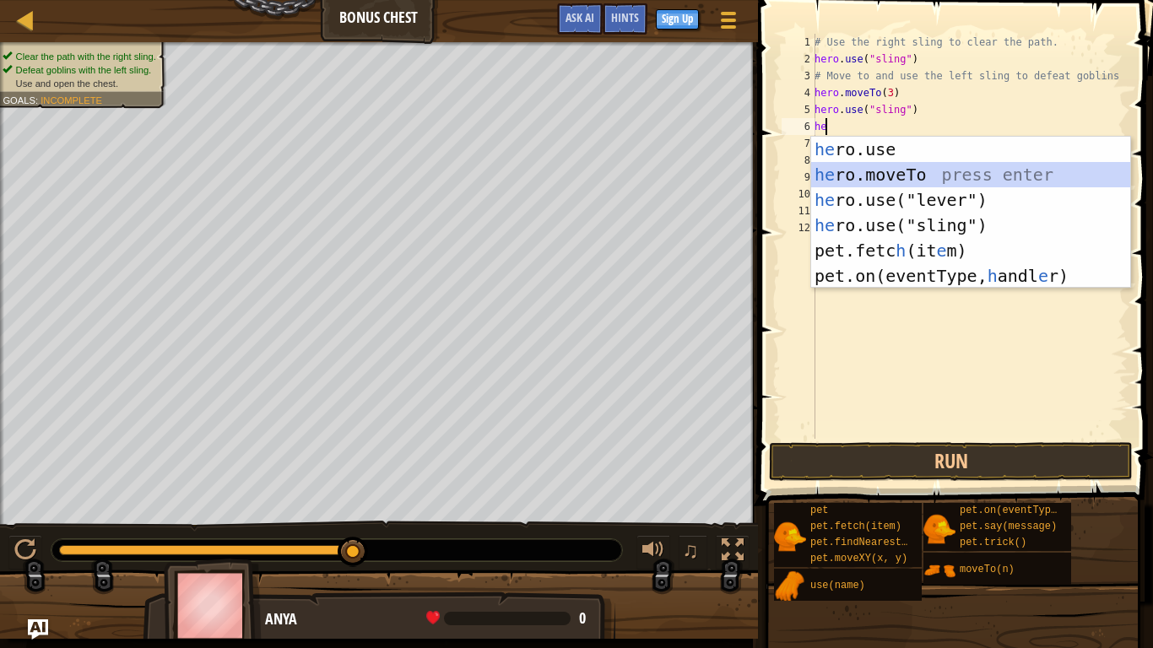
type textarea "hero.moveTo(2)"
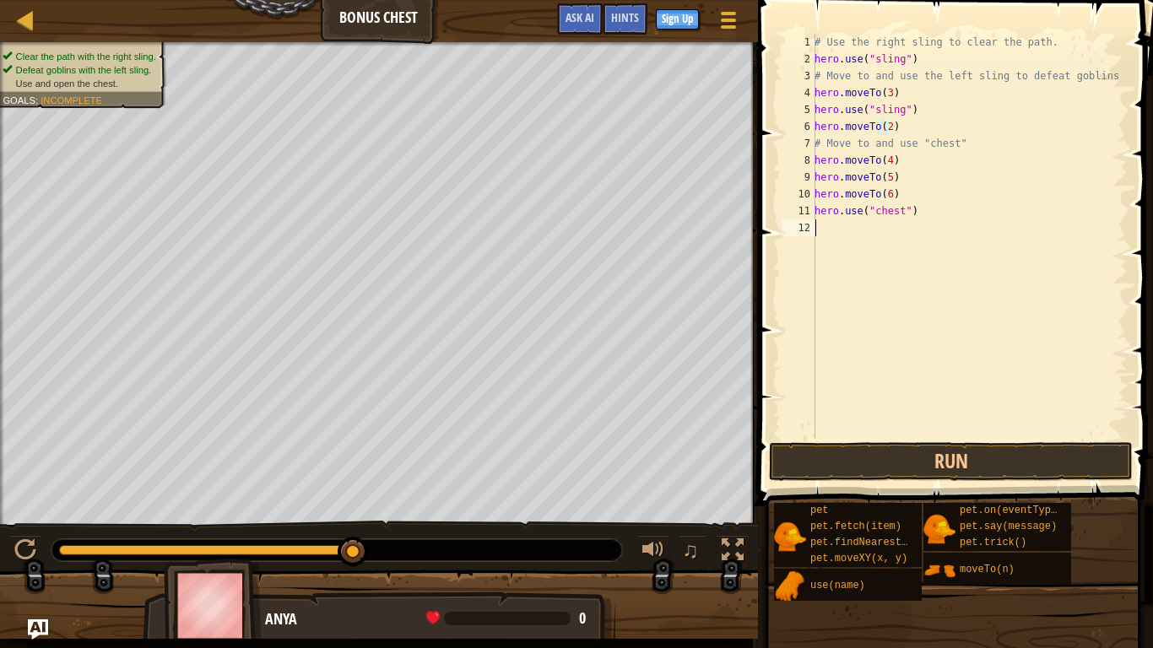
click at [905, 290] on div "# Use the right sling to clear the path. hero . use ( "sling" ) # Move to and u…" at bounding box center [969, 253] width 316 height 439
click at [881, 453] on button "Run" at bounding box center [951, 461] width 364 height 39
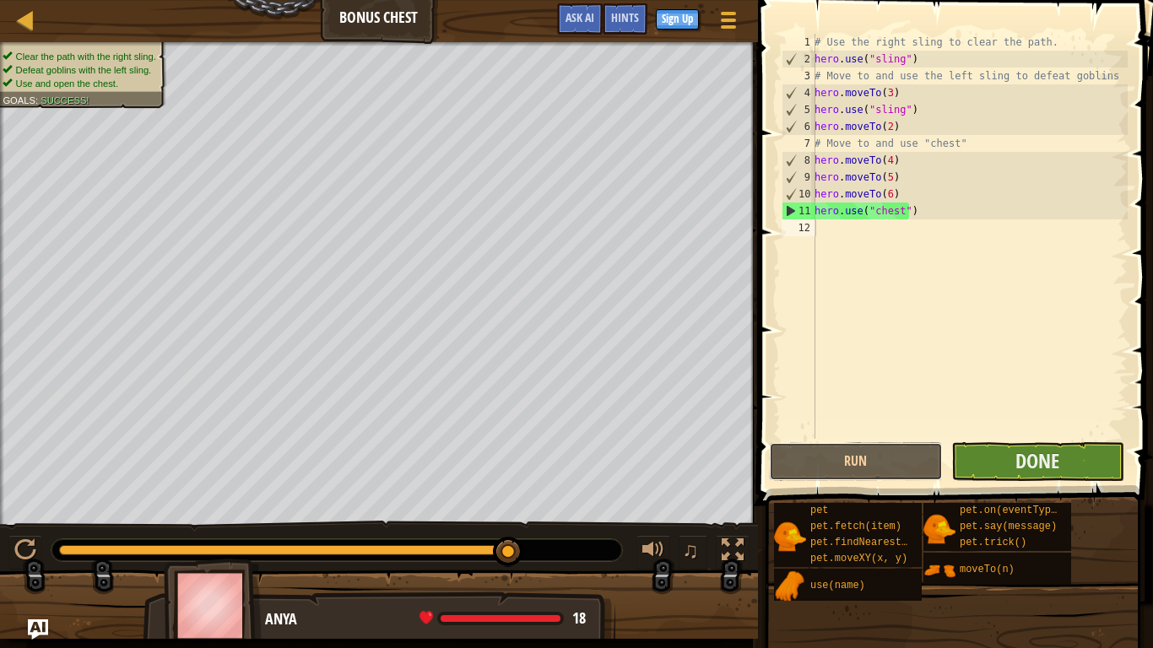
drag, startPoint x: 881, startPoint y: 453, endPoint x: 1074, endPoint y: 472, distance: 194.1
click at [1074, 472] on div "Run Submit Done" at bounding box center [951, 461] width 364 height 39
click at [1074, 472] on button "Done" at bounding box center [1037, 461] width 173 height 39
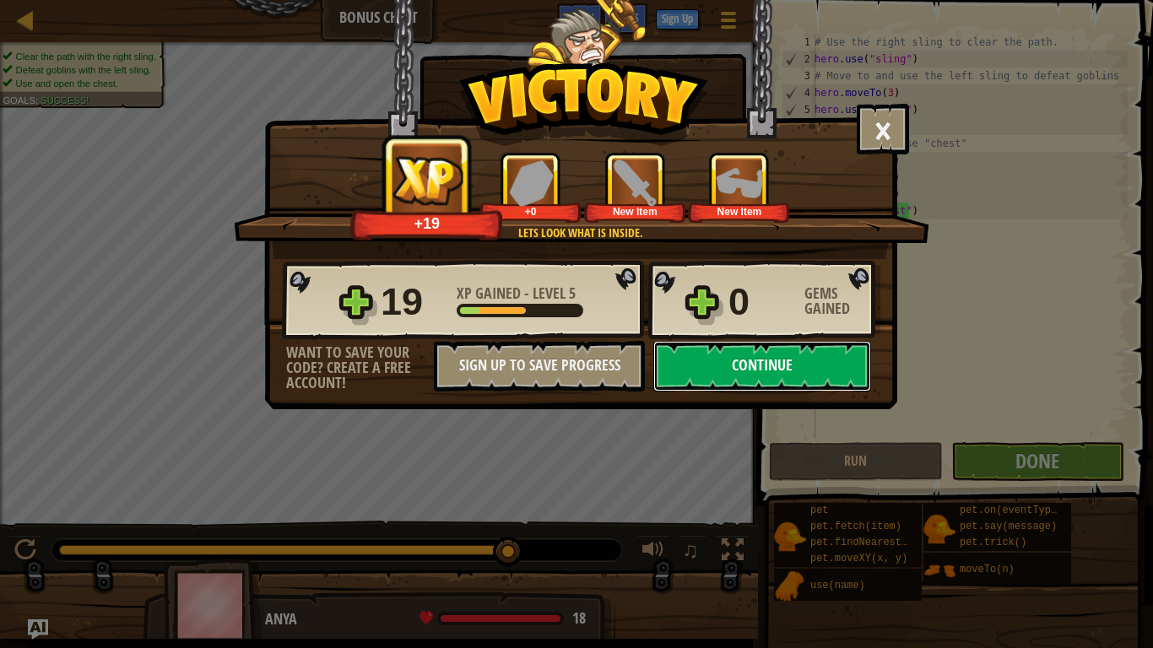
click at [758, 361] on button "Continue" at bounding box center [762, 366] width 218 height 51
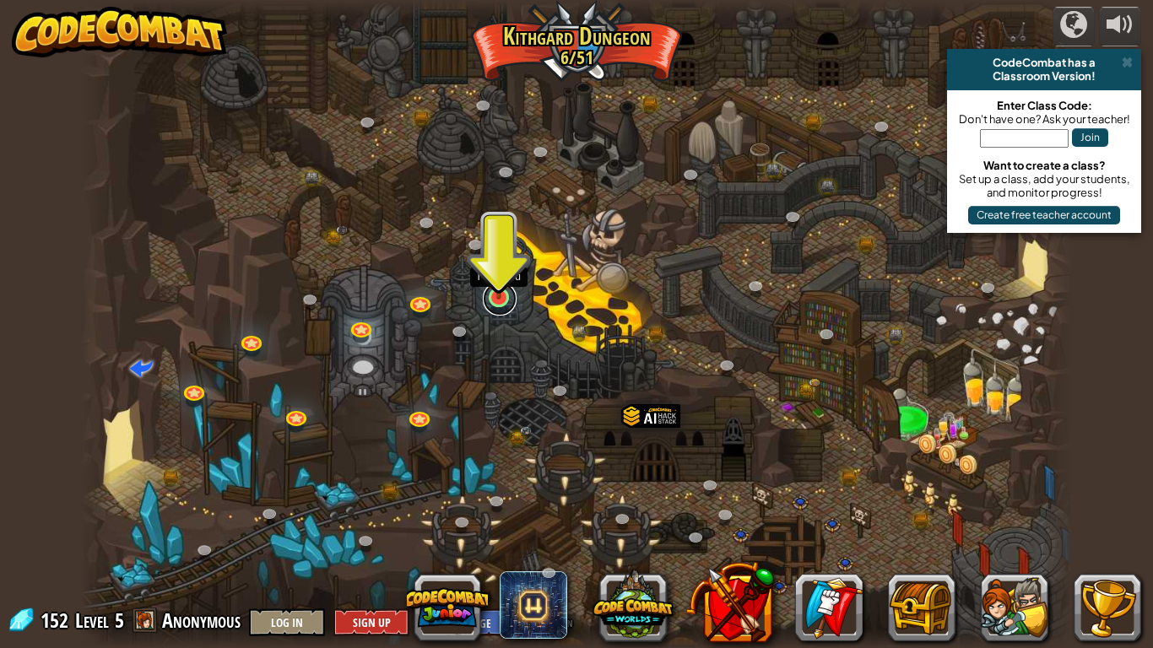
click at [492, 300] on link at bounding box center [500, 299] width 34 height 34
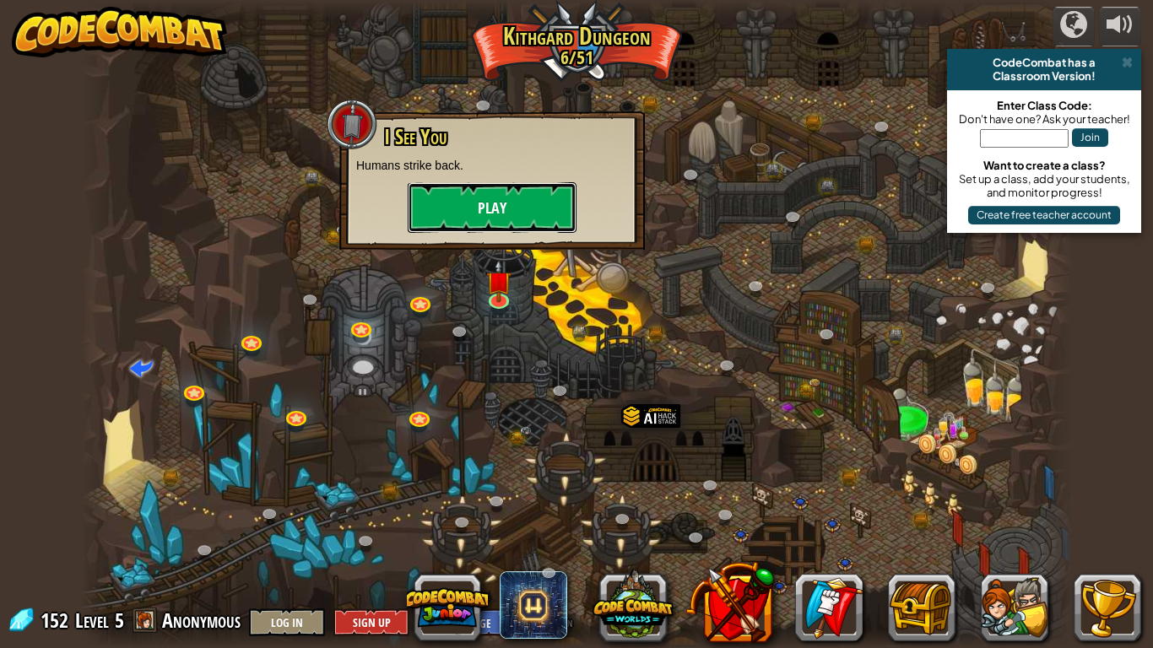
click at [475, 207] on button "Play" at bounding box center [492, 207] width 169 height 51
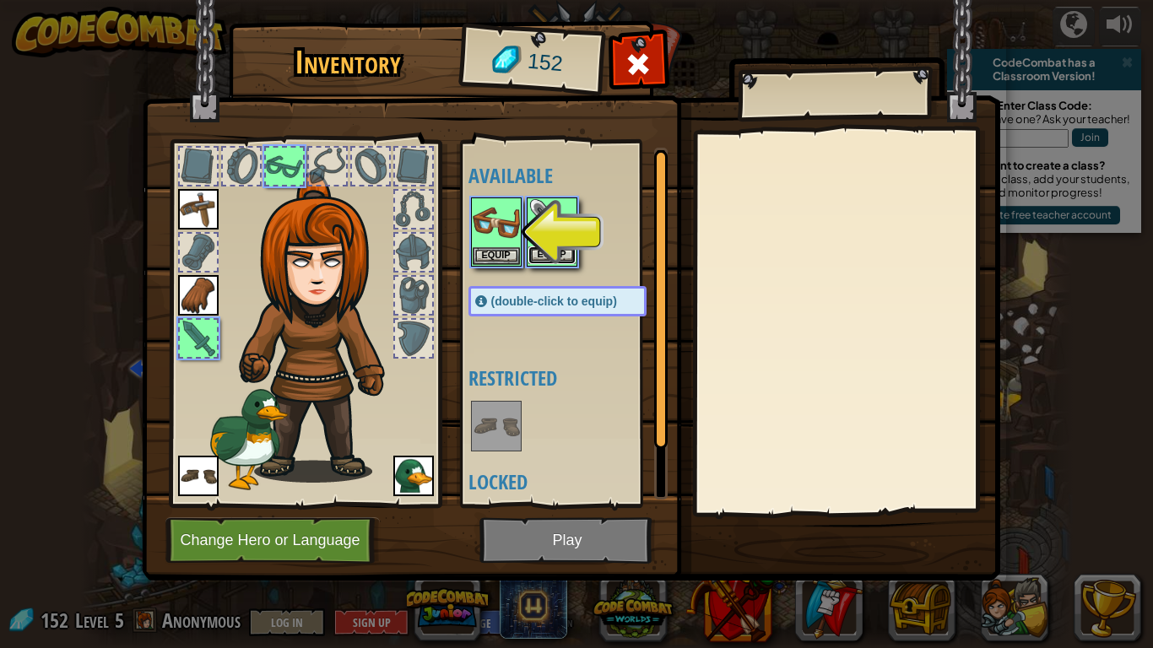
click at [553, 255] on button "Equip" at bounding box center [551, 255] width 47 height 18
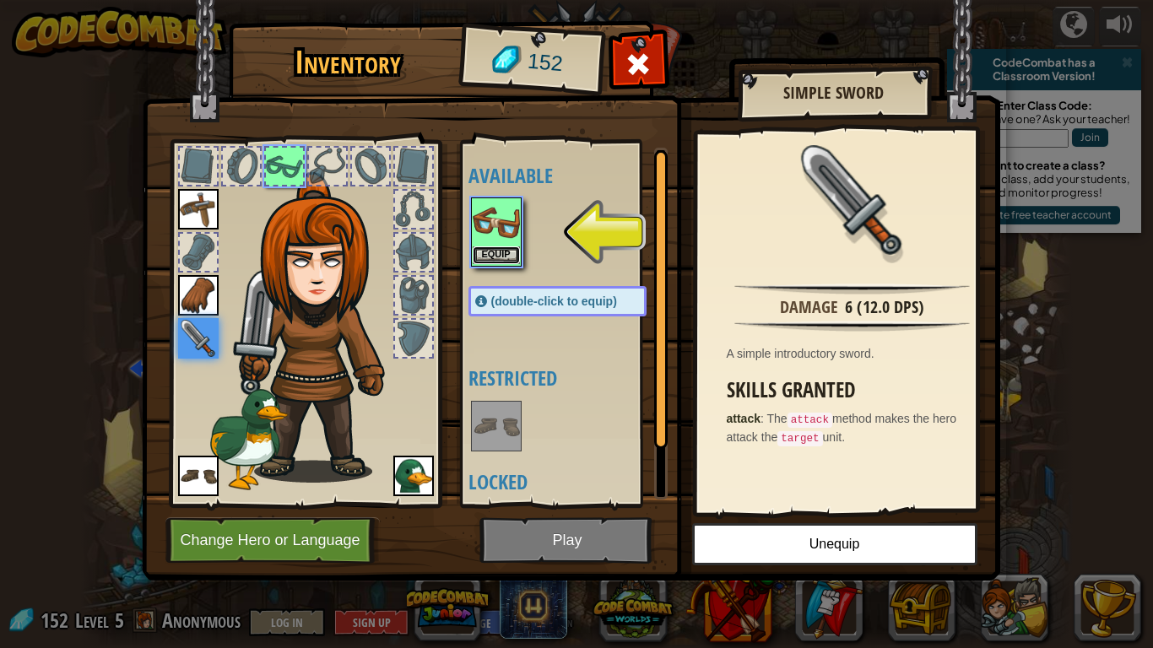
click at [501, 250] on button "Equip" at bounding box center [496, 255] width 47 height 18
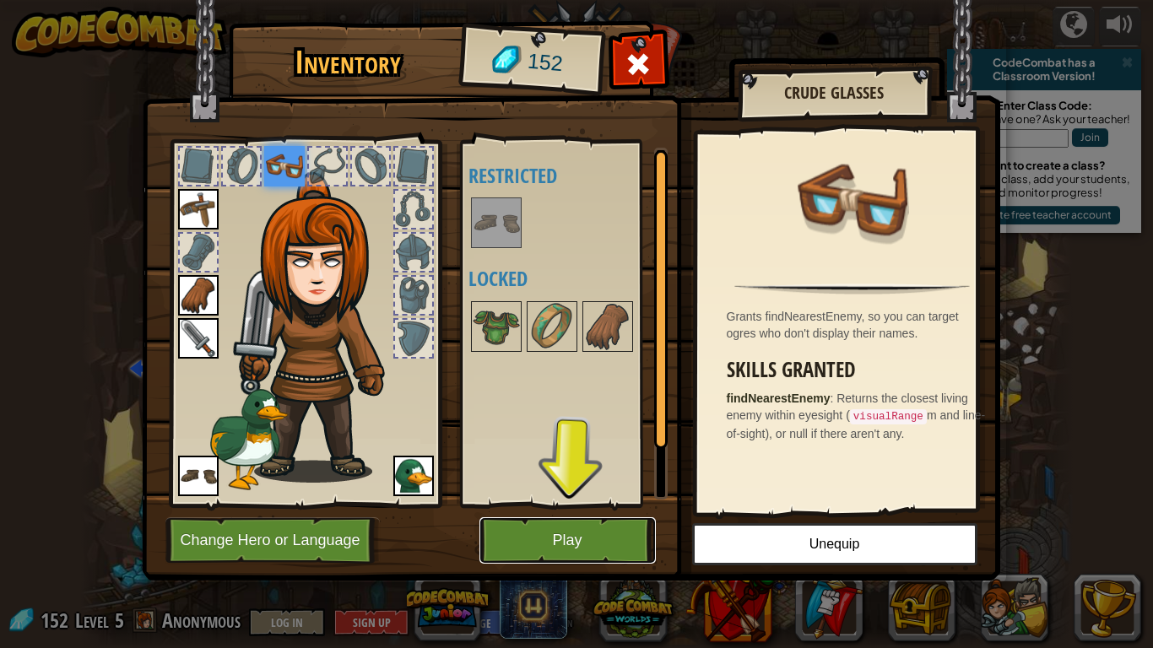
click at [589, 511] on button "Play" at bounding box center [567, 540] width 176 height 46
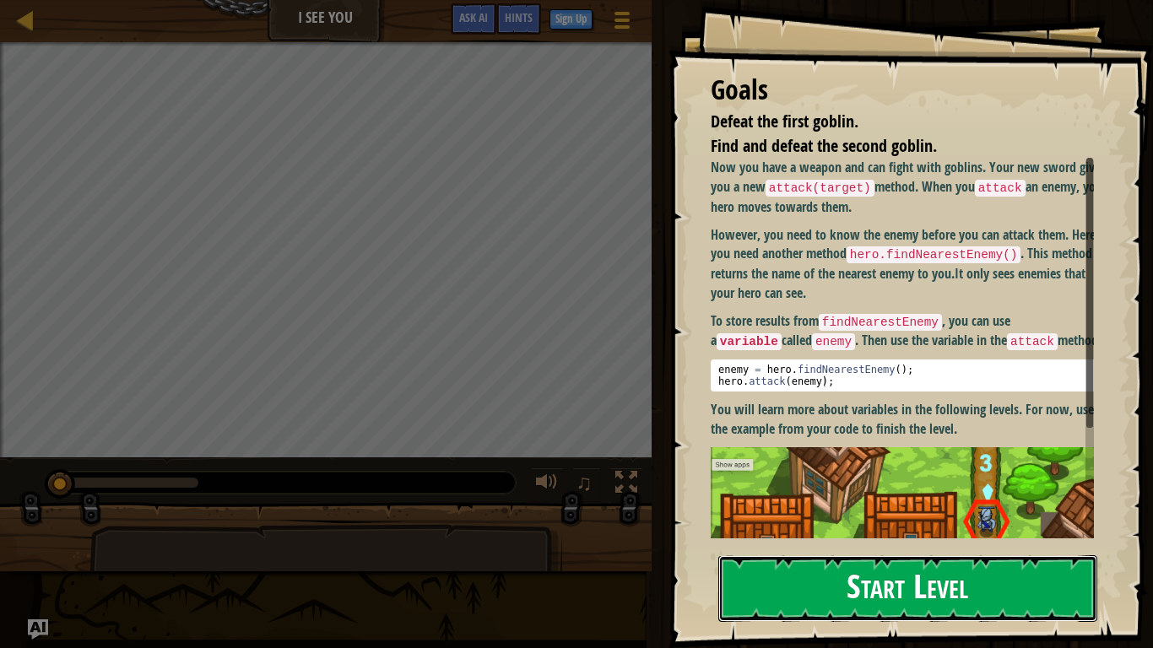
click at [806, 511] on button "Start Level" at bounding box center [907, 588] width 379 height 67
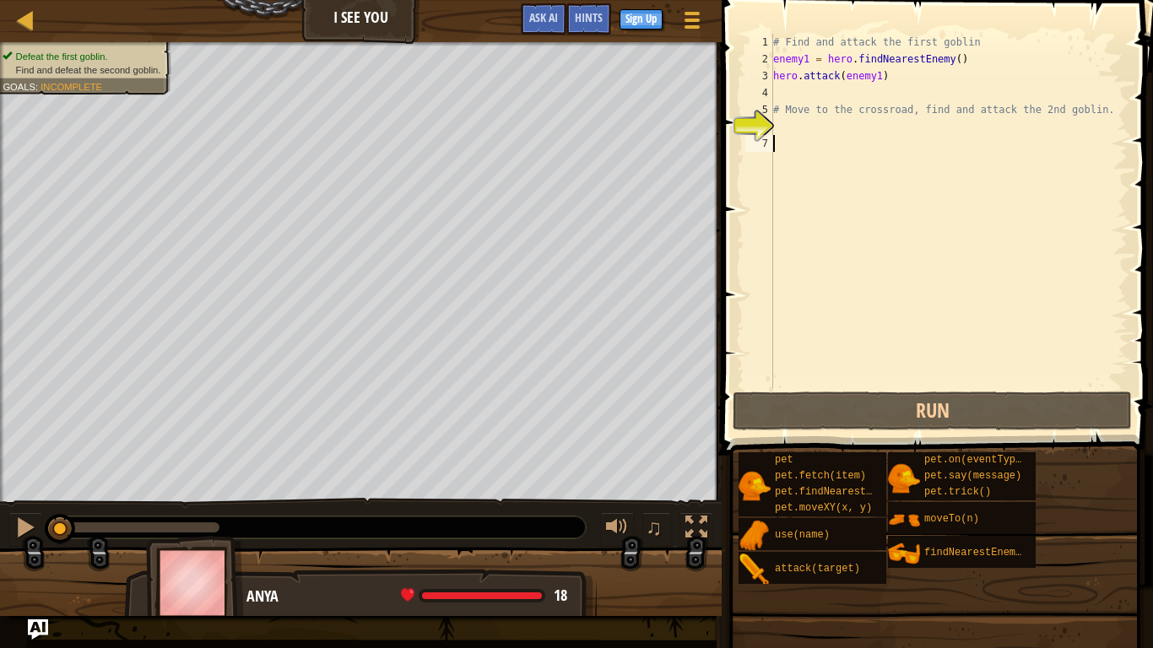
click at [813, 139] on div "# Find and attack the first goblin enemy1 = hero . findNearestEnemy ( ) hero . …" at bounding box center [949, 228] width 358 height 388
click at [799, 132] on div "# Find and attack the first goblin enemy1 = hero . findNearestEnemy ( ) hero . …" at bounding box center [949, 228] width 358 height 388
click at [782, 122] on div "# Find and attack the first goblin enemy1 = hero . findNearestEnemy ( ) hero . …" at bounding box center [949, 228] width 358 height 388
click at [782, 95] on div "# Find and attack the first goblin enemy1 = hero . findNearestEnemy ( ) hero . …" at bounding box center [949, 228] width 358 height 388
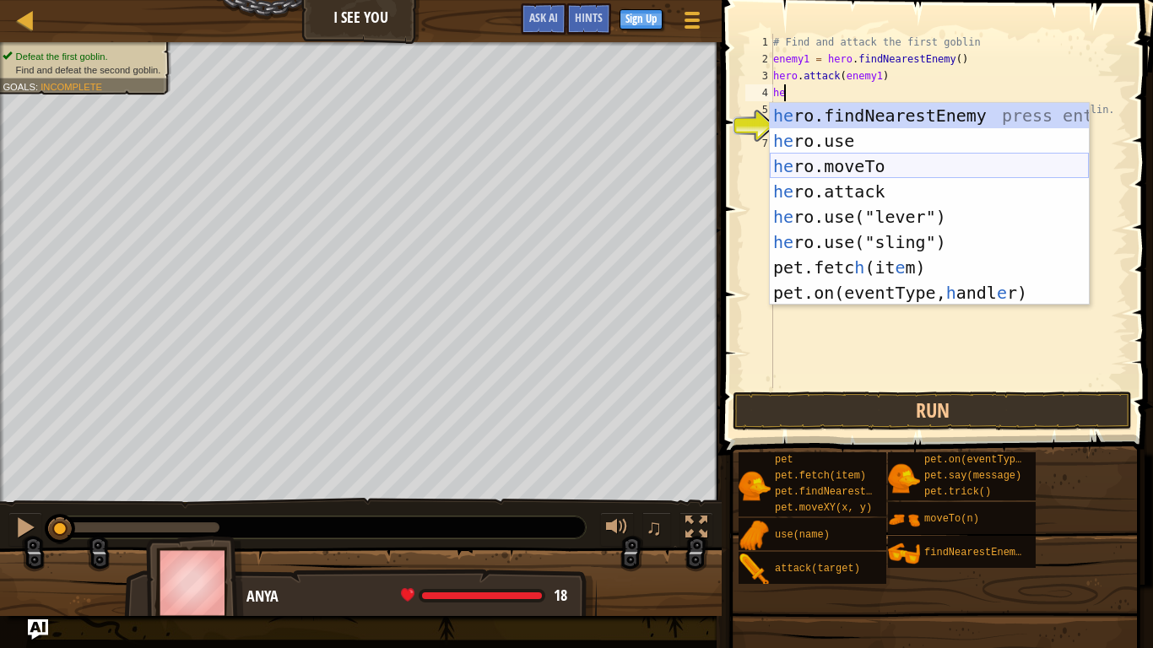
click at [883, 172] on div "he ro.findNearestEnemy press enter he ro.use press enter he ro.moveTo press ent…" at bounding box center [929, 229] width 319 height 253
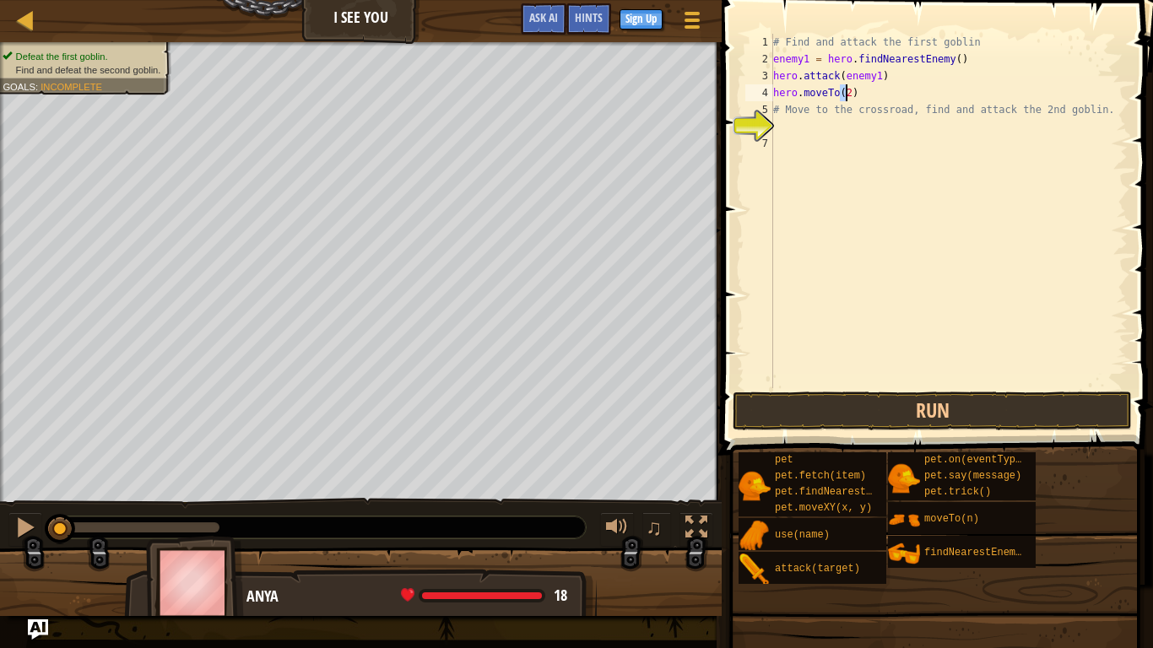
type textarea "hero.moveTo(2)"
click at [796, 132] on div "# Find and attack the first goblin enemy1 = hero . findNearestEnemy ( ) hero . …" at bounding box center [949, 228] width 358 height 388
click at [781, 125] on div "# Find and attack the first goblin enemy1 = hero . findNearestEnemy ( ) hero . …" at bounding box center [949, 228] width 358 height 388
click at [797, 138] on div "# Find and attack the first goblin enemy1 = hero . findNearestEnemy ( ) hero . …" at bounding box center [949, 228] width 358 height 388
click at [785, 122] on div "# Find and attack the first goblin enemy1 = hero . findNearestEnemy ( ) hero . …" at bounding box center [949, 228] width 358 height 388
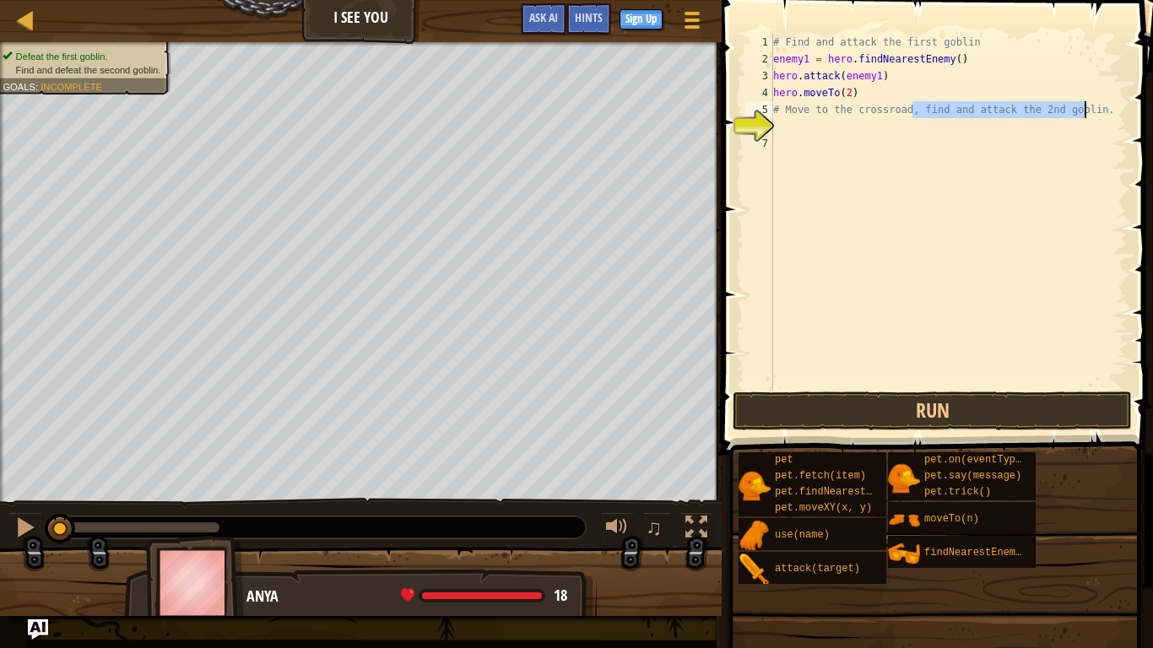
drag, startPoint x: 912, startPoint y: 108, endPoint x: 1097, endPoint y: 112, distance: 184.8
click at [1097, 112] on div "# Find and attack the first goblin enemy1 = hero . findNearestEnemy ( ) hero . …" at bounding box center [949, 228] width 358 height 388
type textarea "# Move to the crossroad, find and attack the 2nd goblin."
click at [1097, 112] on div "# Find and attack the first goblin enemy1 = hero . findNearestEnemy ( ) hero . …" at bounding box center [949, 211] width 358 height 354
click at [788, 125] on div "# Find and attack the first goblin enemy1 = hero . findNearestEnemy ( ) hero . …" at bounding box center [949, 228] width 358 height 388
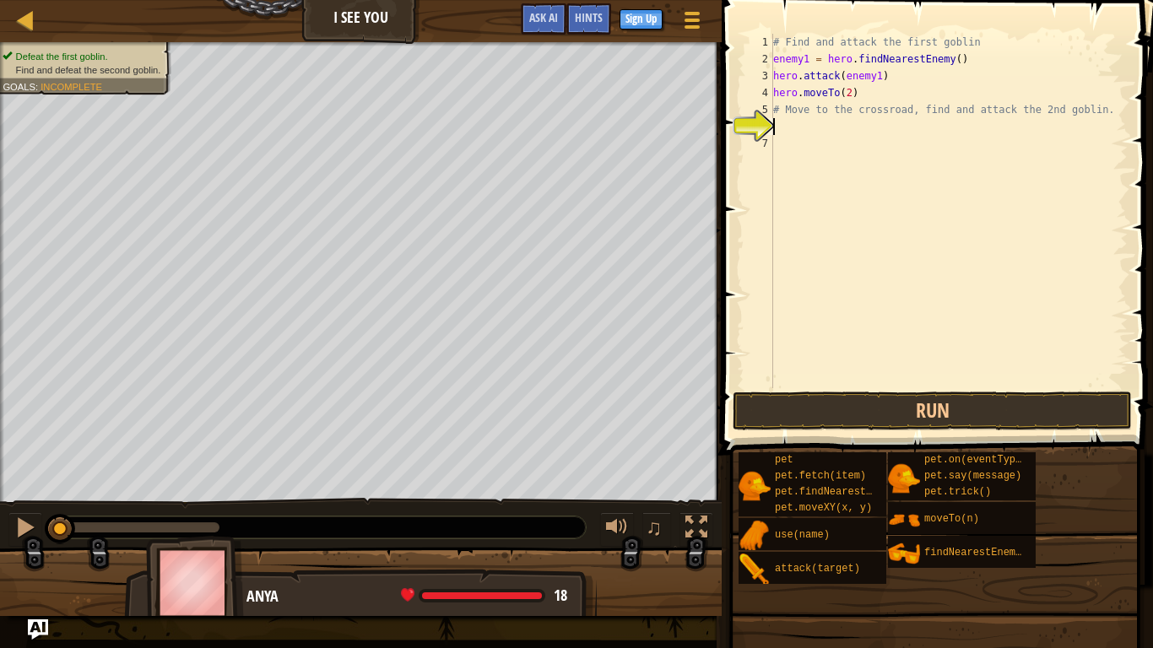
click at [792, 122] on div "# Find and attack the first goblin enemy1 = hero . findNearestEnemy ( ) hero . …" at bounding box center [949, 228] width 358 height 388
click at [804, 119] on div "# Find and attack the first goblin enemy1 = hero . findNearestEnemy ( ) hero . …" at bounding box center [949, 228] width 358 height 388
click at [955, 74] on div "# Find and attack the first goblin enemy1 = hero . findNearestEnemy ( ) hero . …" at bounding box center [949, 228] width 358 height 388
click at [791, 127] on div "# Find and attack the first goblin enemy1 = hero . findNearestEnemy ( ) hero . …" at bounding box center [949, 228] width 358 height 388
type textarea "h"
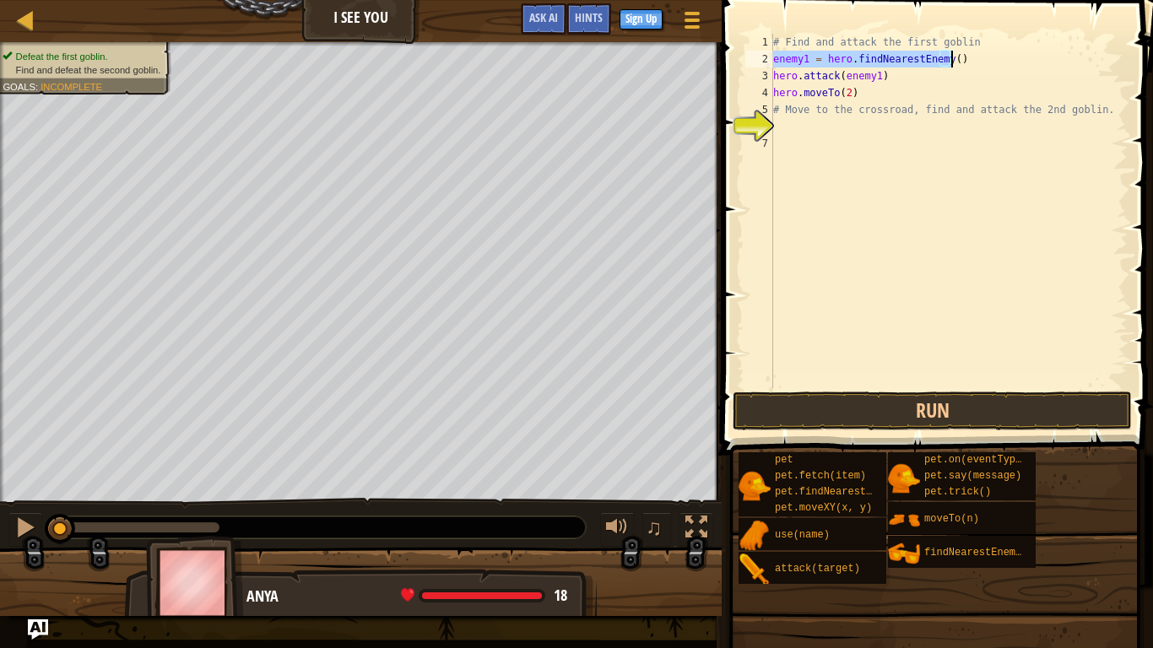
drag, startPoint x: 773, startPoint y: 58, endPoint x: 988, endPoint y: 65, distance: 215.3
click at [988, 65] on div "# Find and attack the first goblin enemy1 = hero . findNearestEnemy ( ) hero . …" at bounding box center [949, 228] width 358 height 388
type textarea "enemy1 = hero.findNearestEnemy()"
click at [786, 128] on div "# Find and attack the first goblin enemy1 = hero . findNearestEnemy ( ) hero . …" at bounding box center [949, 228] width 358 height 388
paste textarea "enemy1 = hero.findNearestEnemy()"
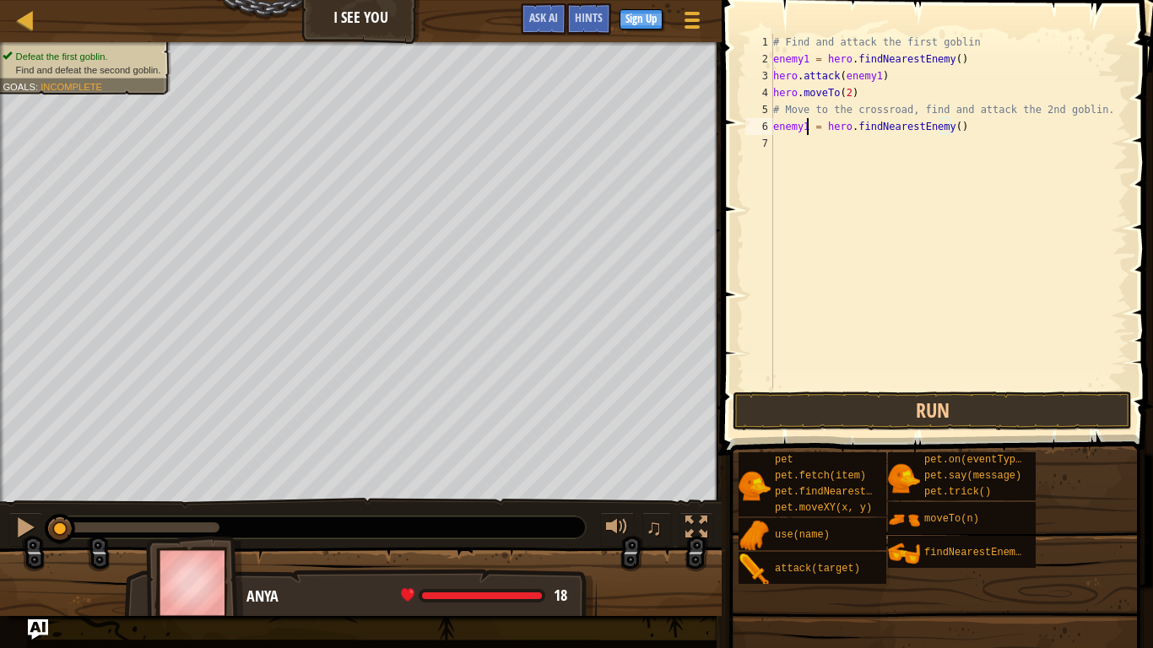
click at [807, 126] on div "# Find and attack the first goblin enemy1 = hero . findNearestEnemy ( ) hero . …" at bounding box center [949, 228] width 358 height 388
type textarea "enemy2 = hero.findNearestEnemy()"
click at [962, 130] on div "# Find and attack the first goblin enemy1 = hero . findNearestEnemy ( ) hero . …" at bounding box center [949, 228] width 358 height 388
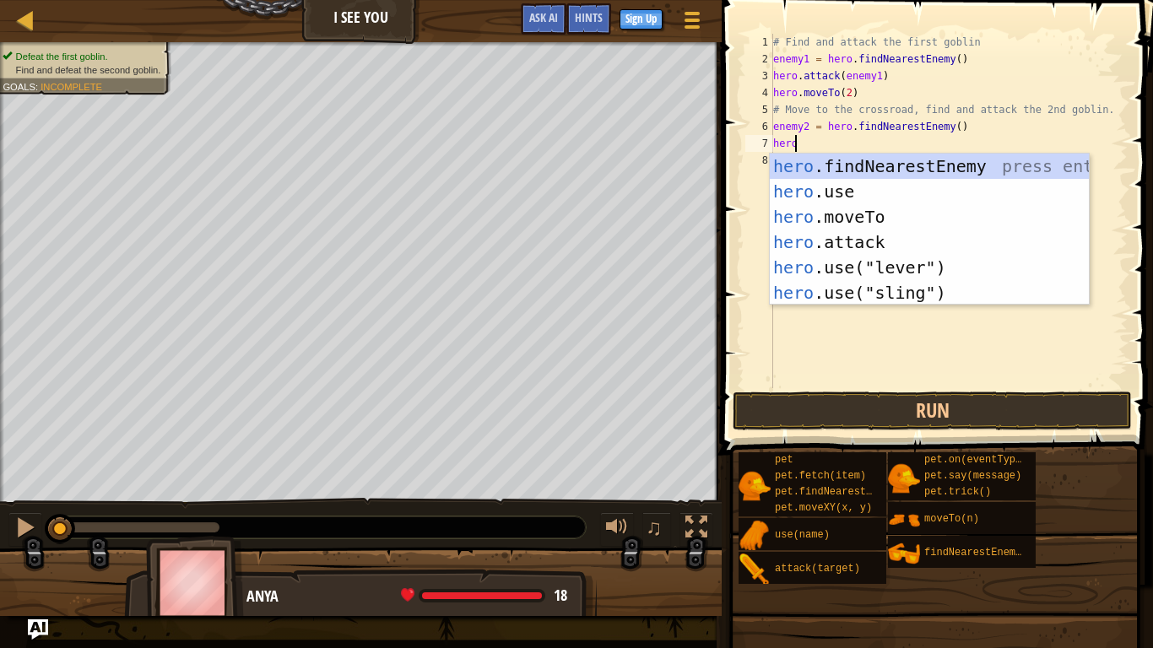
scroll to position [8, 1]
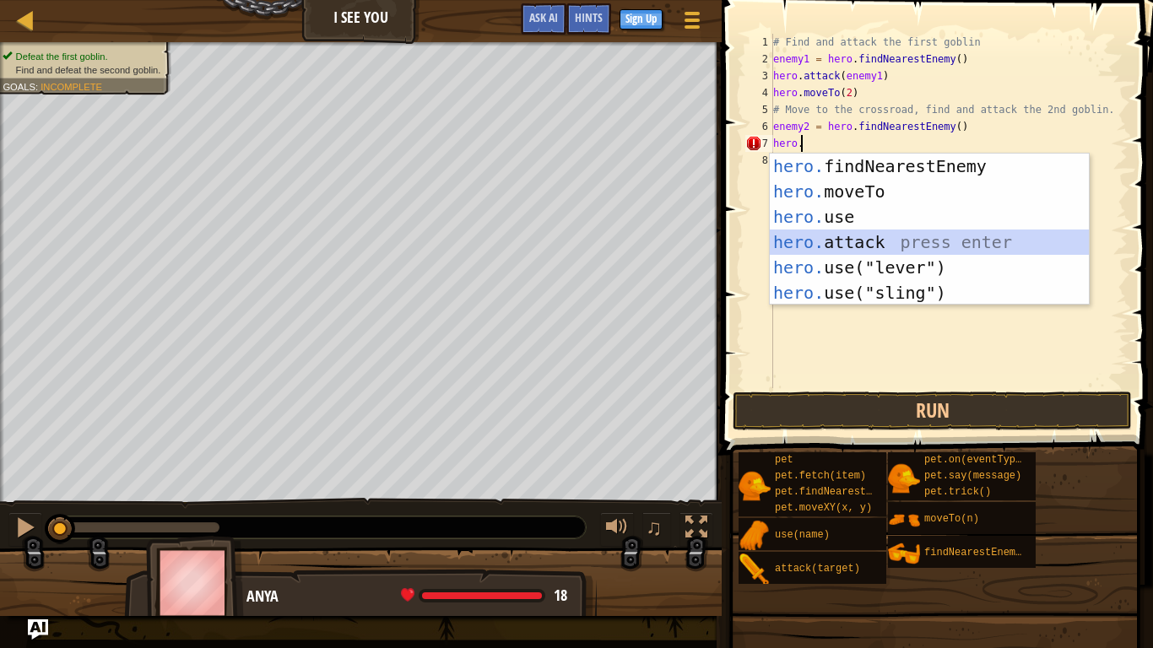
click at [892, 246] on div "hero. findNearestEnemy press enter hero. moveTo press enter hero. use press ent…" at bounding box center [929, 255] width 319 height 203
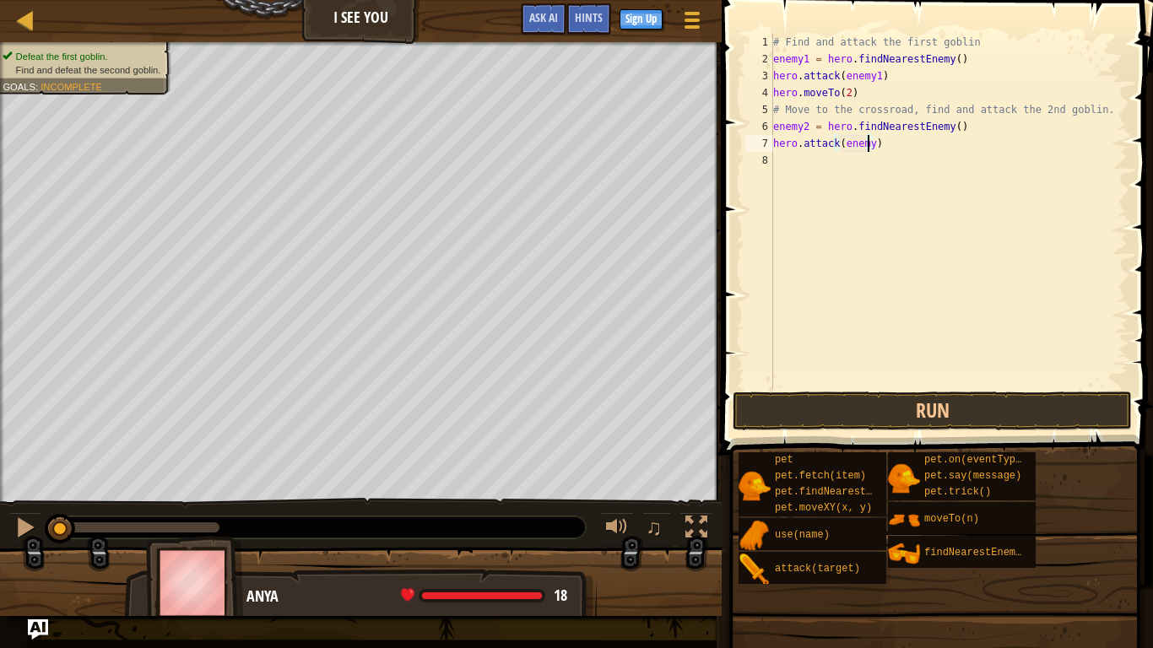
type textarea "hero.attack(enemy2)"
click at [867, 146] on div "# Find and attack the first goblin enemy1 = hero . findNearestEnemy ( ) hero . …" at bounding box center [949, 228] width 358 height 388
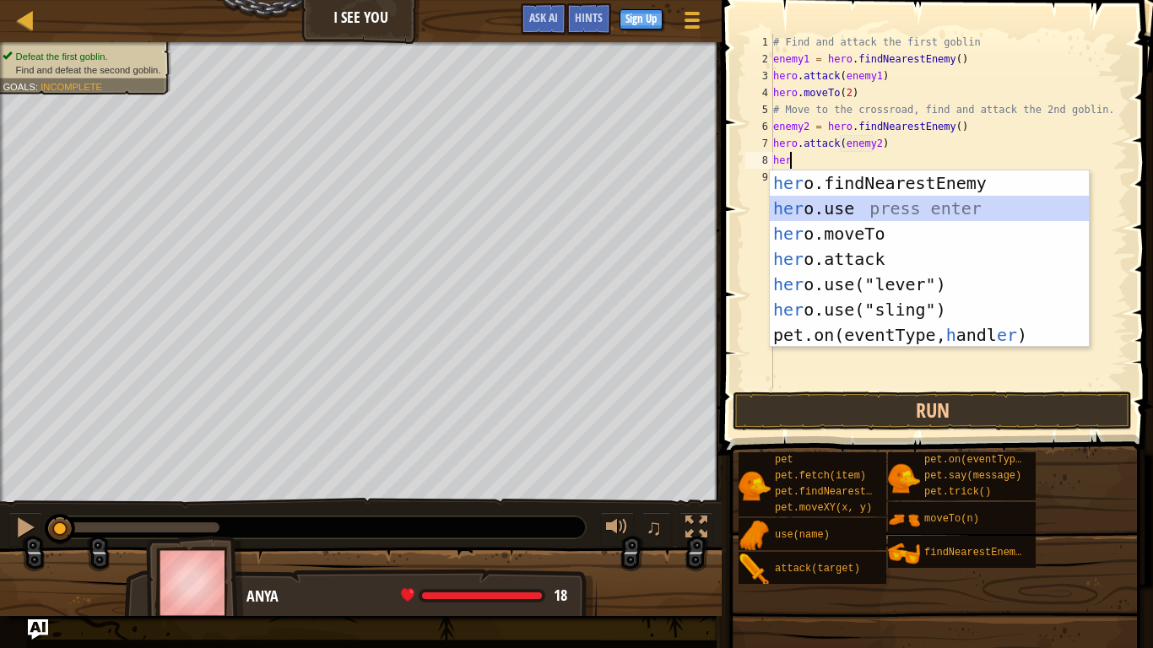
click at [903, 217] on div "her o.findNearestEnemy press enter her o.use press enter her o.moveTo press ent…" at bounding box center [929, 284] width 319 height 228
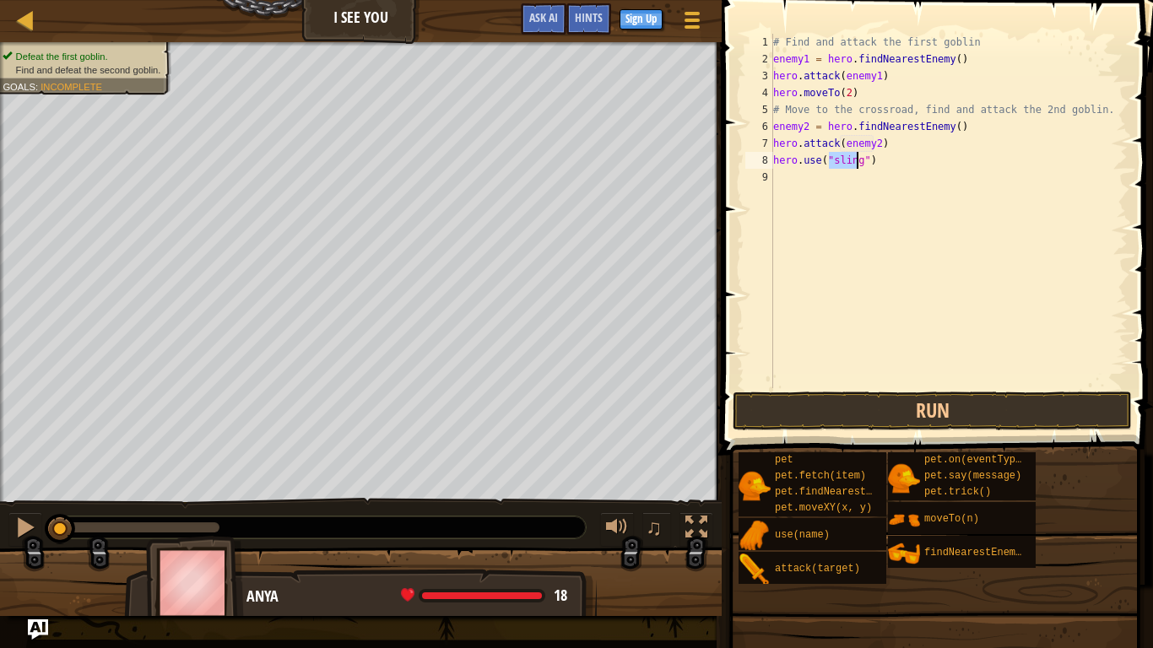
type textarea "hero.use("")"
click at [896, 186] on div "# Find and attack the first goblin enemy1 = hero . findNearestEnemy ( ) hero . …" at bounding box center [949, 228] width 358 height 388
click at [831, 154] on div "# Find and attack the first goblin enemy1 = hero . findNearestEnemy ( ) hero . …" at bounding box center [949, 228] width 358 height 388
type textarea "hero.use(3)"
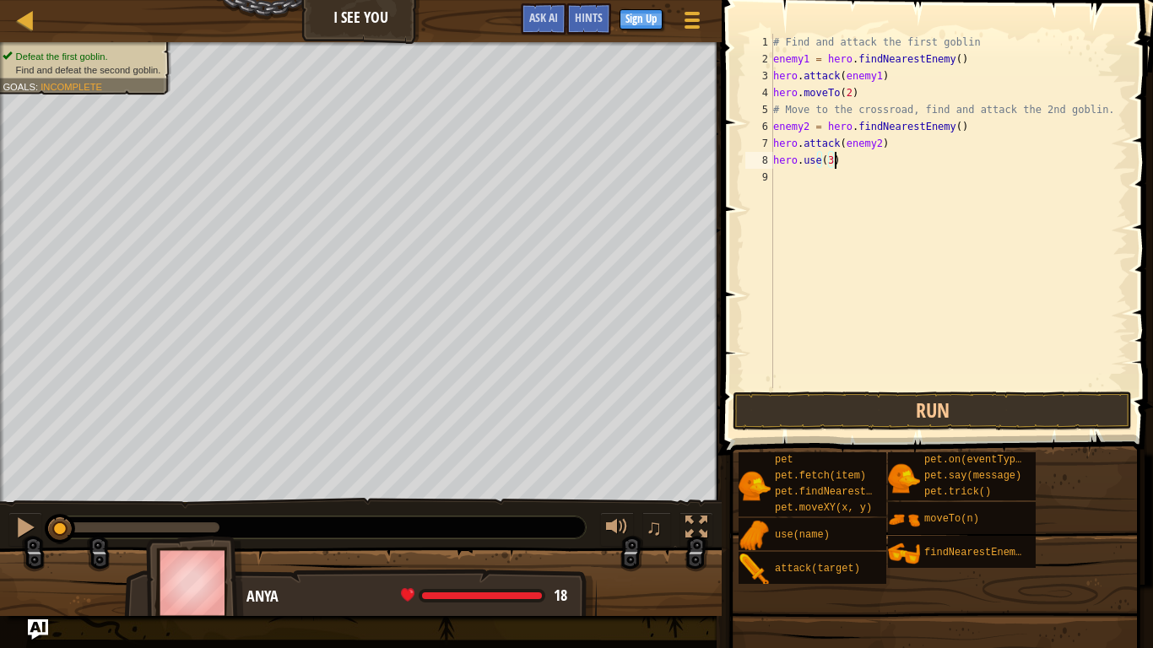
click at [846, 158] on div "# Find and attack the first goblin enemy1 = hero . findNearestEnemy ( ) hero . …" at bounding box center [949, 228] width 358 height 388
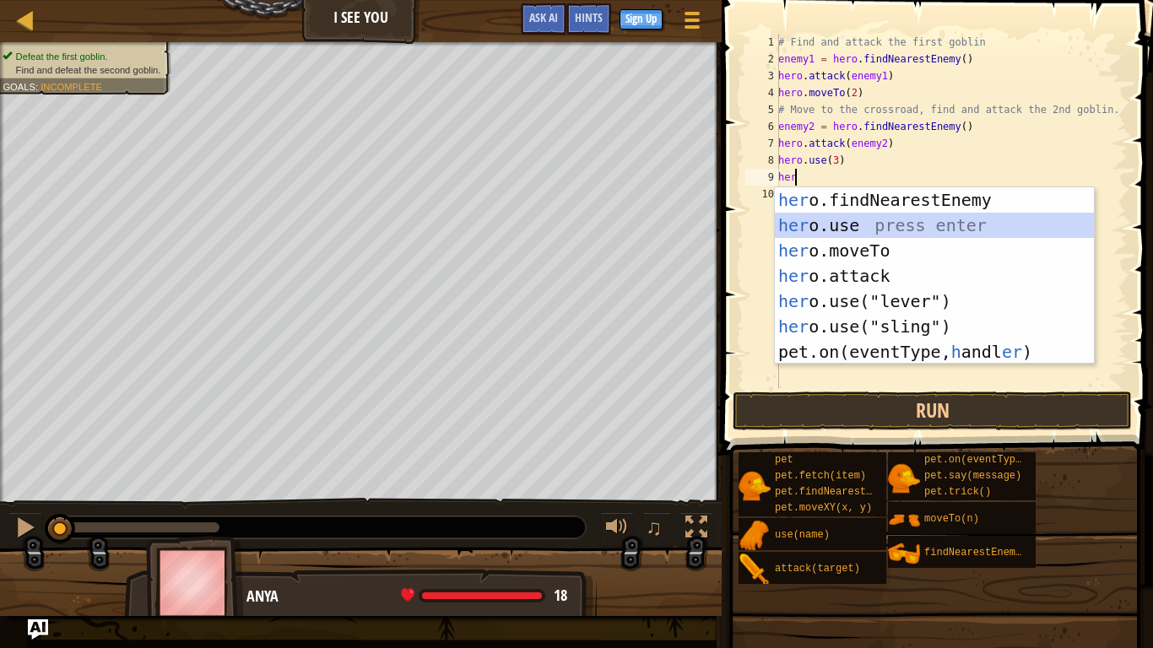
click at [872, 225] on div "her o.findNearestEnemy press enter her o.use press enter her o.moveTo press ent…" at bounding box center [934, 301] width 319 height 228
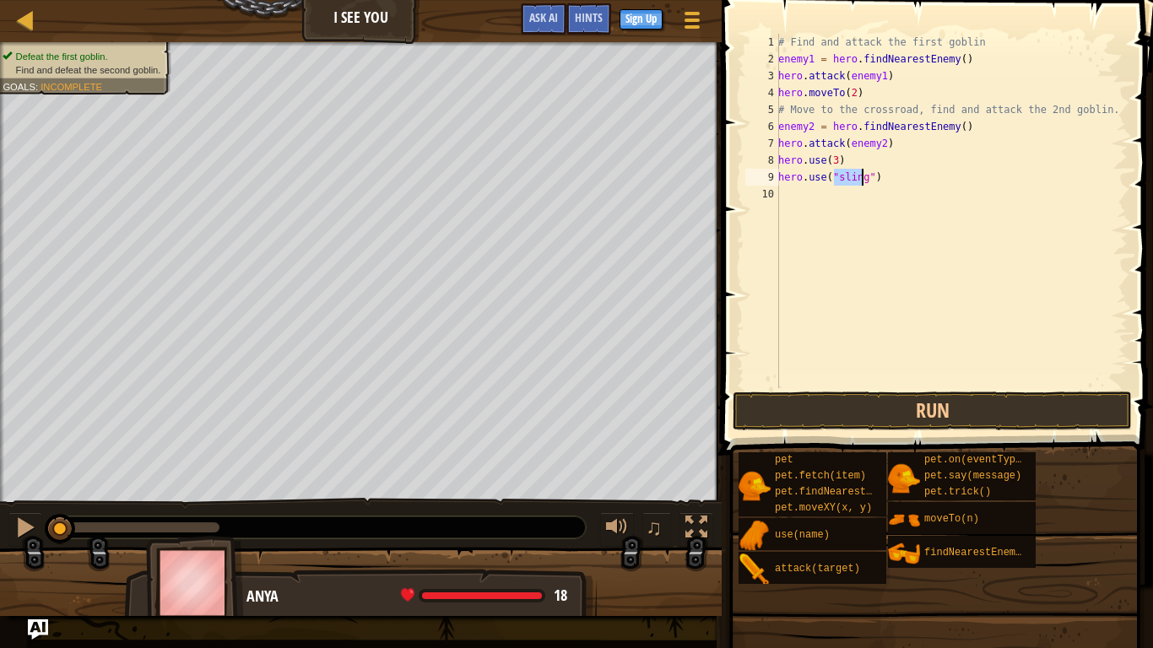
type textarea "her"
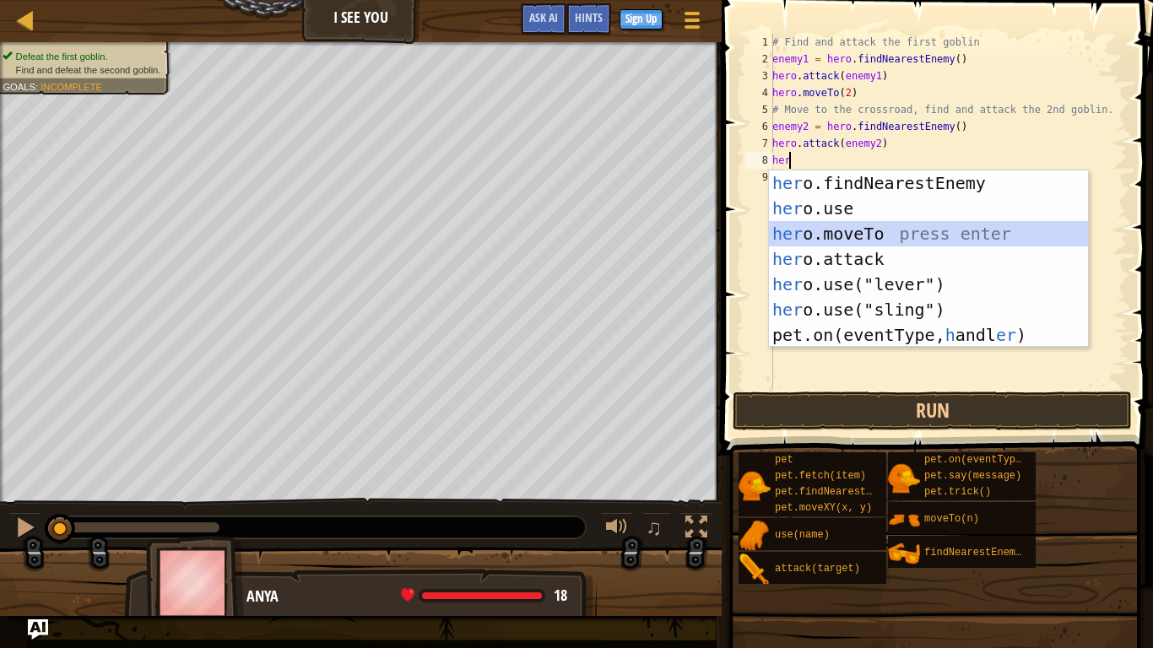
click at [872, 226] on div "her o.findNearestEnemy press enter her o.use press enter her o.moveTo press ent…" at bounding box center [928, 284] width 319 height 228
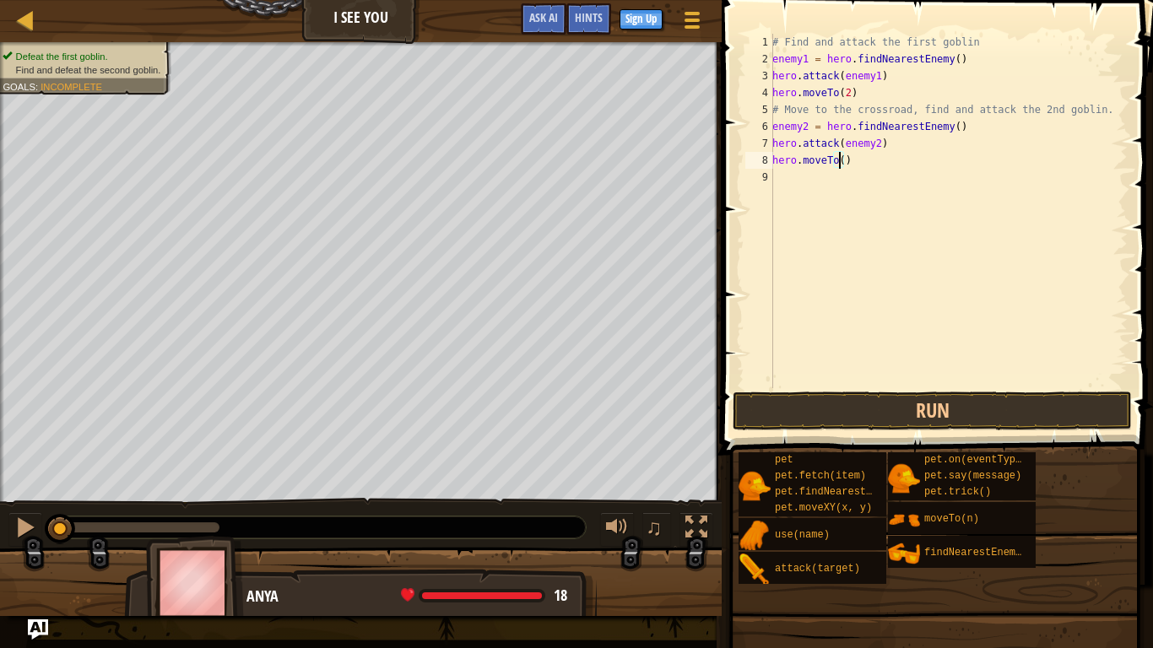
type textarea "hero.moveTo(3)"
click at [861, 165] on div "# Find and attack the first goblin enemy1 = hero . findNearestEnemy ( ) hero . …" at bounding box center [948, 228] width 359 height 388
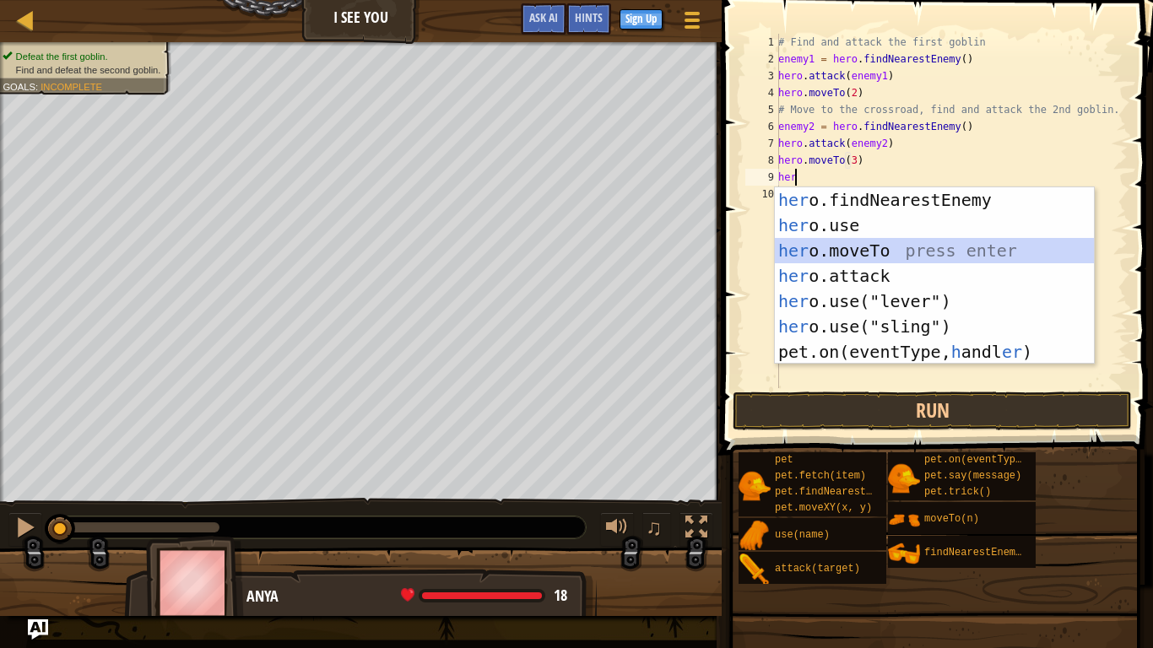
click at [860, 242] on div "her o.findNearestEnemy press enter her o.use press enter her o.moveTo press ent…" at bounding box center [934, 301] width 319 height 228
type textarea "hero.moveTo(2)"
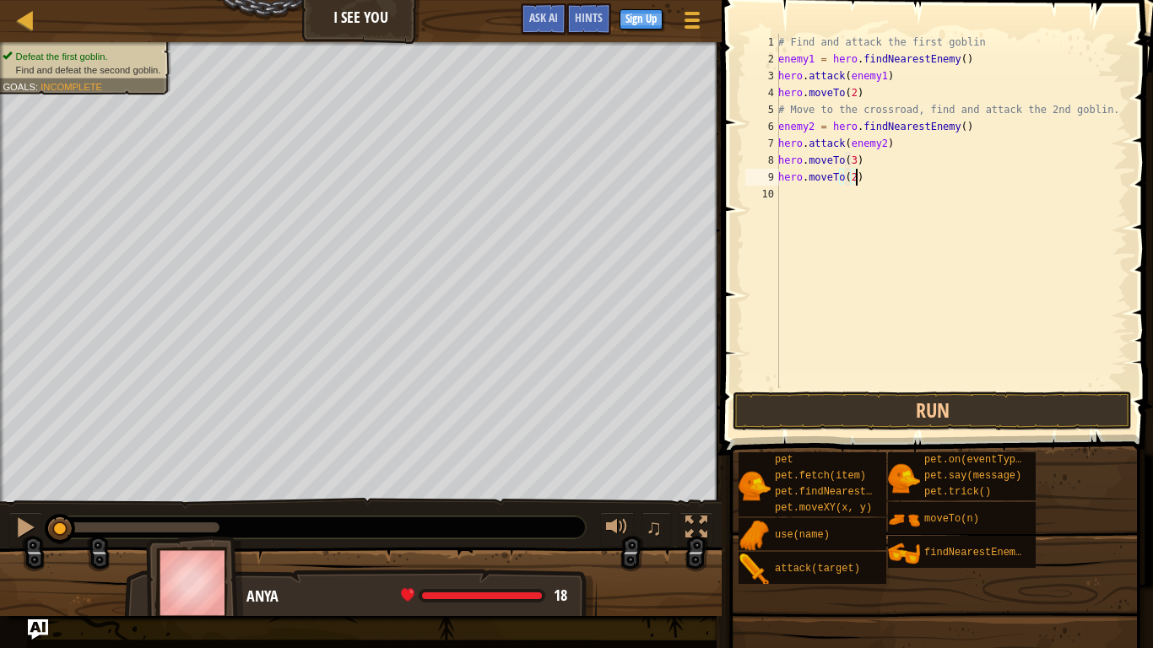
click at [866, 175] on div "# Find and attack the first goblin enemy1 = hero . findNearestEnemy ( ) hero . …" at bounding box center [951, 228] width 353 height 388
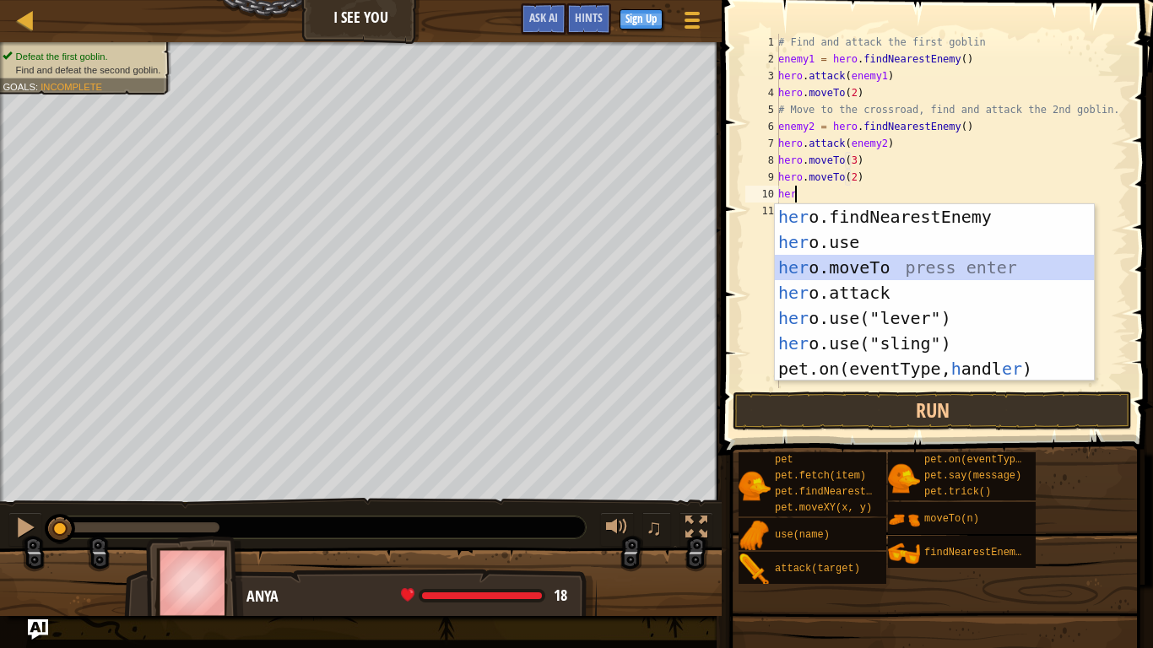
click at [844, 276] on div "her o.findNearestEnemy press enter her o.use press enter her o.moveTo press ent…" at bounding box center [934, 318] width 319 height 228
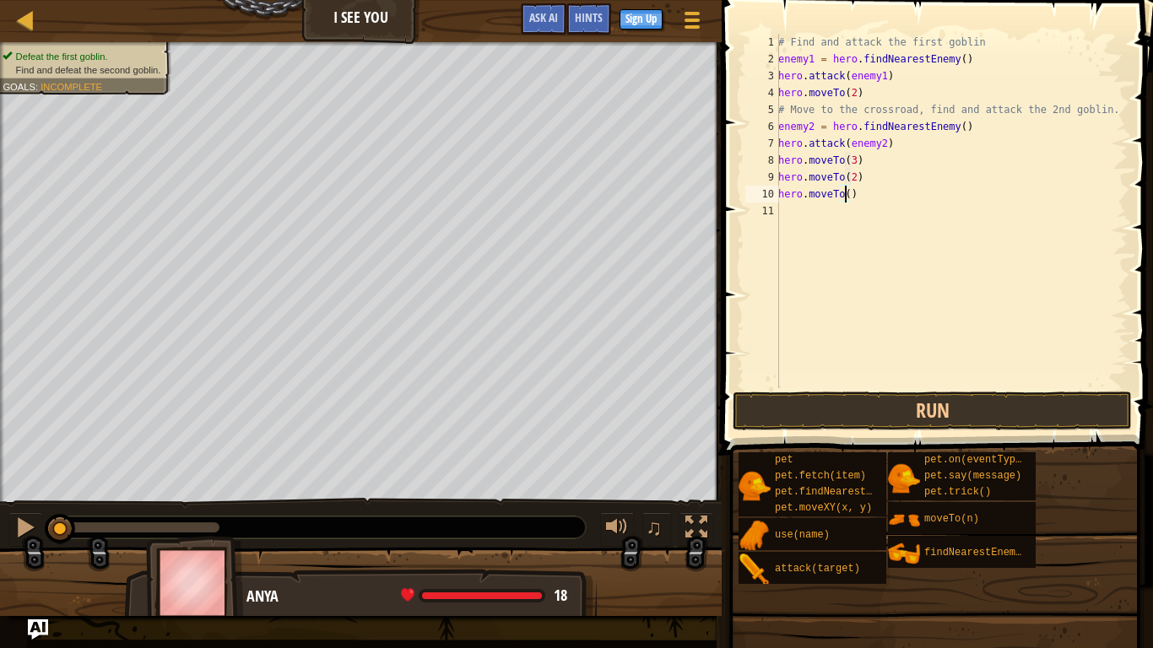
type textarea "hero.moveTo(4)"
click at [905, 280] on div "# Find and attack the first goblin enemy1 = hero . findNearestEnemy ( ) hero . …" at bounding box center [951, 228] width 353 height 388
click at [886, 412] on button "Run" at bounding box center [931, 411] width 399 height 39
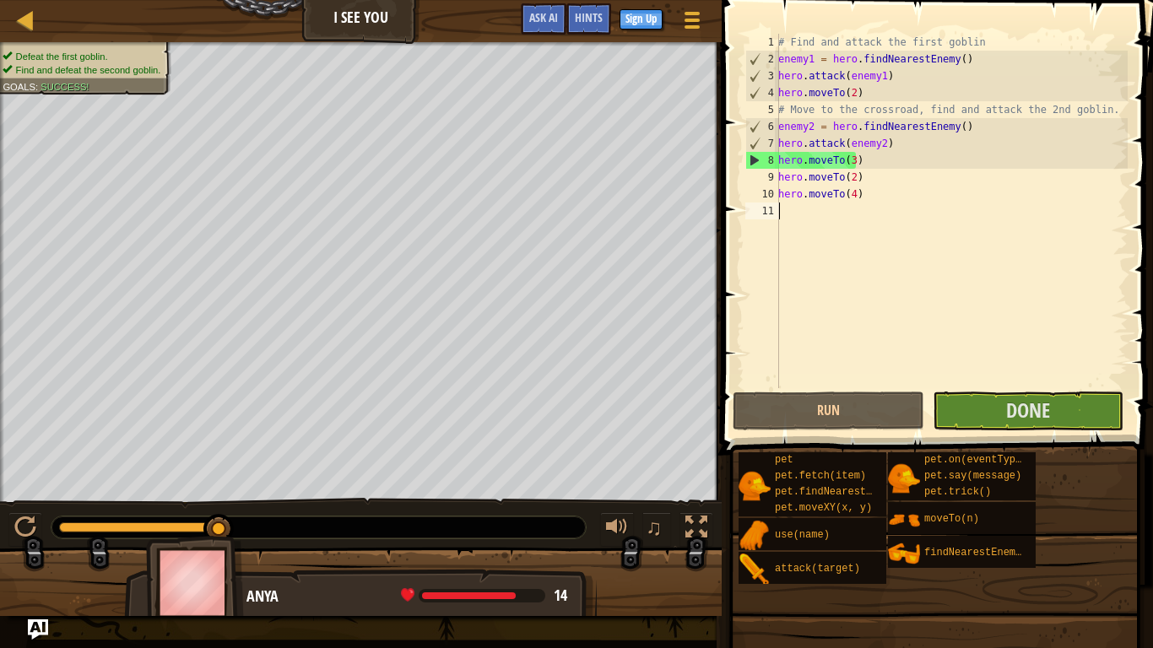
click at [851, 163] on div "# Find and attack the first goblin enemy1 = hero . findNearestEnemy ( ) hero . …" at bounding box center [951, 228] width 353 height 388
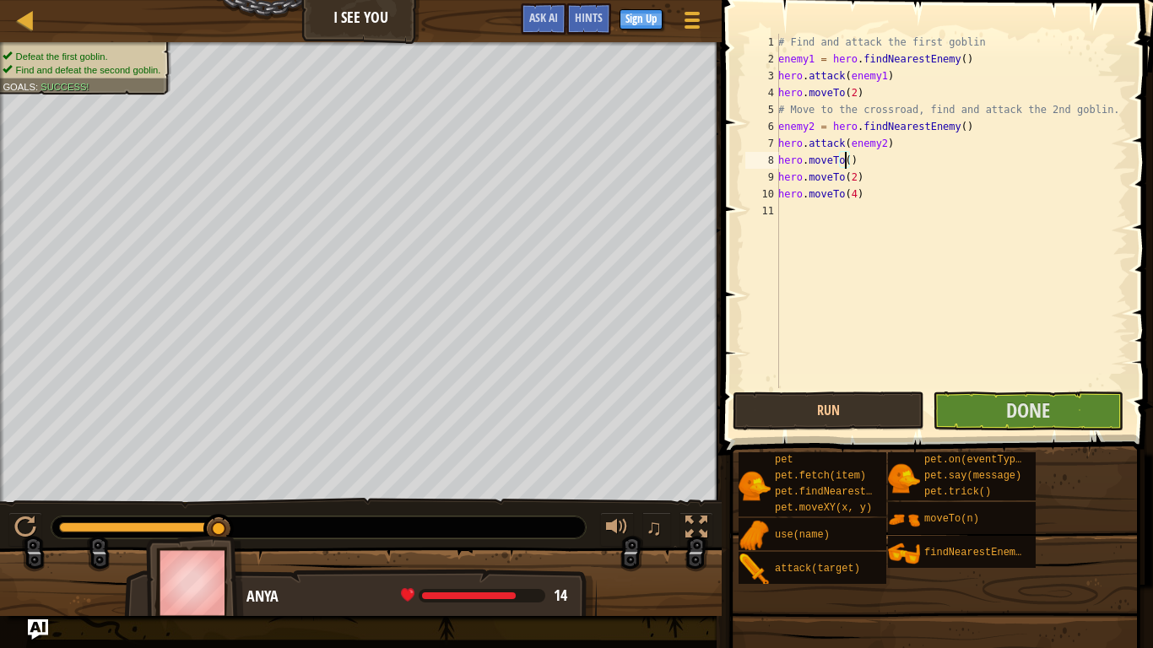
type textarea "hero.moveTo(2)"
click at [857, 175] on div "# Find and attack the first goblin enemy1 = hero . findNearestEnemy ( ) hero . …" at bounding box center [951, 228] width 353 height 388
drag, startPoint x: 857, startPoint y: 175, endPoint x: 766, endPoint y: 183, distance: 91.5
click at [766, 183] on div "hero.moveTo(2) 1 2 3 4 5 6 7 8 9 10 11 # Find and attack the first goblin enemy…" at bounding box center [935, 211] width 386 height 354
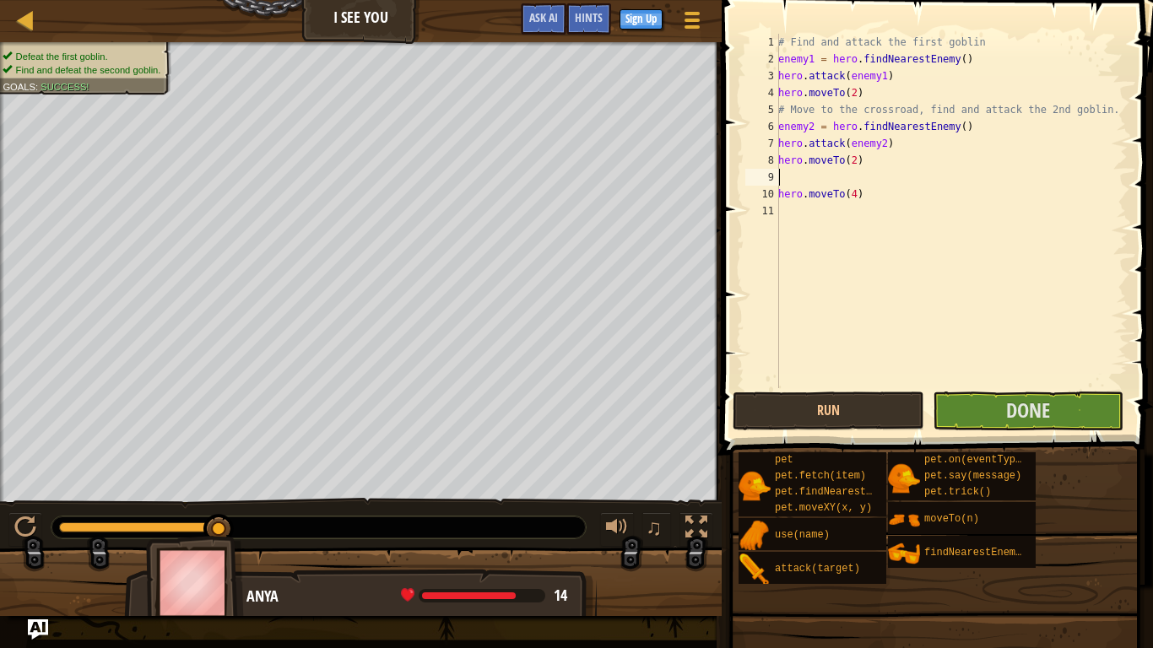
scroll to position [8, 0]
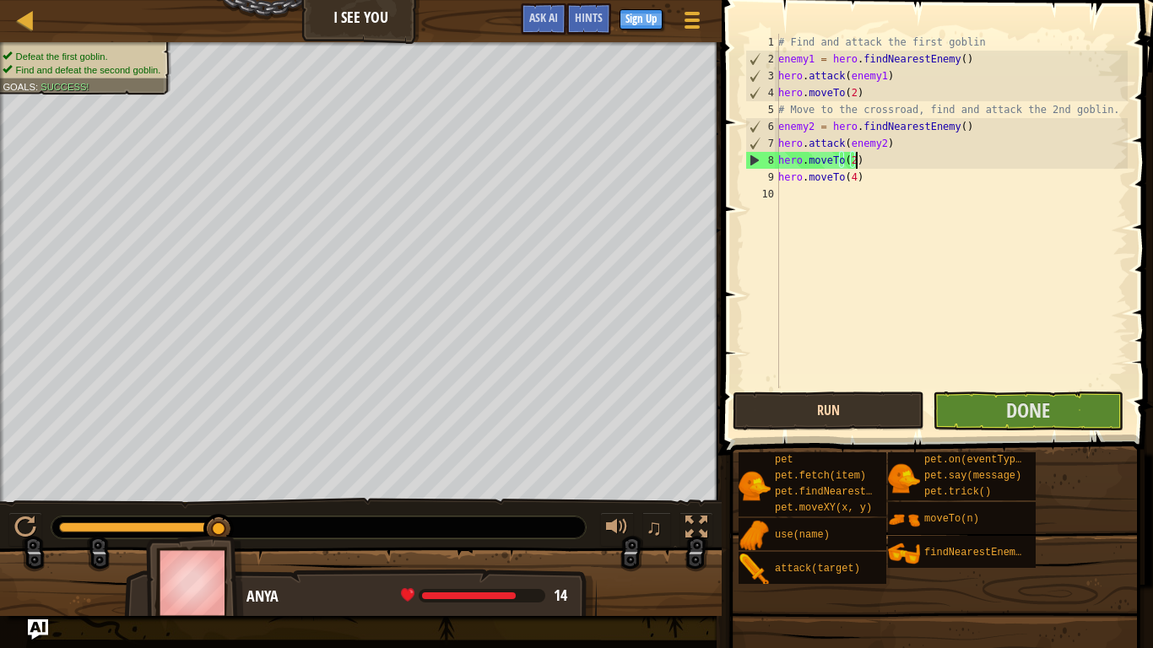
type textarea "hero.moveTo(2)"
click at [826, 406] on button "Run" at bounding box center [827, 411] width 191 height 39
click at [838, 314] on div "# Find and attack the first goblin enemy1 = hero . findNearestEnemy ( ) hero . …" at bounding box center [951, 228] width 353 height 388
click at [911, 278] on div "# Find and attack the first goblin enemy1 = hero . findNearestEnemy ( ) hero . …" at bounding box center [951, 228] width 353 height 388
click at [836, 212] on div "# Find and attack the first goblin enemy1 = hero . findNearestEnemy ( ) hero . …" at bounding box center [951, 228] width 353 height 388
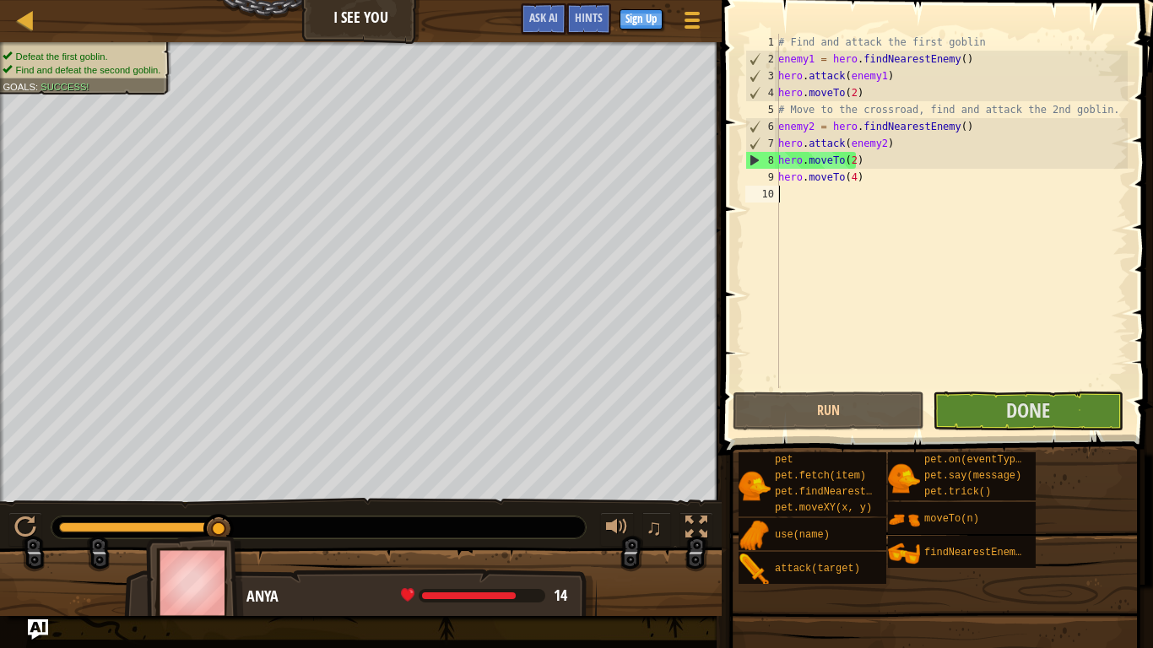
click at [851, 159] on div "# Find and attack the first goblin enemy1 = hero . findNearestEnemy ( ) hero . …" at bounding box center [951, 228] width 353 height 388
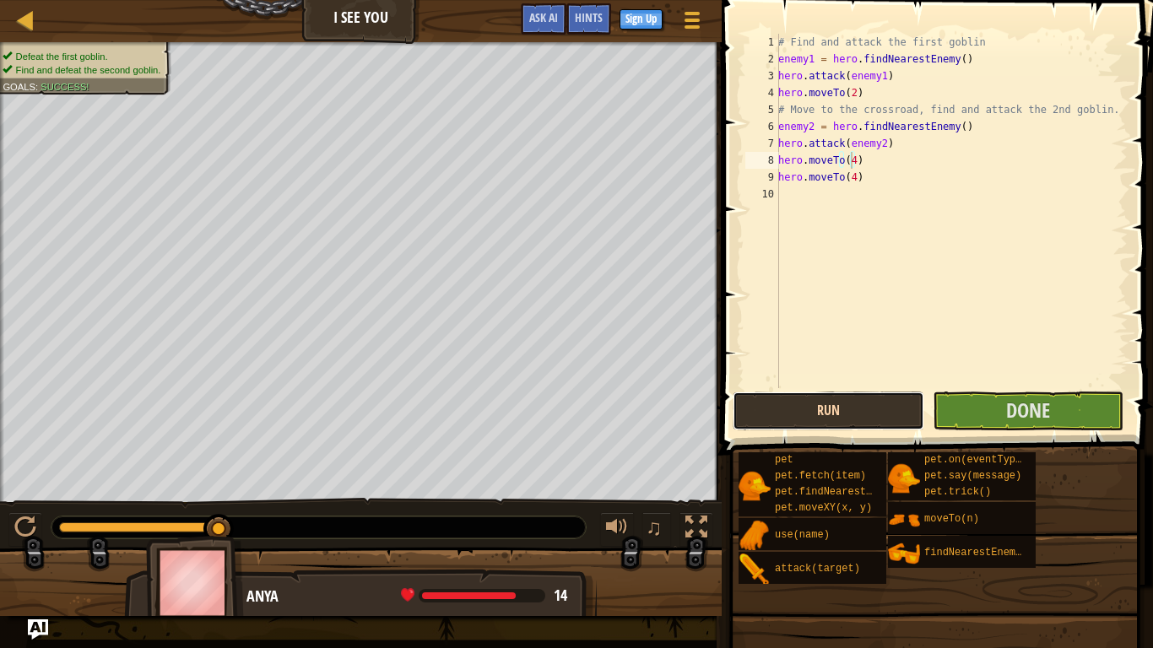
click at [886, 410] on button "Run" at bounding box center [827, 411] width 191 height 39
type textarea "hero.moveTo(2)"
click at [746, 407] on button "Run" at bounding box center [827, 411] width 191 height 39
click at [860, 161] on div "# Find and attack the first goblin enemy1 = hero . findNearestEnemy ( ) hero . …" at bounding box center [951, 228] width 353 height 388
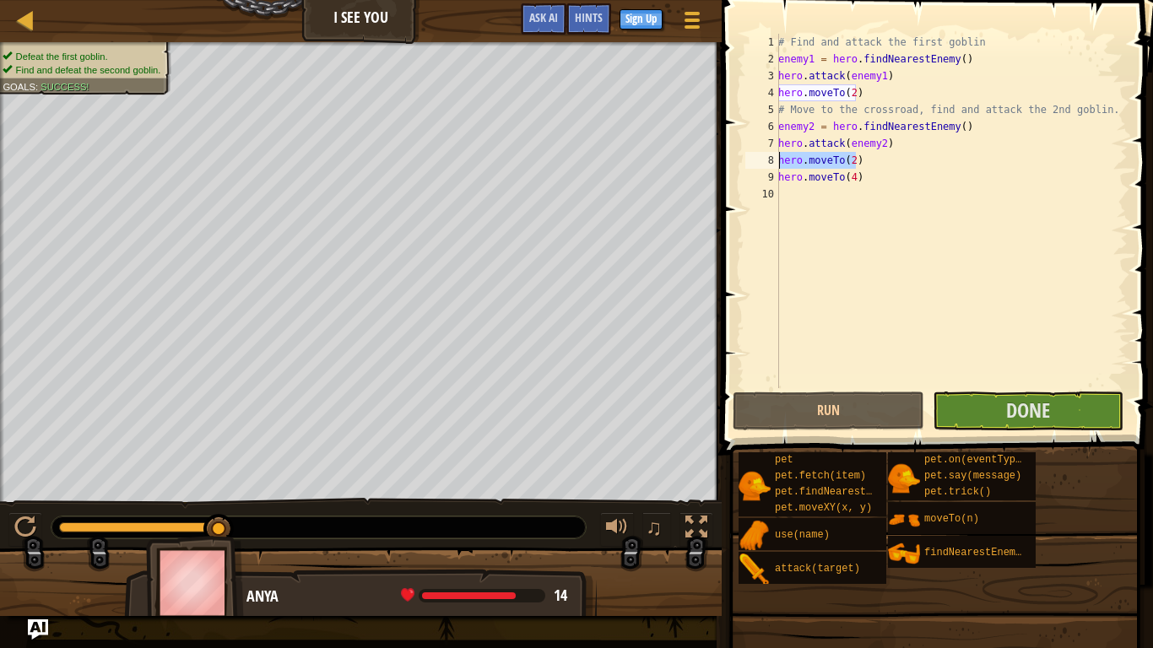
drag, startPoint x: 860, startPoint y: 161, endPoint x: 775, endPoint y: 166, distance: 85.4
click at [775, 166] on div "hero.moveTo(2) 1 2 3 4 5 6 7 8 9 10 # Find and attack the first goblin enemy1 =…" at bounding box center [935, 211] width 386 height 354
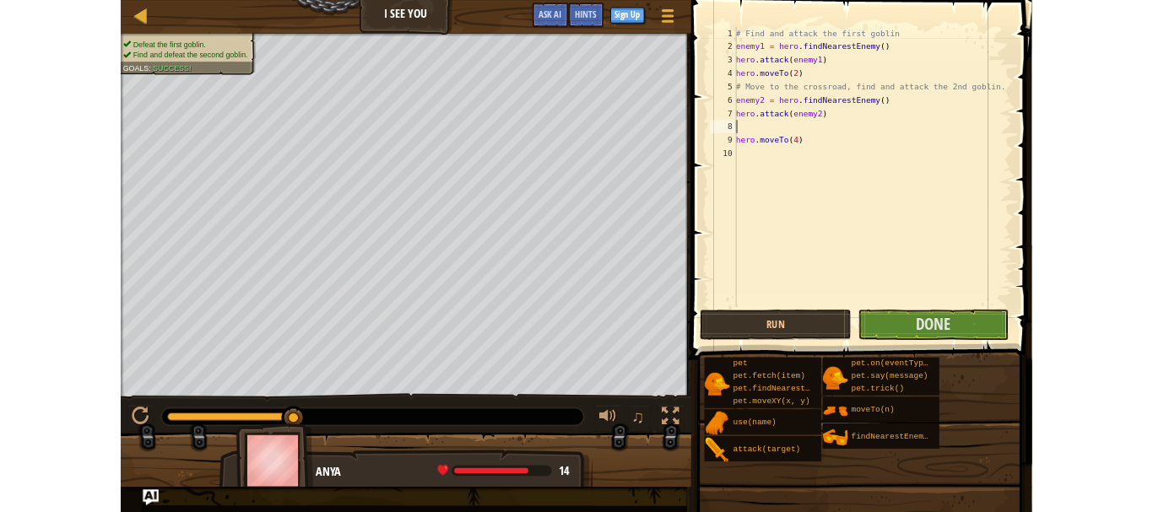
scroll to position [8, 0]
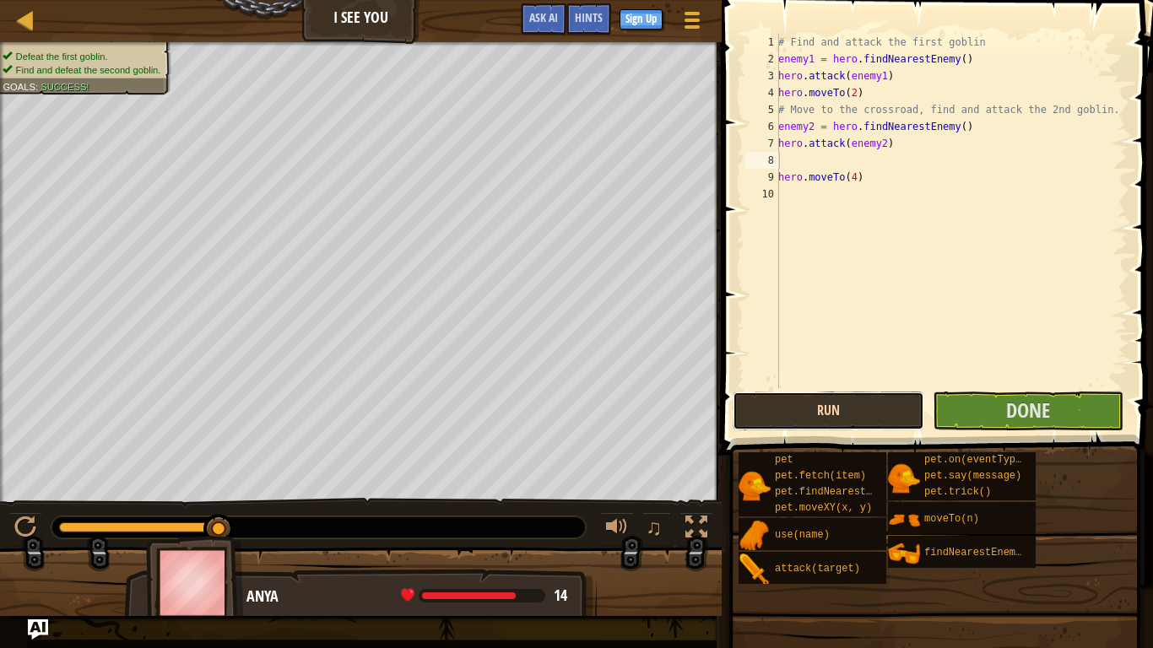
click at [827, 406] on button "Run" at bounding box center [827, 411] width 191 height 39
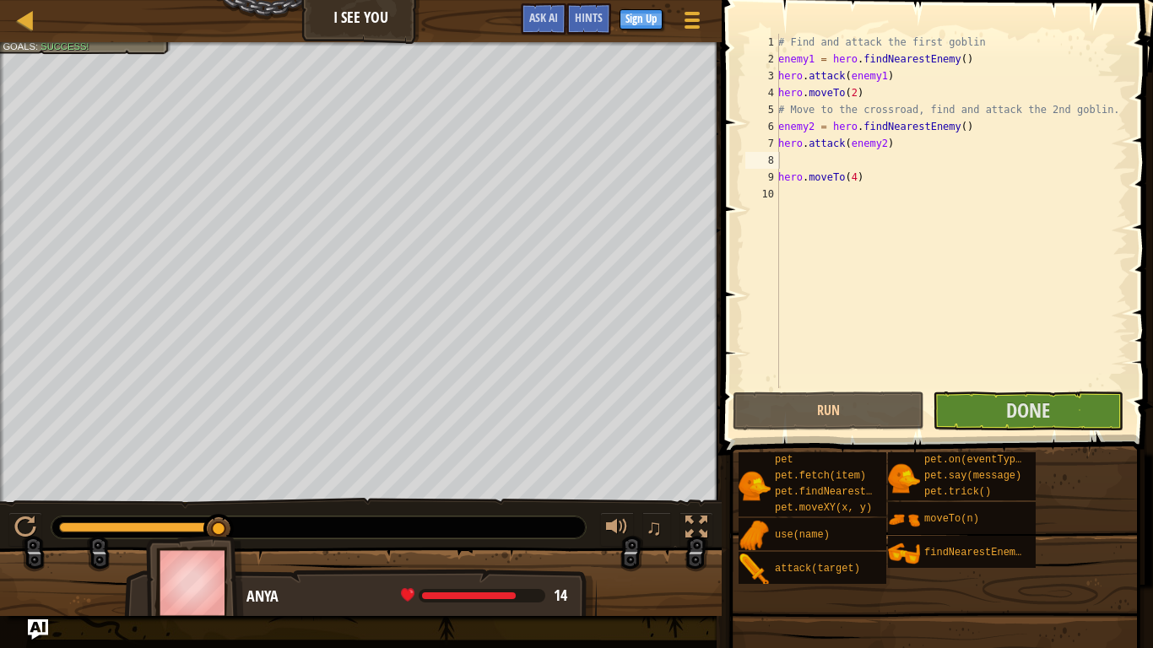
click at [27, 45] on div at bounding box center [360, 44] width 721 height 4
click at [987, 412] on button "Done" at bounding box center [1027, 411] width 191 height 39
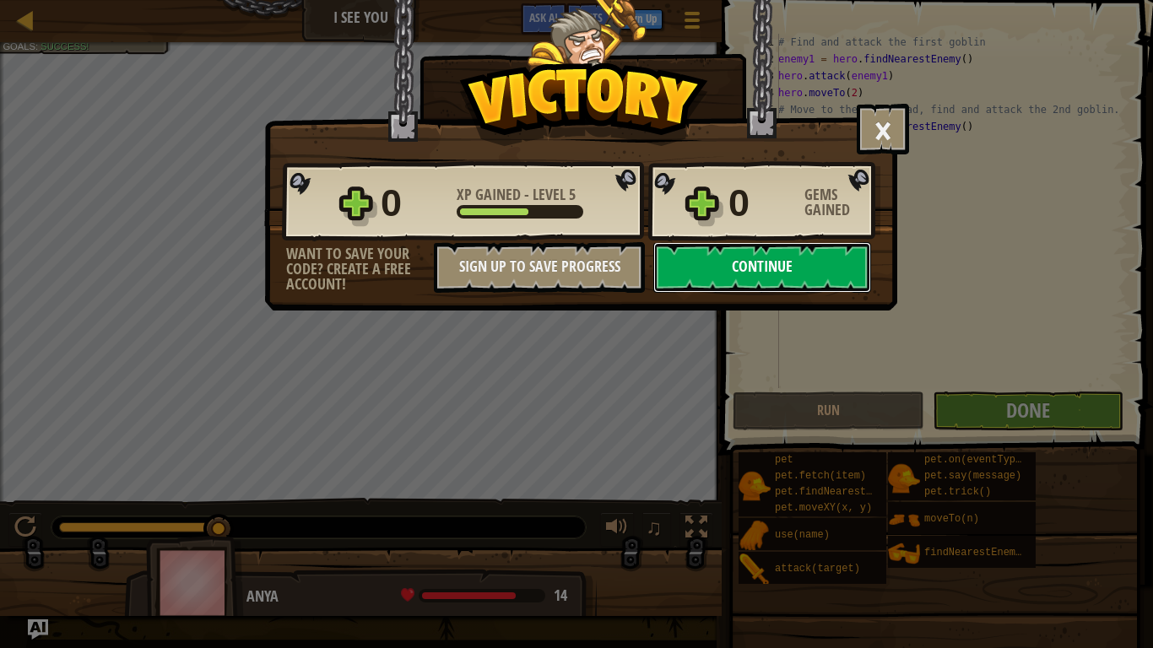
click at [766, 258] on button "Continue" at bounding box center [762, 267] width 218 height 51
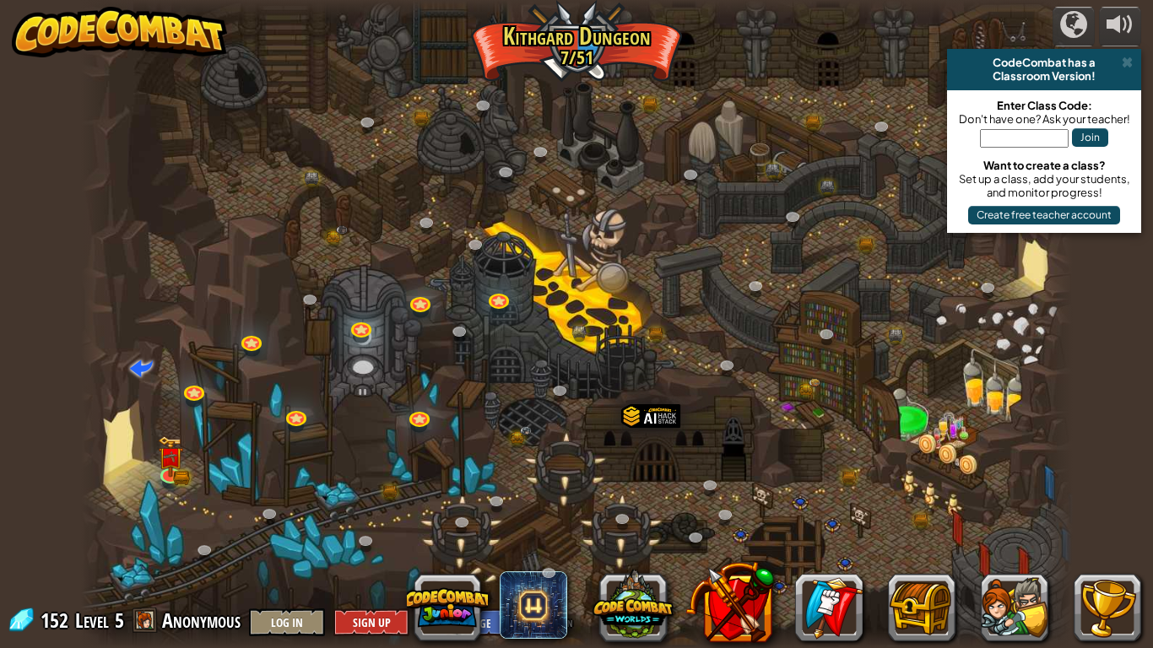
click at [1152, 0] on div "powered by CodeCombat has a Classroom Version! Enter Class Code: Don't have one…" at bounding box center [576, 324] width 1153 height 648
